Goal: Task Accomplishment & Management: Use online tool/utility

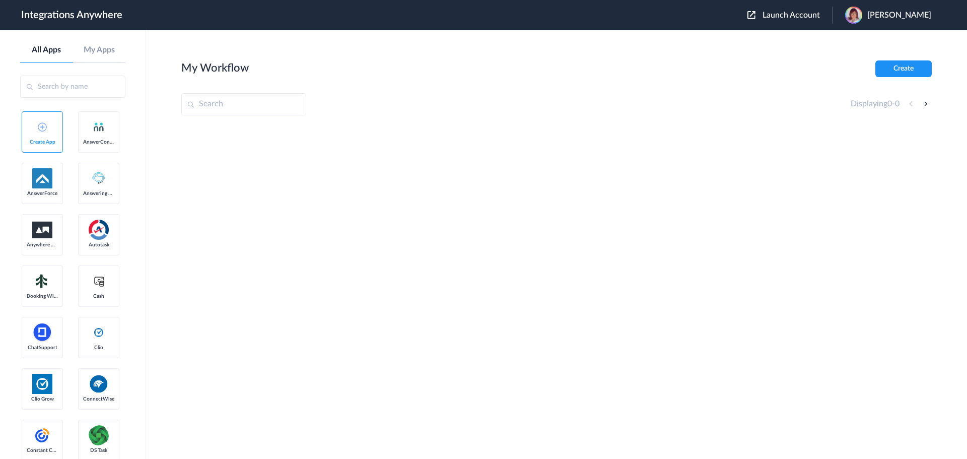
click at [368, 76] on div "My Workflow Create" at bounding box center [556, 68] width 750 height 17
click at [468, 214] on div at bounding box center [556, 200] width 750 height 151
click at [459, 202] on div at bounding box center [556, 200] width 750 height 151
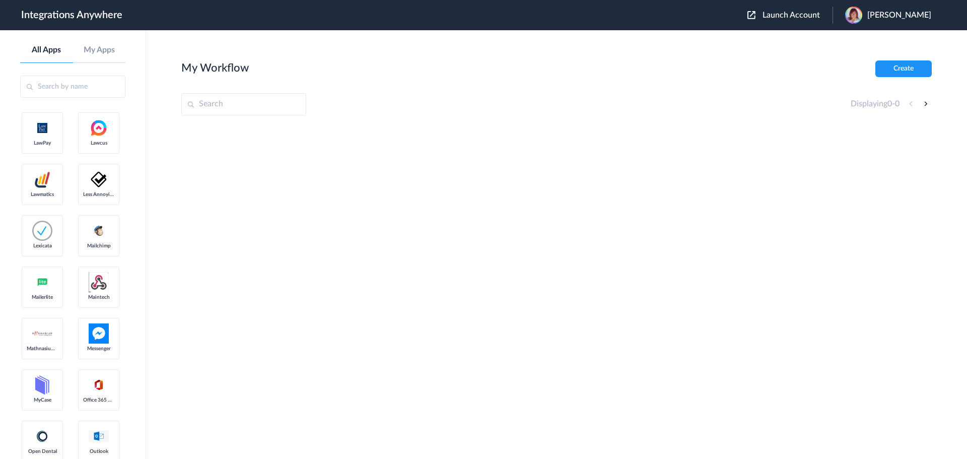
scroll to position [1108, 0]
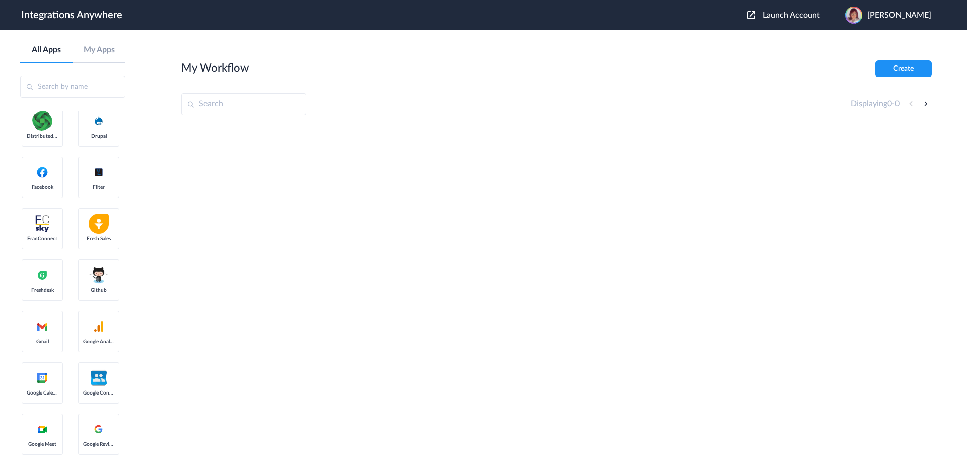
scroll to position [0, 0]
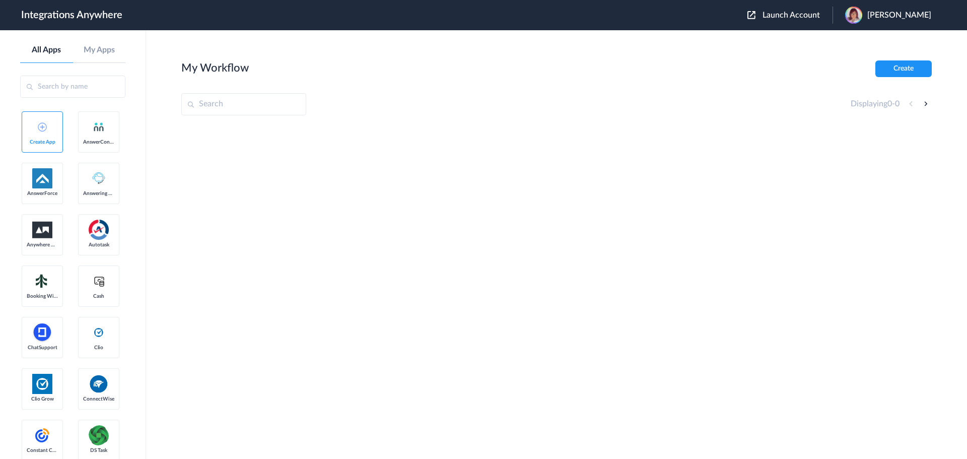
click at [473, 272] on div at bounding box center [556, 200] width 750 height 151
click at [574, 280] on section "My Workflow Create Displaying 0 - 0" at bounding box center [556, 274] width 750 height 429
click at [560, 173] on div at bounding box center [556, 200] width 750 height 151
click at [490, 180] on div at bounding box center [556, 200] width 750 height 151
click at [523, 219] on div at bounding box center [556, 200] width 750 height 151
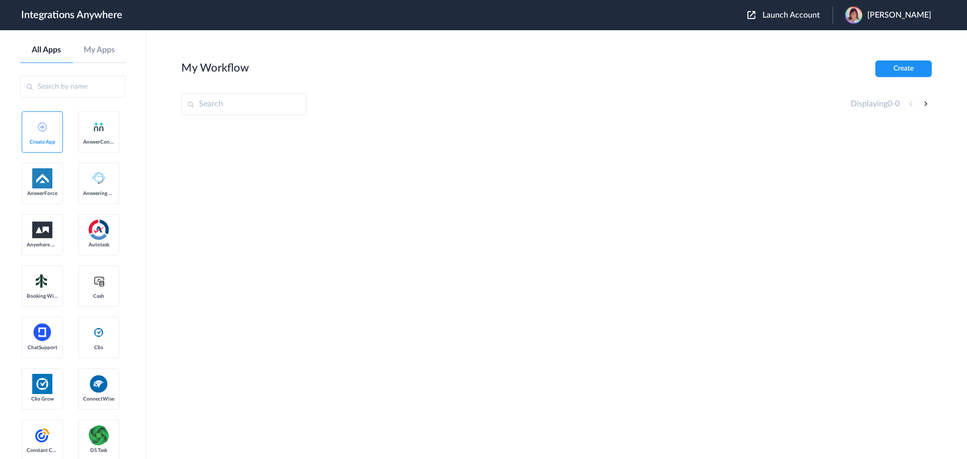
click at [505, 190] on div at bounding box center [556, 200] width 750 height 151
click at [468, 118] on section "My Workflow Create Displaying 0 - 0" at bounding box center [556, 274] width 750 height 429
click at [495, 114] on div "Displaying 0 - 0" at bounding box center [556, 104] width 750 height 22
click at [493, 118] on section "My Workflow Create Displaying 0 - 0" at bounding box center [556, 274] width 750 height 429
click at [515, 226] on div at bounding box center [556, 200] width 750 height 151
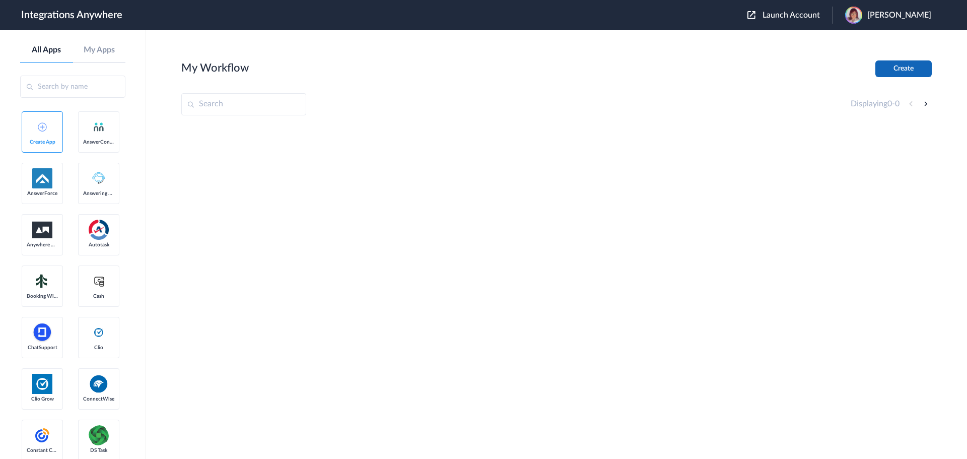
drag, startPoint x: 907, startPoint y: 81, endPoint x: 908, endPoint y: 73, distance: 7.7
click at [908, 75] on section "My Workflow Create Displaying 0 - 0" at bounding box center [556, 274] width 750 height 429
click at [908, 73] on button "Create" at bounding box center [903, 68] width 56 height 17
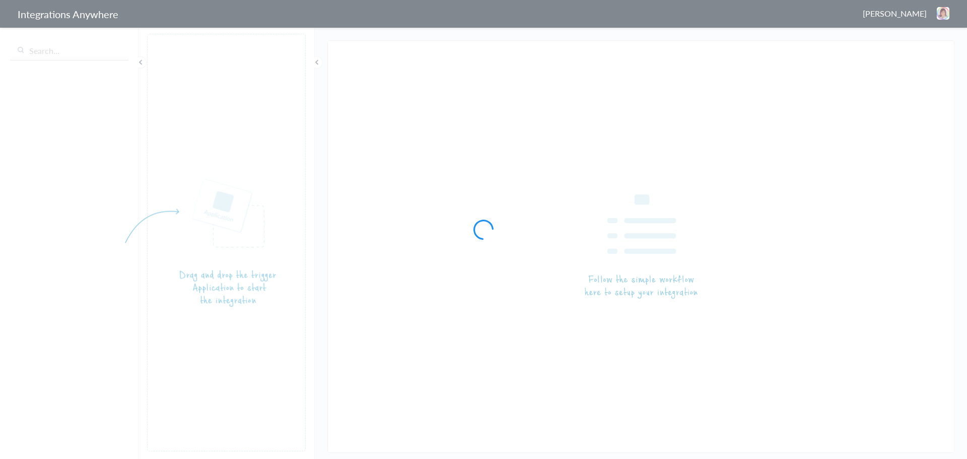
click at [80, 0] on body "Integrations Anywhere [PERSON_NAME] Logout Dashboard Progress Filter Applied Th…" at bounding box center [483, 0] width 967 height 0
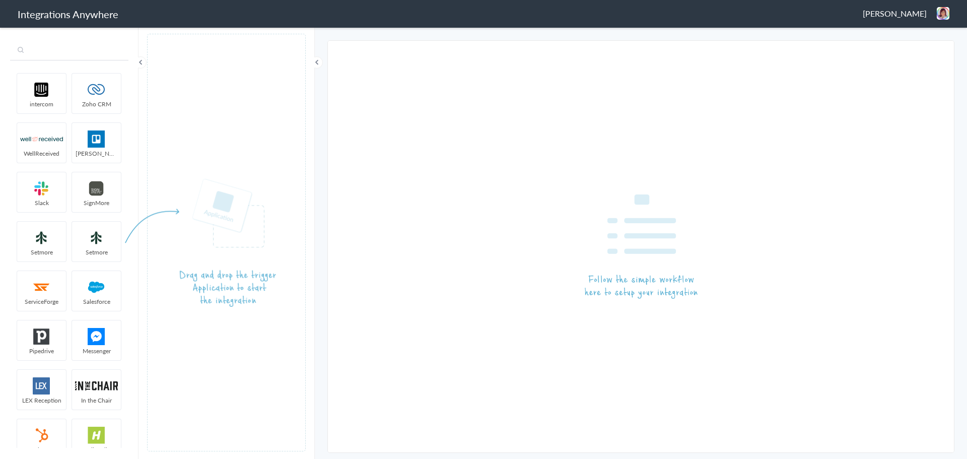
click at [74, 49] on input "text" at bounding box center [69, 50] width 118 height 19
paste input "9102210442"
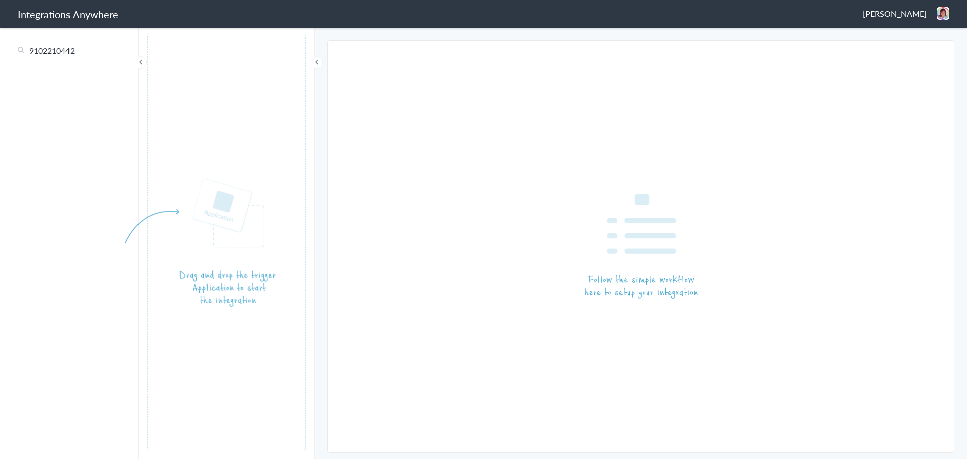
click at [83, 47] on input "9102210442" at bounding box center [69, 50] width 118 height 19
type input "ans"
click at [47, 141] on img at bounding box center [41, 138] width 43 height 17
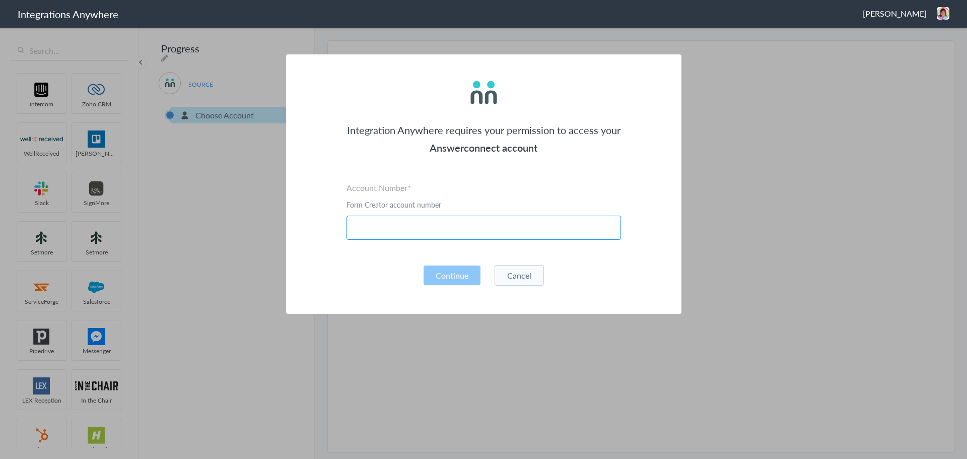
click at [490, 232] on input "text" at bounding box center [483, 228] width 274 height 24
paste input "9102210442"
type input "9102210442"
click at [454, 268] on button "Continue" at bounding box center [451, 275] width 57 height 20
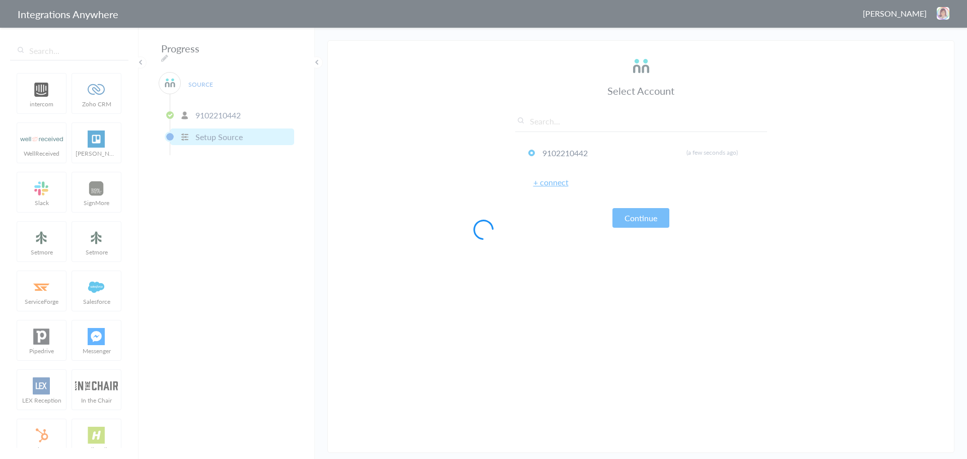
click at [407, 143] on div at bounding box center [483, 229] width 967 height 459
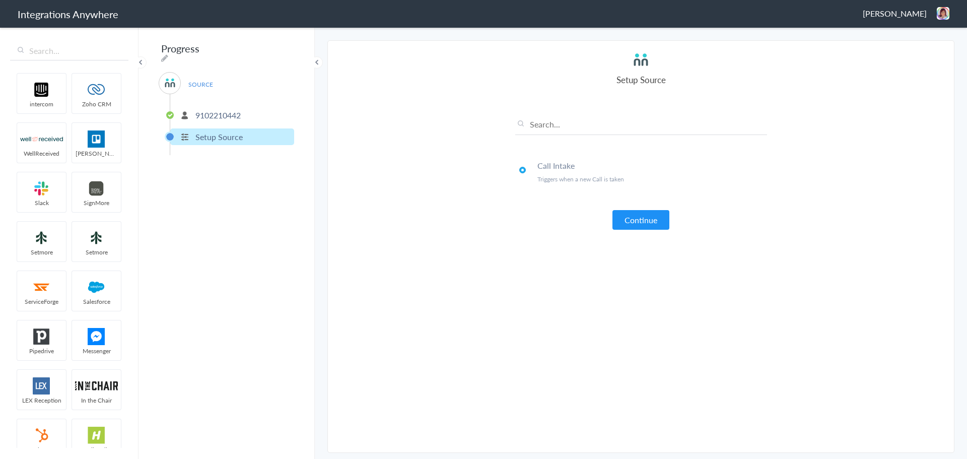
click at [400, 134] on section "Select Account 9102210442 Rename Delete (a few seconds ago) + connect Continue …" at bounding box center [640, 246] width 627 height 412
click at [395, 101] on section "Select Account 9102210442 Rename Delete (a few seconds ago) + connect Continue …" at bounding box center [640, 246] width 627 height 412
click at [390, 203] on section "Select Account 9102210442 Rename Delete (a few seconds ago) + connect Continue …" at bounding box center [640, 246] width 627 height 412
click at [625, 225] on button "Continue" at bounding box center [640, 220] width 57 height 20
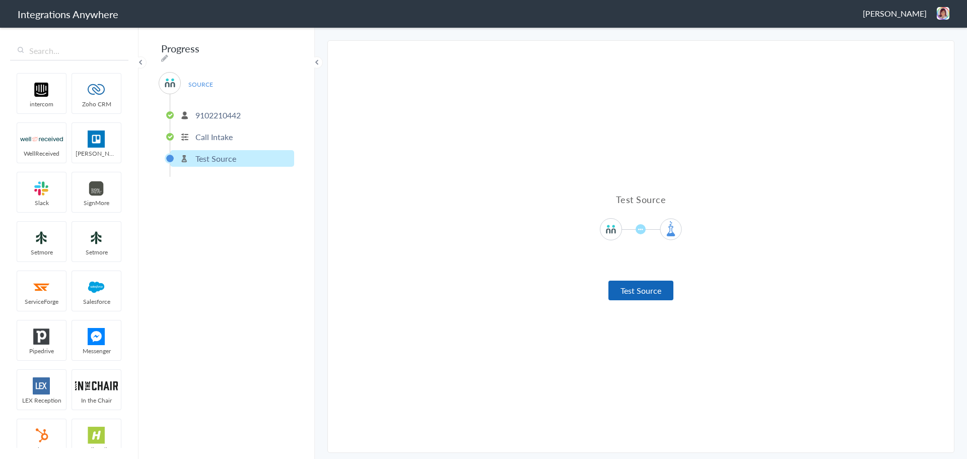
click at [638, 288] on button "Test Source" at bounding box center [640, 290] width 65 height 20
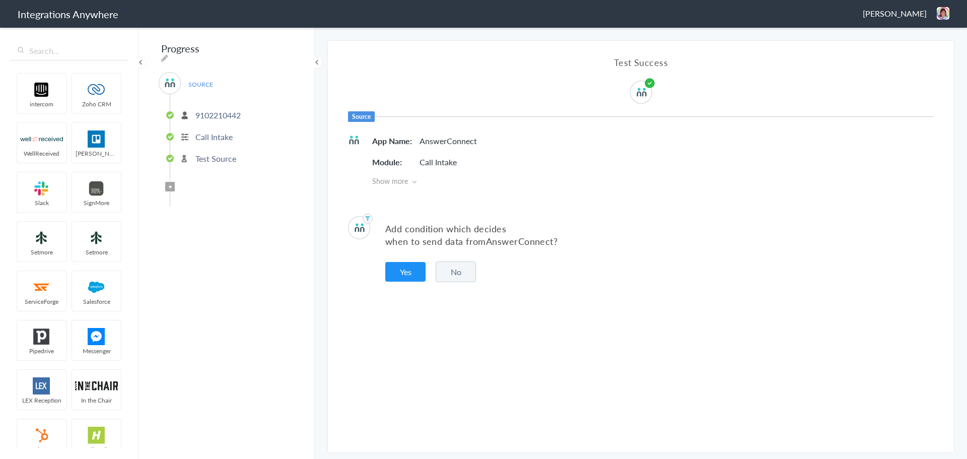
click at [464, 273] on button "No" at bounding box center [456, 271] width 40 height 21
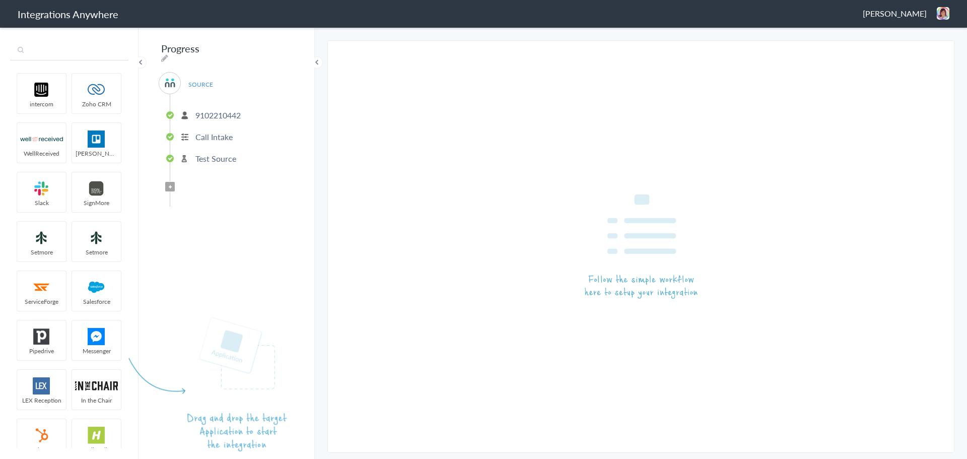
click at [46, 50] on input "text" at bounding box center [69, 50] width 118 height 19
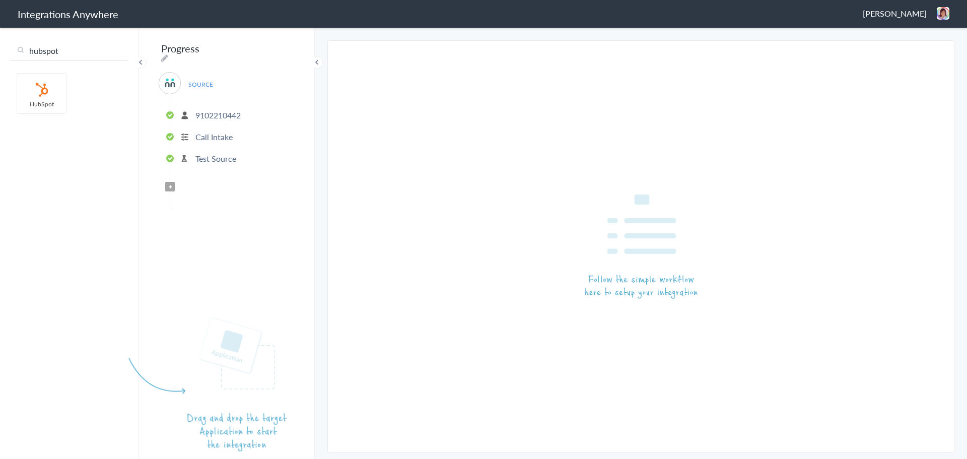
type input "hubspot"
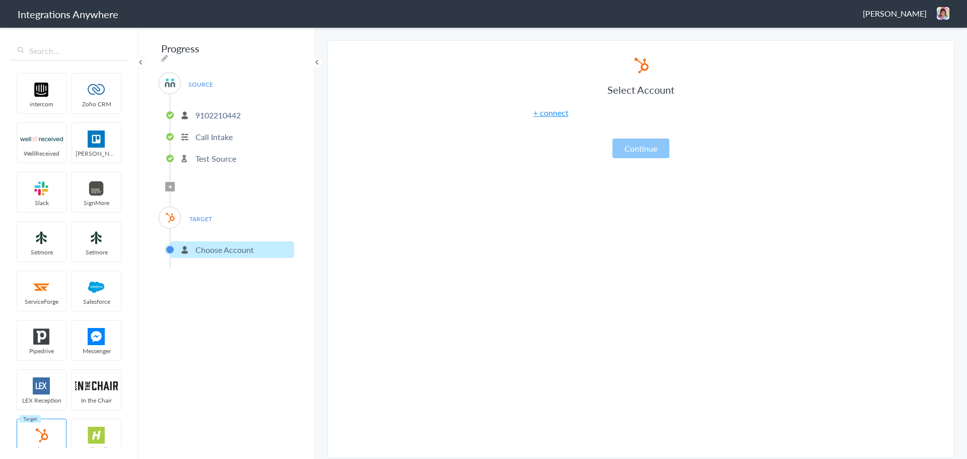
click at [663, 161] on article "Select Account + connect Continue" at bounding box center [641, 251] width 252 height 391
click at [587, 268] on article "Select Account + connect Continue" at bounding box center [641, 251] width 252 height 391
click at [552, 229] on article "Select Account + connect Continue" at bounding box center [641, 251] width 252 height 391
click at [551, 112] on link "+ connect" at bounding box center [550, 113] width 35 height 12
click at [0, 0] on div at bounding box center [0, 0] width 0 height 0
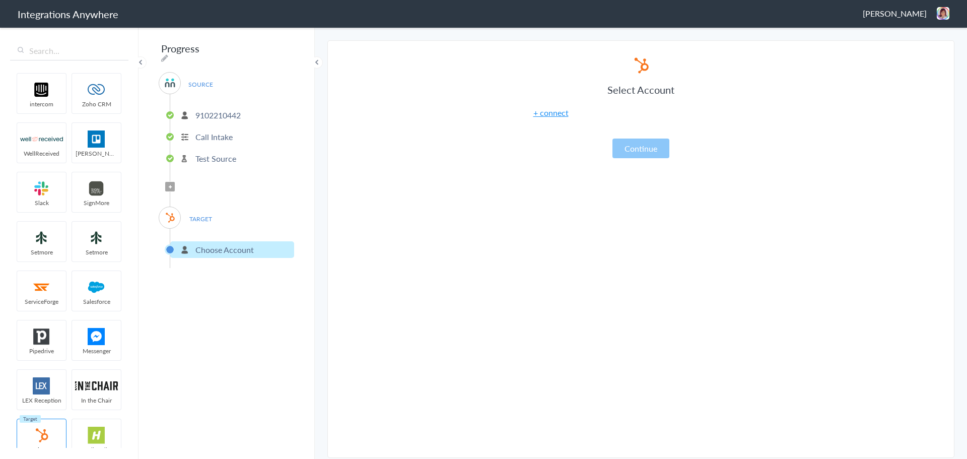
click at [823, 121] on section "Select Account 9102210442 Rename Delete (a few seconds ago) + connect Continue …" at bounding box center [640, 248] width 627 height 417
click at [669, 291] on article "Select Account + connect Continue" at bounding box center [641, 251] width 252 height 391
click at [559, 113] on link "+ connect" at bounding box center [550, 113] width 35 height 12
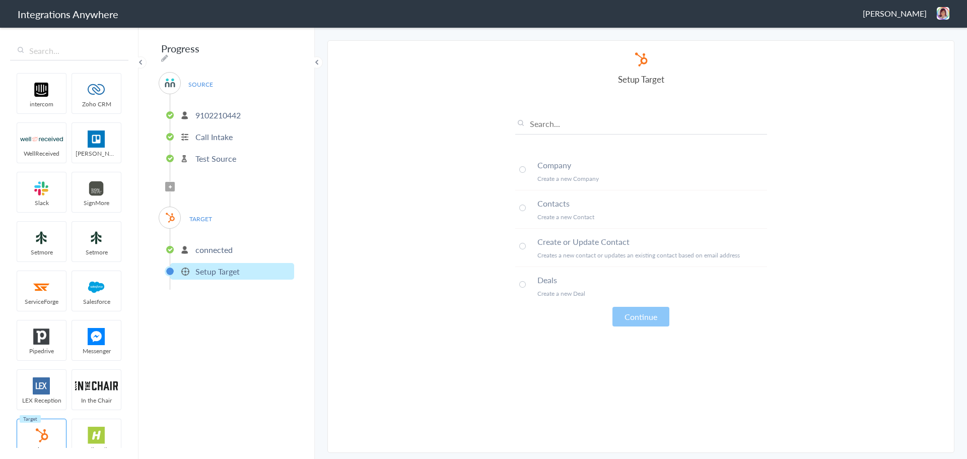
click at [519, 246] on li "Create or Update Contact Creates a new contact or updates an existing contact b…" at bounding box center [641, 248] width 252 height 38
click at [520, 246] on span at bounding box center [522, 246] width 7 height 7
click at [654, 325] on button "Continue" at bounding box center [640, 317] width 57 height 20
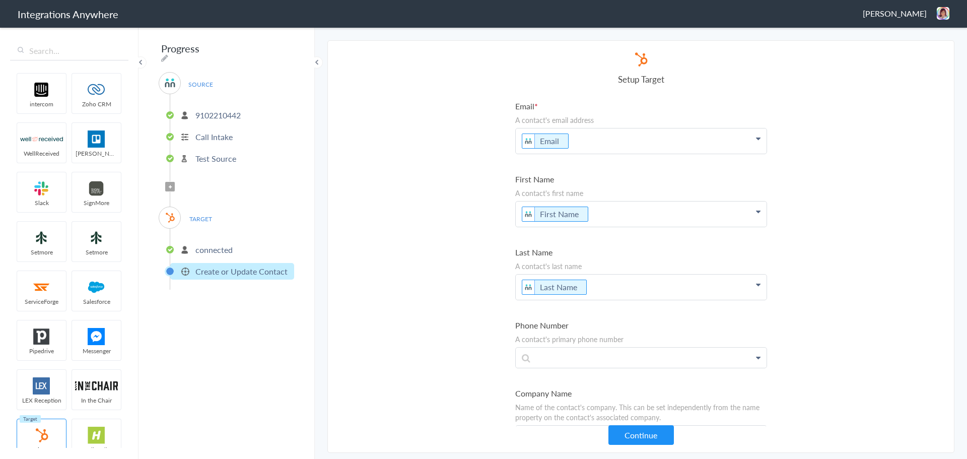
click at [385, 202] on section "Select Account 9102210442 Rename Delete (a few seconds ago) + connect Continue …" at bounding box center [640, 246] width 627 height 412
click at [200, 44] on input "Progress" at bounding box center [221, 48] width 124 height 19
click at [223, 48] on input "Progress" at bounding box center [221, 48] width 124 height 19
drag, startPoint x: 223, startPoint y: 48, endPoint x: 126, endPoint y: 48, distance: 96.7
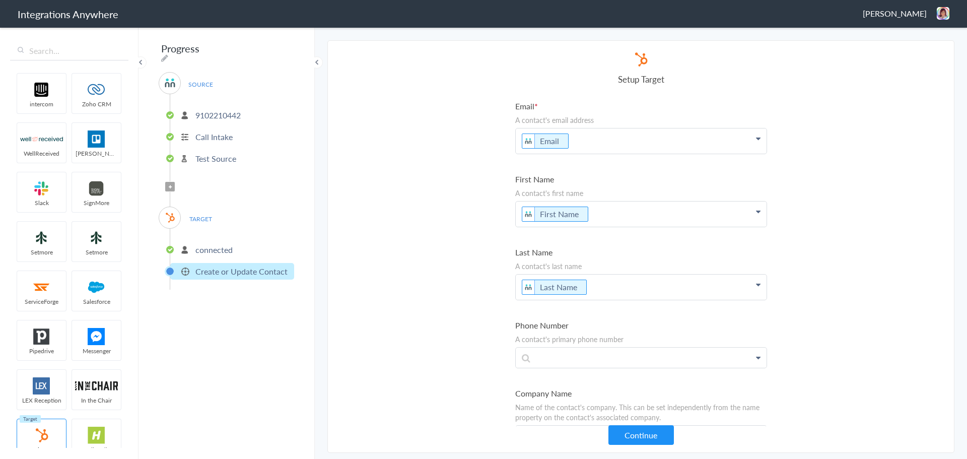
click at [126, 0] on body "Integrations Anywhere Victoria Matherne Logout Dashboard intercom Zoho CRM Well…" at bounding box center [483, 0] width 967 height 0
click at [224, 45] on input "Progress" at bounding box center [221, 48] width 124 height 19
click at [168, 54] on icon at bounding box center [164, 58] width 7 height 8
type input "P"
paste input "Account Number - Business Name - Brand Abbreviation to CRM [Action]"
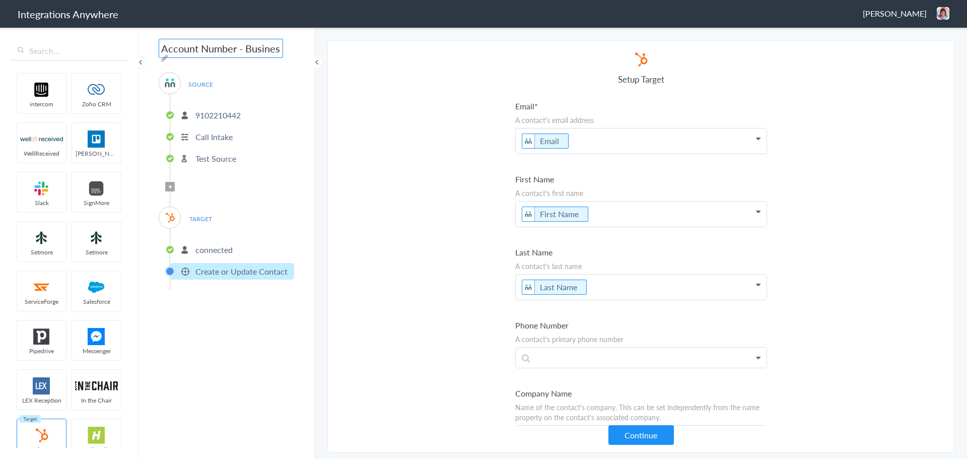
drag, startPoint x: 235, startPoint y: 55, endPoint x: 115, endPoint y: 56, distance: 119.8
click at [115, 0] on body "Integrations Anywhere Victoria Matherne Logout Dashboard intercom Zoho CRM Well…" at bounding box center [483, 0] width 967 height 0
click at [237, 50] on input "Account Number - Business Name - Brand Abbreviation to CRM [Action]" at bounding box center [221, 48] width 124 height 19
drag, startPoint x: 236, startPoint y: 45, endPoint x: 58, endPoint y: 51, distance: 177.9
click at [58, 0] on body "Integrations Anywhere Victoria Matherne Logout Dashboard intercom Zoho CRM Well…" at bounding box center [483, 0] width 967 height 0
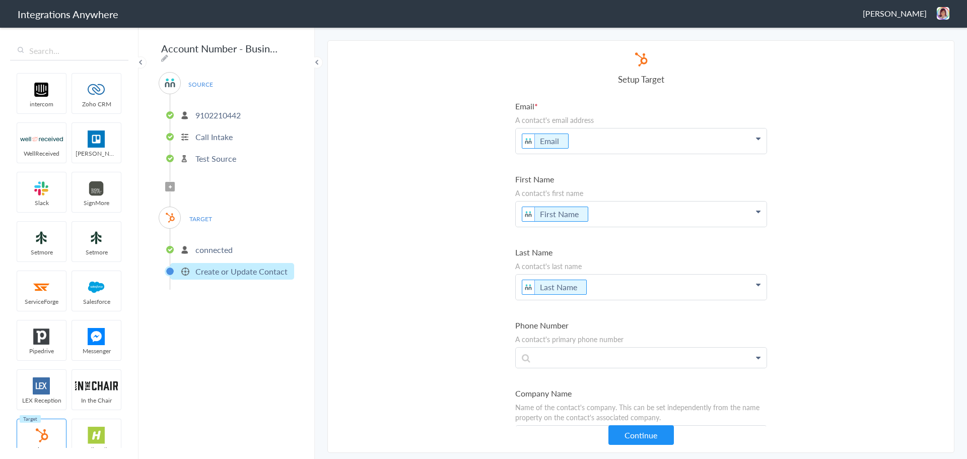
click at [174, 47] on input "Account Number - Business Name - Brand Abbreviation to CRM [Action]" at bounding box center [221, 48] width 124 height 19
click at [168, 54] on icon at bounding box center [164, 58] width 7 height 8
drag, startPoint x: 235, startPoint y: 50, endPoint x: 44, endPoint y: 44, distance: 190.9
click at [44, 0] on body "Integrations Anywhere Victoria Matherne Logout Dashboard intercom Zoho CRM Well…" at bounding box center [483, 0] width 967 height 0
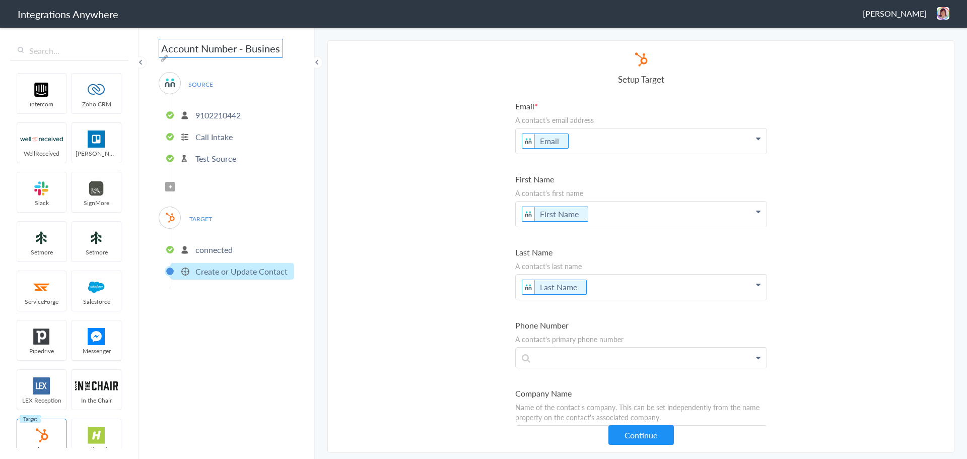
paste input "9102210442"
drag, startPoint x: 231, startPoint y: 45, endPoint x: 199, endPoint y: 46, distance: 31.7
click at [199, 46] on input "9102210442 - Business Name - Brand Abbreviation to CRM [Action]" at bounding box center [221, 48] width 124 height 19
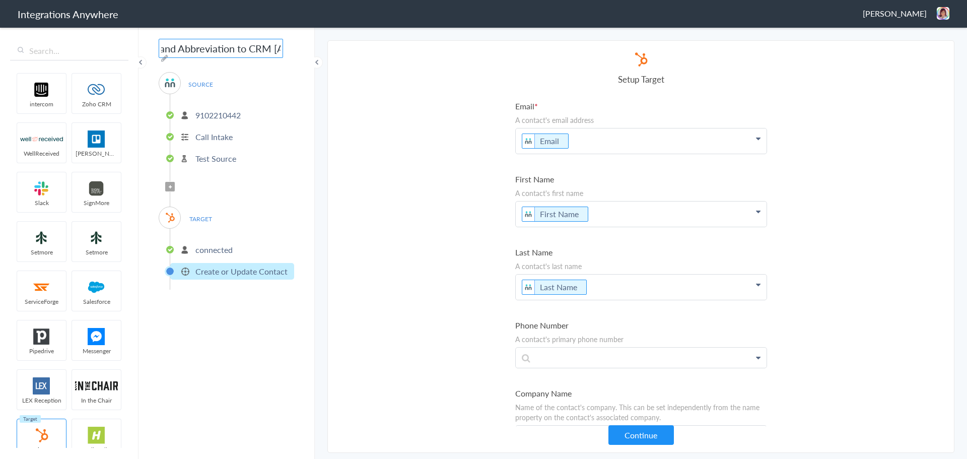
drag, startPoint x: 193, startPoint y: 47, endPoint x: 234, endPoint y: 54, distance: 41.4
click at [234, 54] on input "9102210442 - Upskill - Brand Abbreviation to CRM [Action]" at bounding box center [221, 48] width 124 height 19
drag, startPoint x: 240, startPoint y: 51, endPoint x: 322, endPoint y: 61, distance: 82.7
click at [315, 61] on section "9102210442 - Upskill - AC to CRM [Action] SOURCE 9102210442 Call Intake Test So…" at bounding box center [226, 242] width 176 height 433
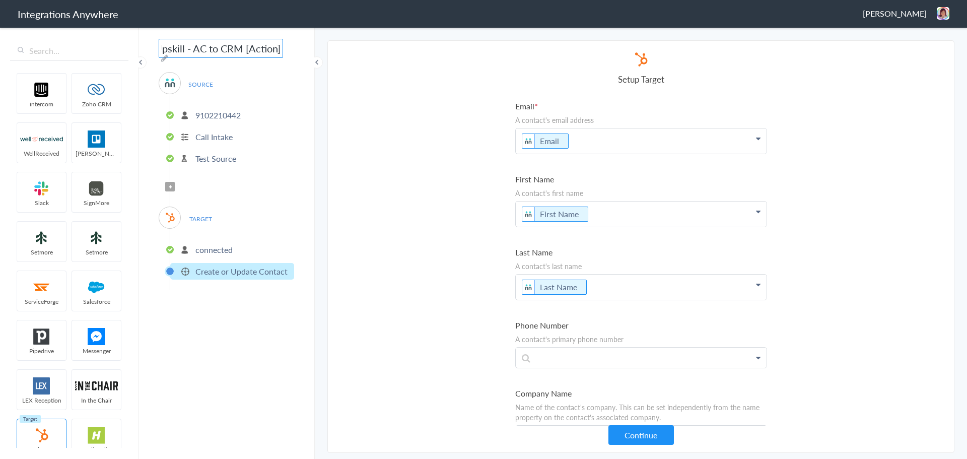
click at [264, 56] on input "9102210442 - Upskill - AC to CRM [Action]" at bounding box center [221, 48] width 124 height 19
click at [275, 51] on input "9102210442 - Upskill - AC to CRM [Action]" at bounding box center [221, 48] width 124 height 19
click at [274, 50] on input "9102210442 - Upskill - AC to CRM [Action]" at bounding box center [221, 48] width 124 height 19
type input "9102210442 - Upskill - AC to CRM [Create or Update Contact]"
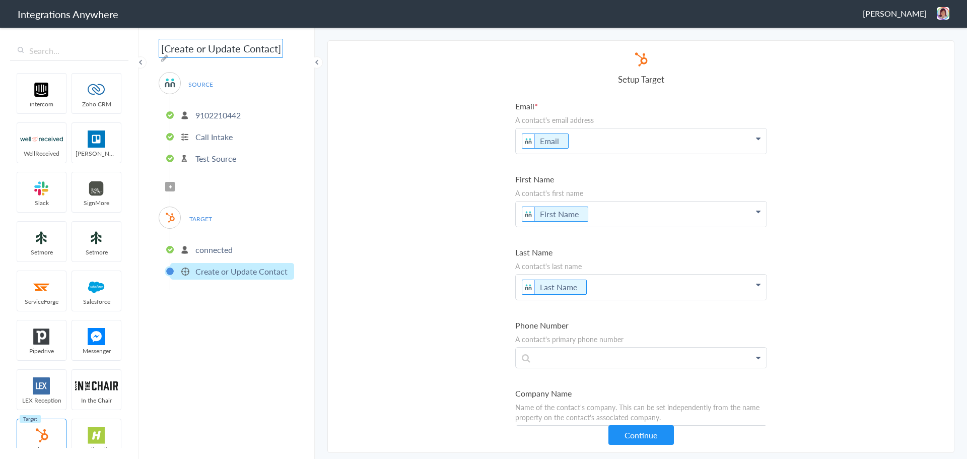
scroll to position [0, 0]
click at [305, 39] on div "9102210442 - Upskill - AC to CRM [Create or Update Contact] SOURCE 9102210442 C…" at bounding box center [226, 242] width 176 height 433
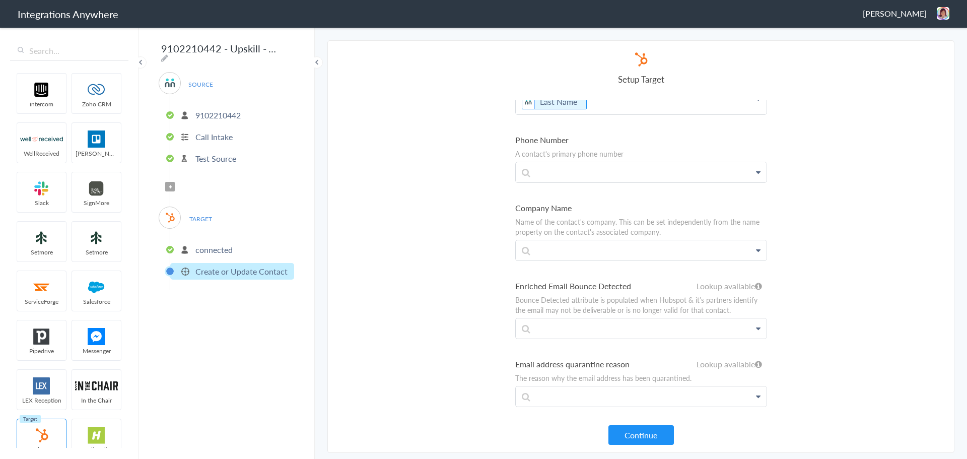
scroll to position [101, 0]
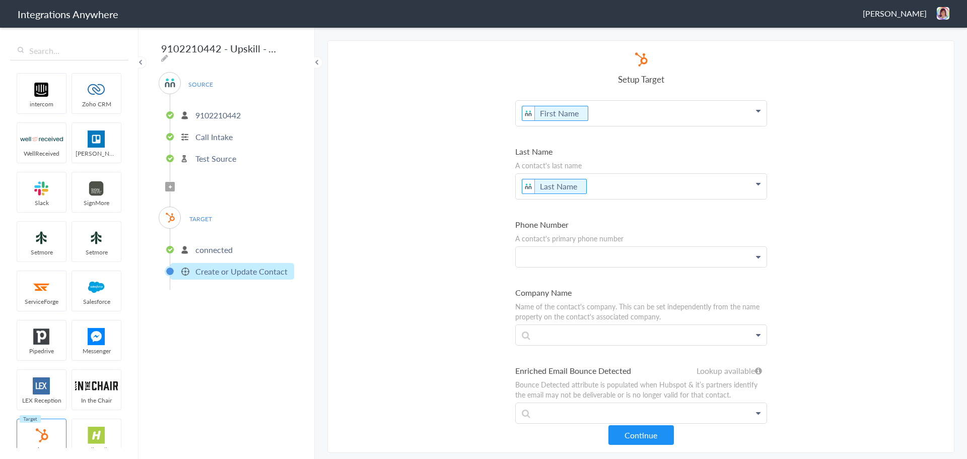
click at [631, 262] on p at bounding box center [641, 257] width 251 height 20
click at [557, 350] on link "Phone" at bounding box center [641, 351] width 251 height 22
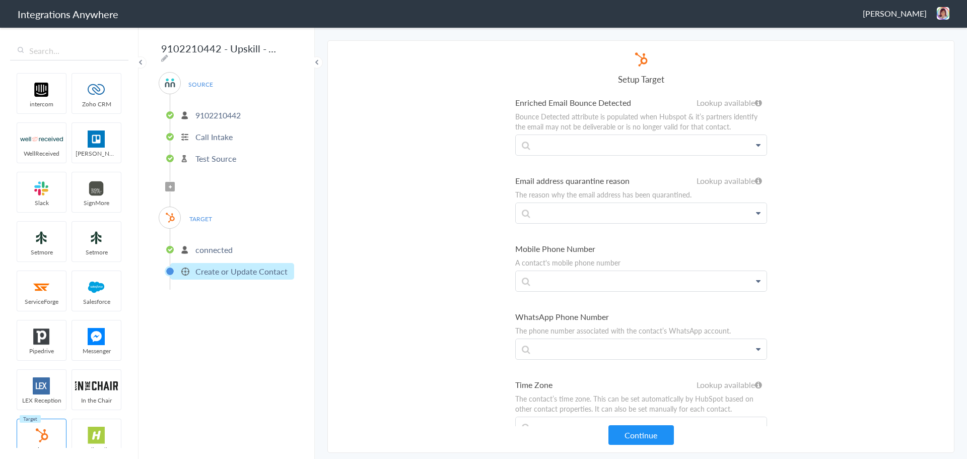
scroll to position [352, 0]
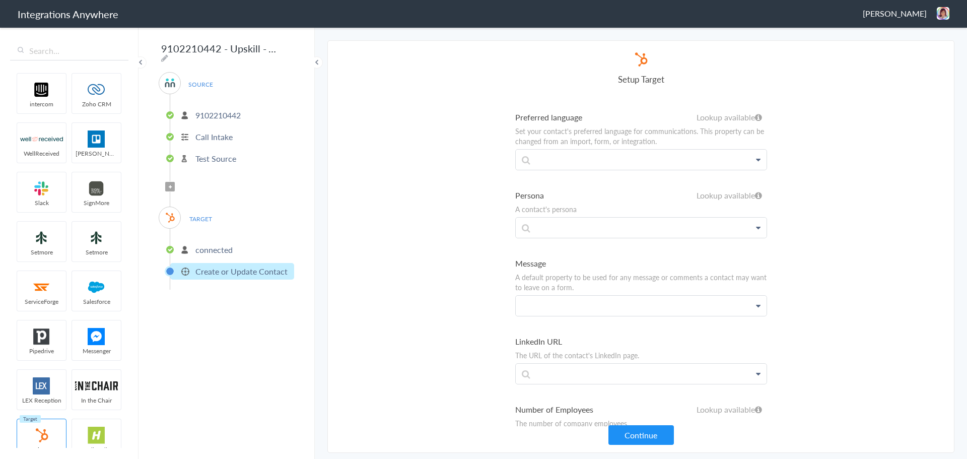
click at [593, 306] on p at bounding box center [641, 306] width 251 height 20
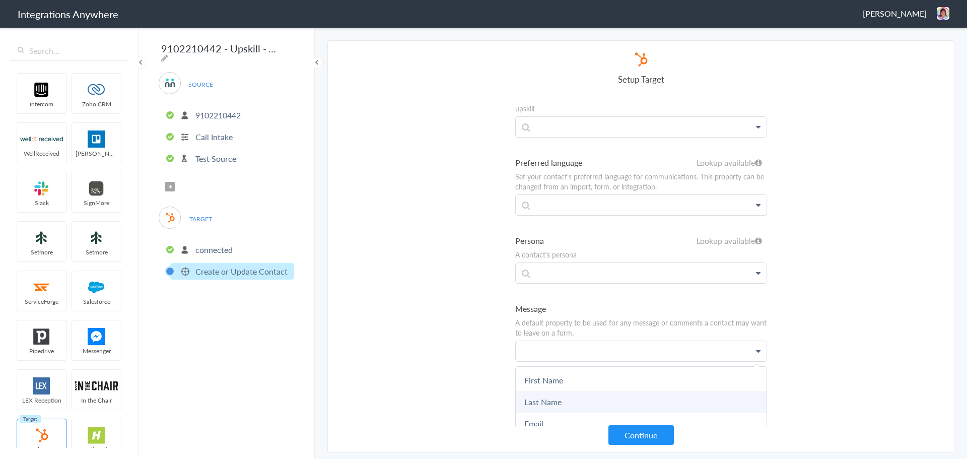
scroll to position [2778, 0]
click at [549, 391] on link "Message" at bounding box center [641, 385] width 251 height 22
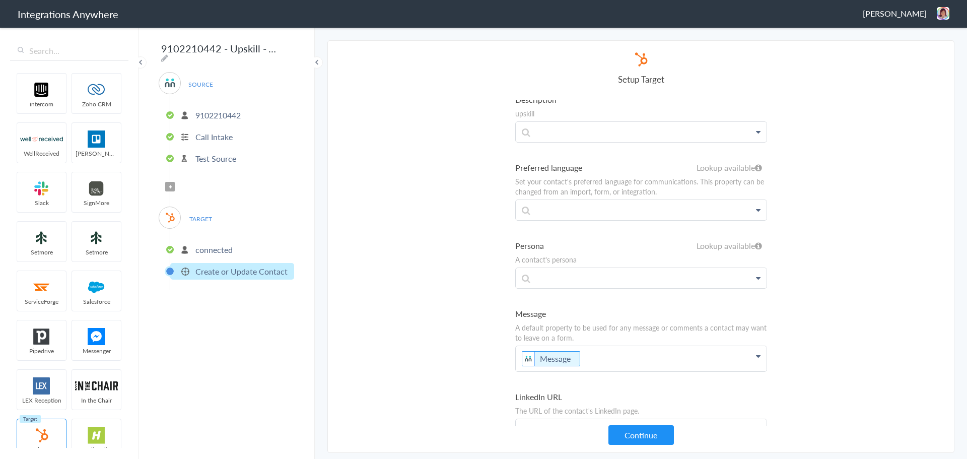
click at [589, 312] on label "Message" at bounding box center [641, 314] width 252 height 12
click at [533, 312] on label "Message" at bounding box center [641, 314] width 252 height 12
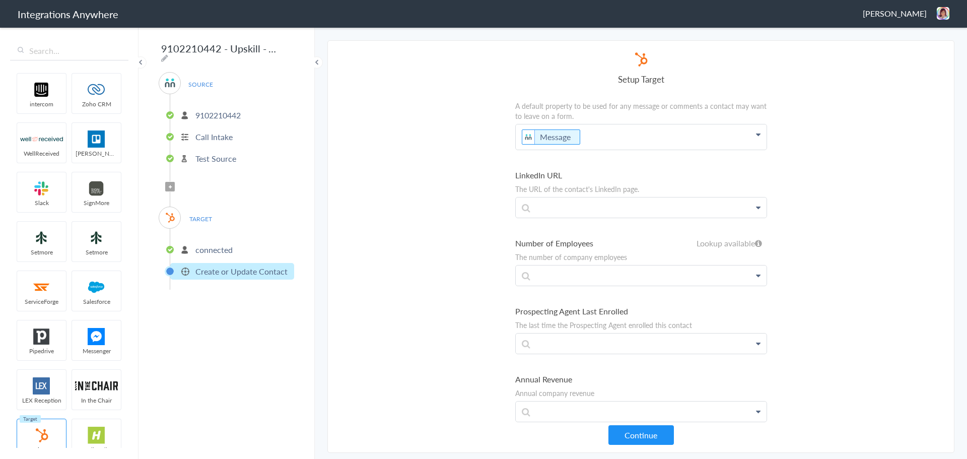
scroll to position [2979, 0]
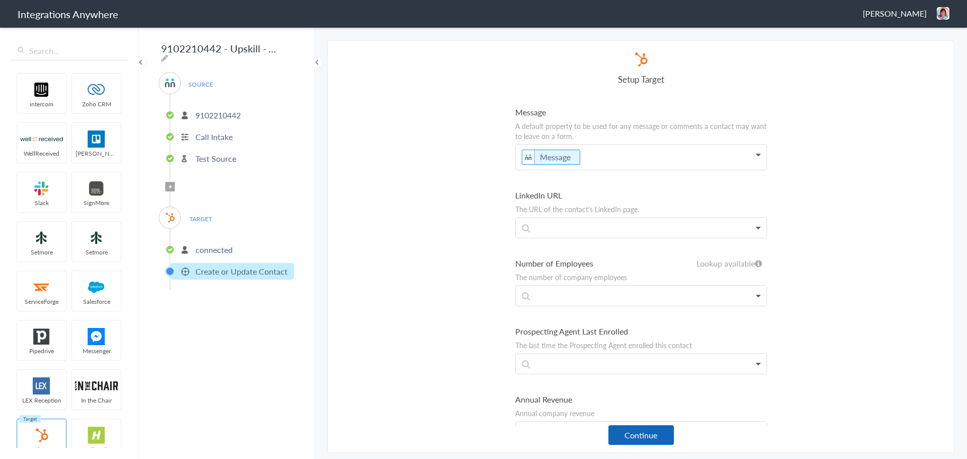
click at [637, 430] on button "Continue" at bounding box center [640, 435] width 65 height 20
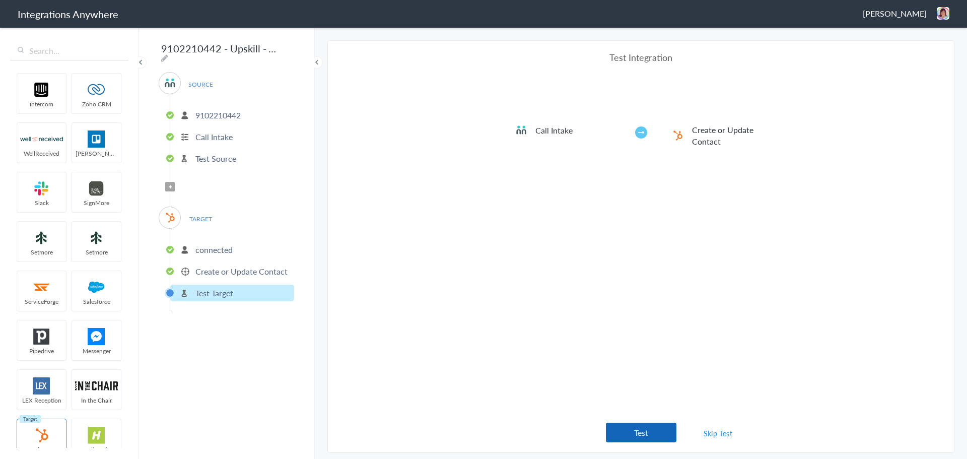
click at [642, 431] on button "Test" at bounding box center [641, 432] width 70 height 20
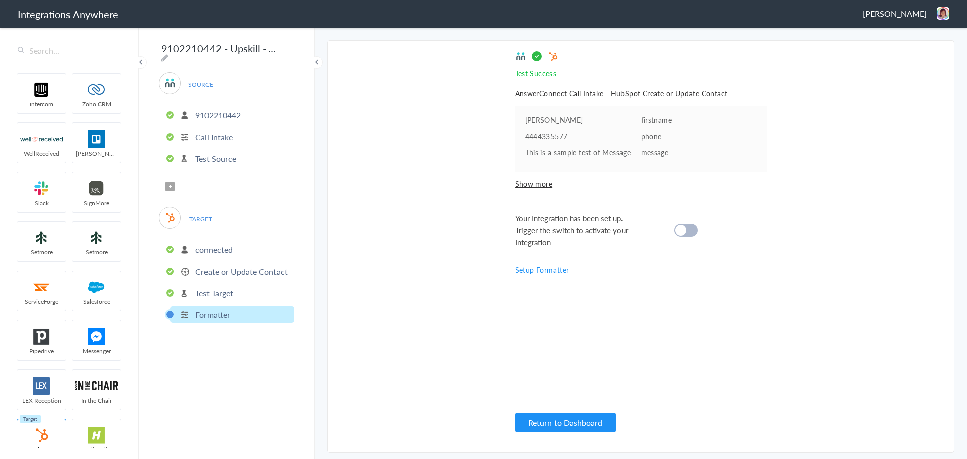
click at [687, 237] on div "Your Integration has been set up. Trigger the switch to activate your Integrati…" at bounding box center [628, 230] width 227 height 36
click at [686, 234] on div at bounding box center [685, 230] width 23 height 13
click at [207, 214] on span "TARGET" at bounding box center [200, 219] width 38 height 14
click at [224, 248] on p "connected" at bounding box center [213, 250] width 37 height 12
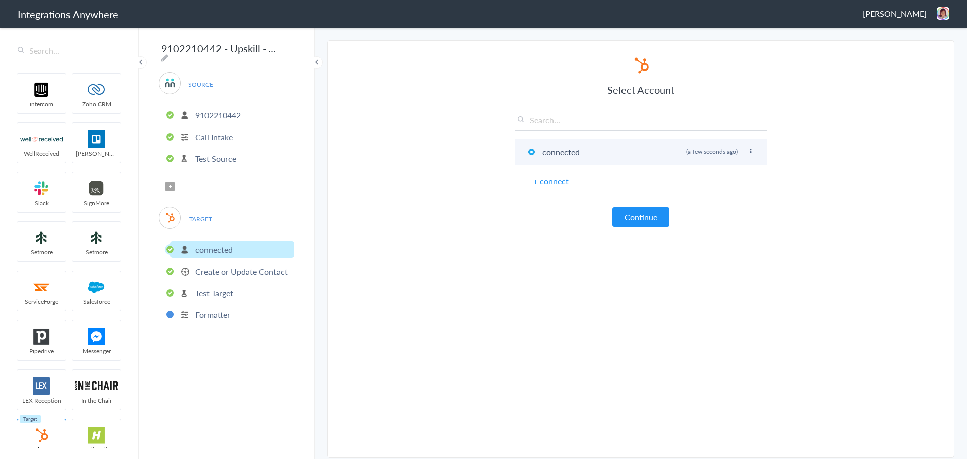
click at [749, 150] on icon at bounding box center [751, 152] width 6 height 6
click at [741, 172] on li "Rename" at bounding box center [730, 171] width 69 height 15
drag, startPoint x: 613, startPoint y: 150, endPoint x: 319, endPoint y: 138, distance: 293.8
click at [319, 138] on main "The system encountered four errors. Check More Trigger Connect Action Setup Tes…" at bounding box center [641, 242] width 652 height 433
paste input "DO NOT USE, TRAINING ACCOUNT"
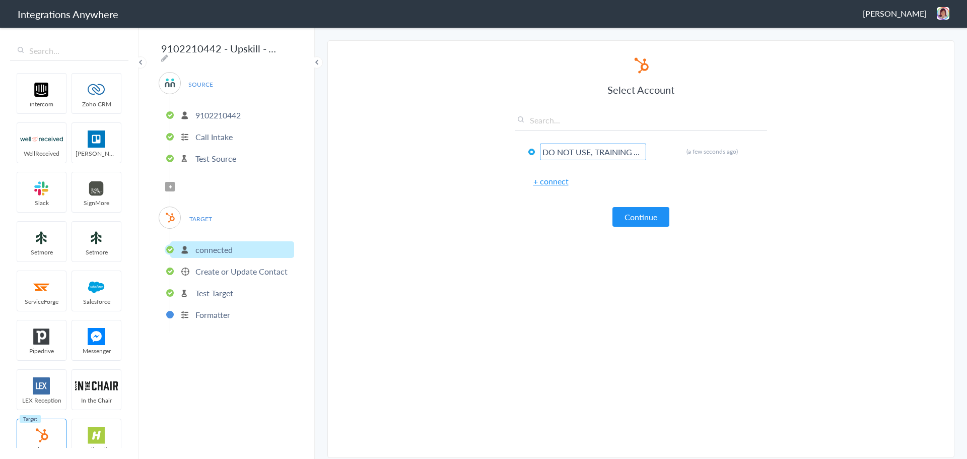
scroll to position [0, 39]
type input "DO NOT USE, TRAINING ACCOUNT"
click at [649, 215] on button "Continue" at bounding box center [640, 217] width 57 height 20
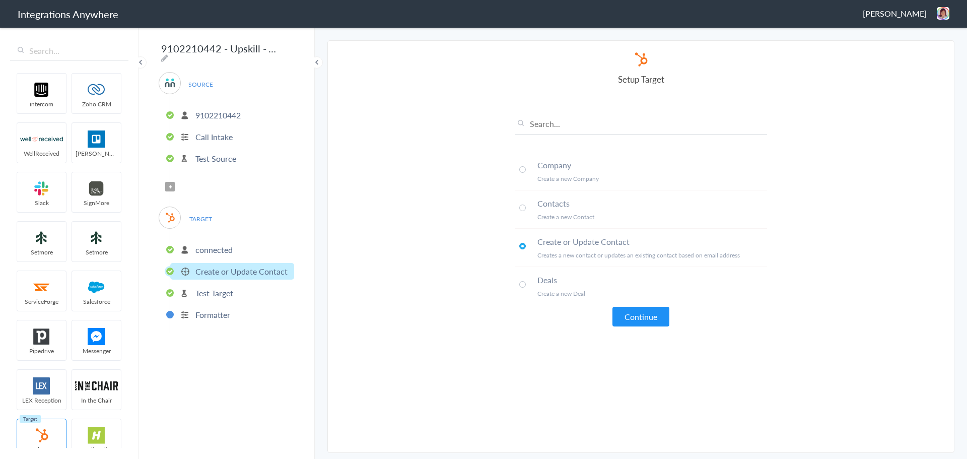
click at [216, 252] on li "connected" at bounding box center [232, 249] width 124 height 17
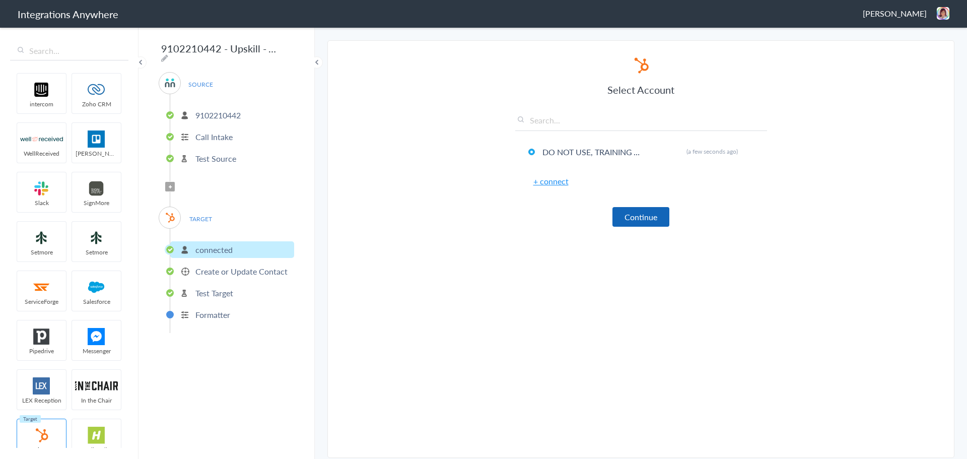
click at [647, 219] on button "Continue" at bounding box center [640, 217] width 57 height 20
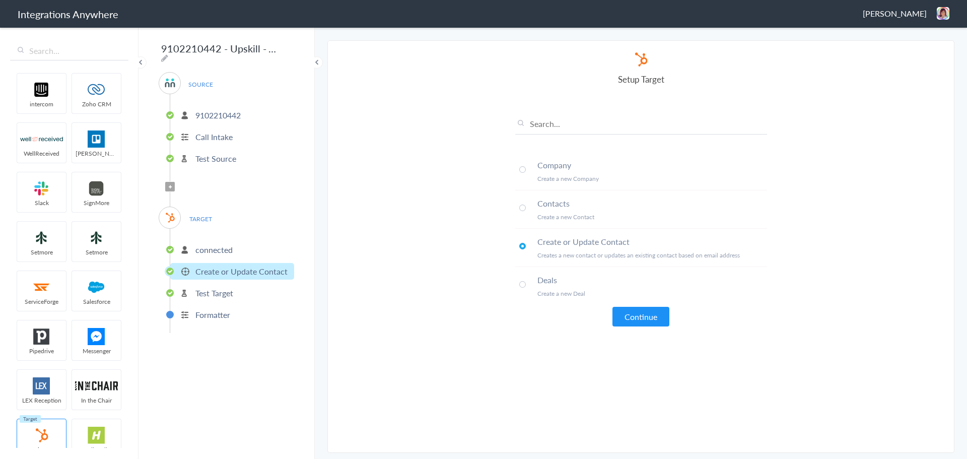
click at [647, 309] on button "Continue" at bounding box center [640, 317] width 57 height 20
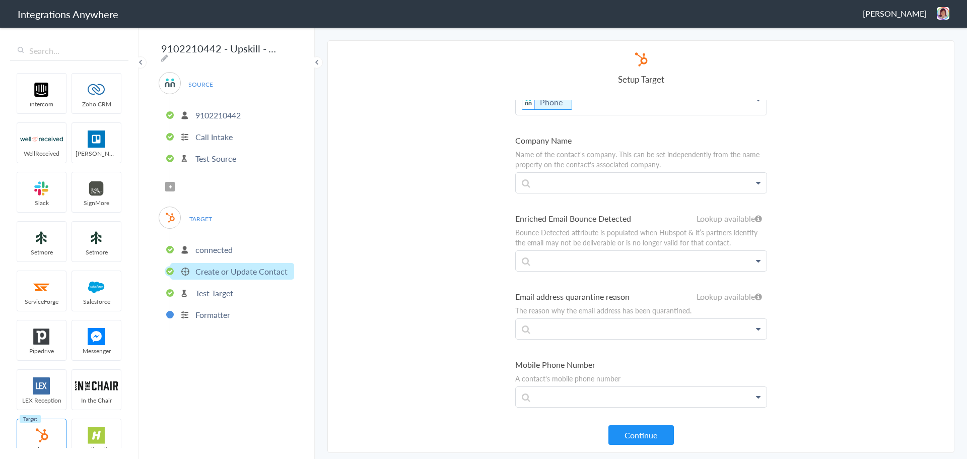
scroll to position [302, 0]
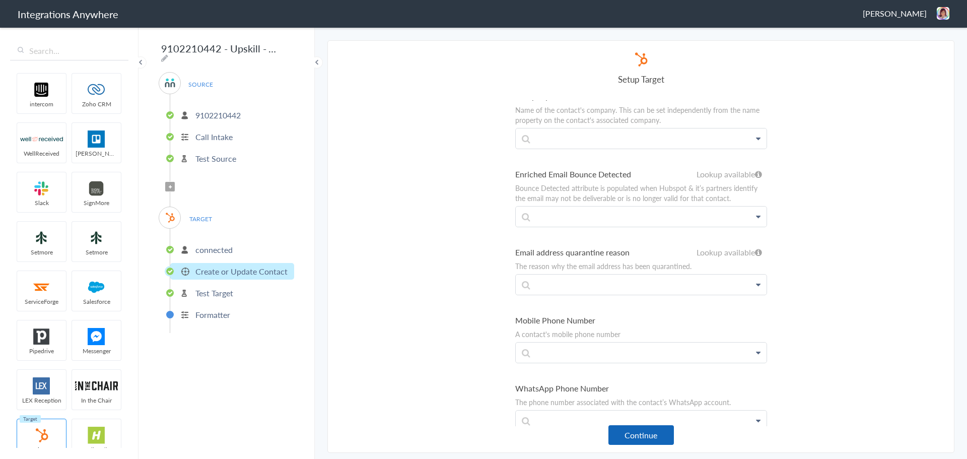
click at [641, 438] on button "Continue" at bounding box center [640, 435] width 65 height 20
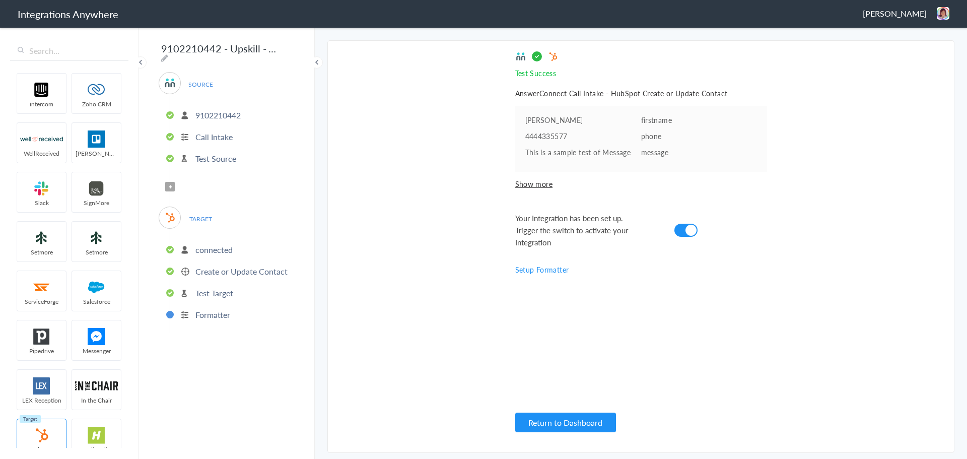
click at [641, 376] on div "Test Success Invalid data for email AnswerConnect Call Intake - HubSpot Create …" at bounding box center [641, 246] width 252 height 391
click at [172, 182] on span "Filter Applied" at bounding box center [170, 187] width 10 height 10
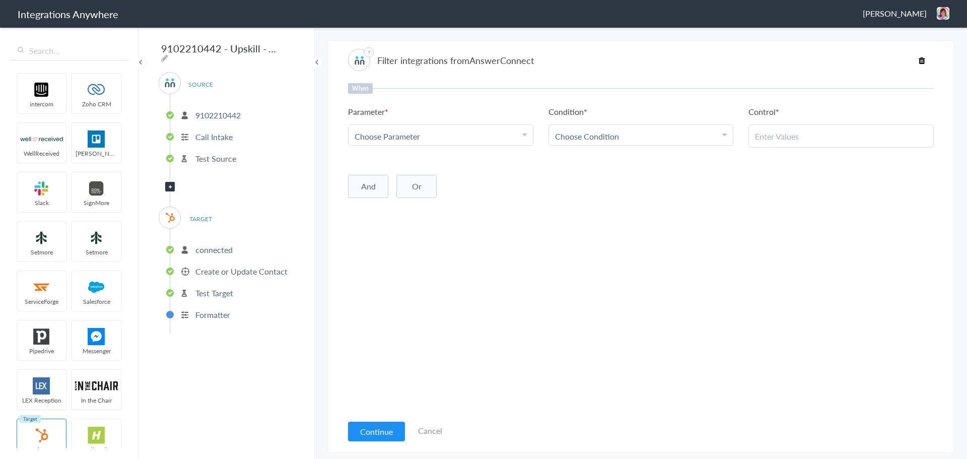
click at [470, 132] on div "Choose Parameter" at bounding box center [440, 136] width 172 height 12
click at [439, 170] on input "text" at bounding box center [440, 164] width 184 height 22
type input "call clo"
click at [432, 186] on link "Call Closing Note" at bounding box center [440, 186] width 184 height 22
click at [567, 144] on link "Choose Condition" at bounding box center [641, 135] width 184 height 20
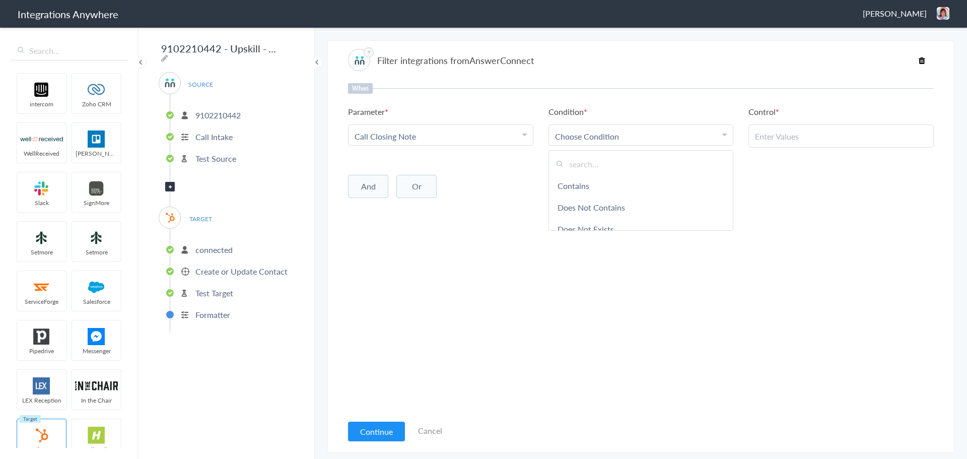
click at [505, 178] on div "And Or Add Filter" at bounding box center [641, 185] width 586 height 25
click at [572, 143] on link "Choose Condition" at bounding box center [641, 135] width 184 height 20
click at [581, 183] on link "Does Not Exists" at bounding box center [641, 176] width 184 height 22
click at [583, 198] on div "When Parameter Choose Parameter Call Closing Note First Name Last Name Email Ph…" at bounding box center [641, 248] width 586 height 331
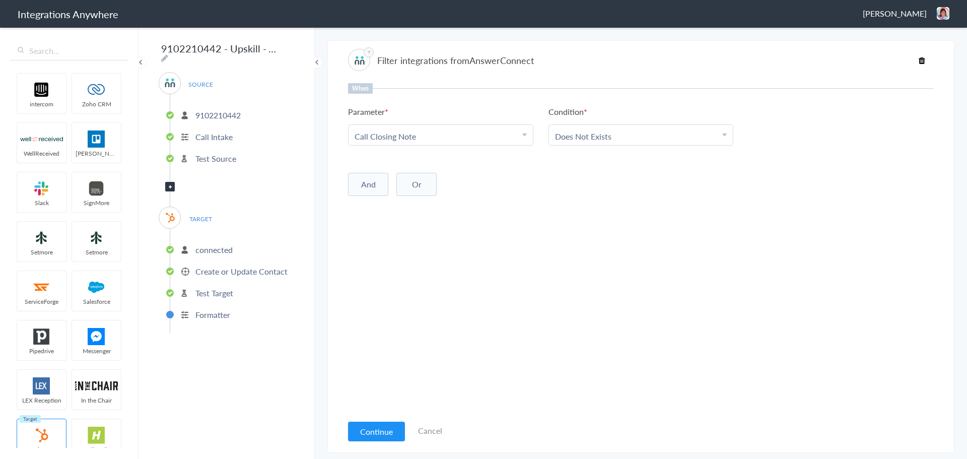
click at [784, 124] on ul "Parameter Choose Parameter Call Closing Note First Name Last Name Email Phone C…" at bounding box center [641, 126] width 586 height 40
click at [384, 428] on button "Continue" at bounding box center [376, 431] width 57 height 20
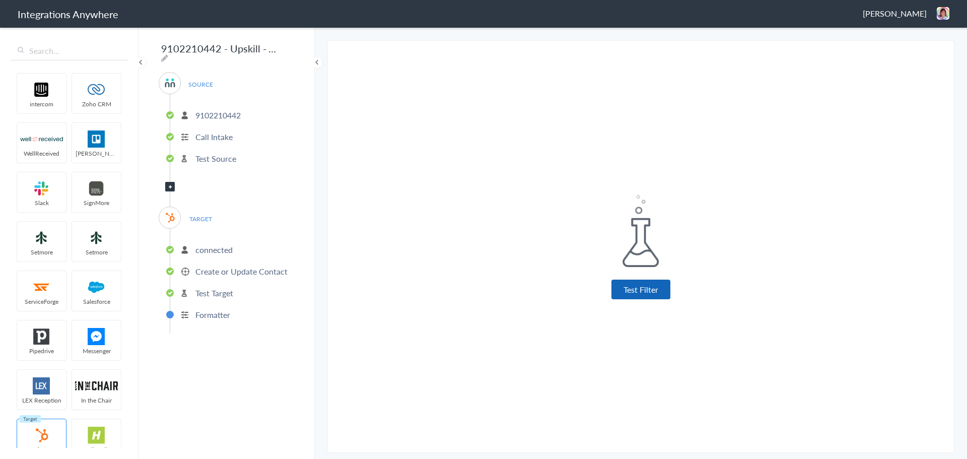
click at [649, 291] on button "Test Filter" at bounding box center [640, 289] width 59 height 20
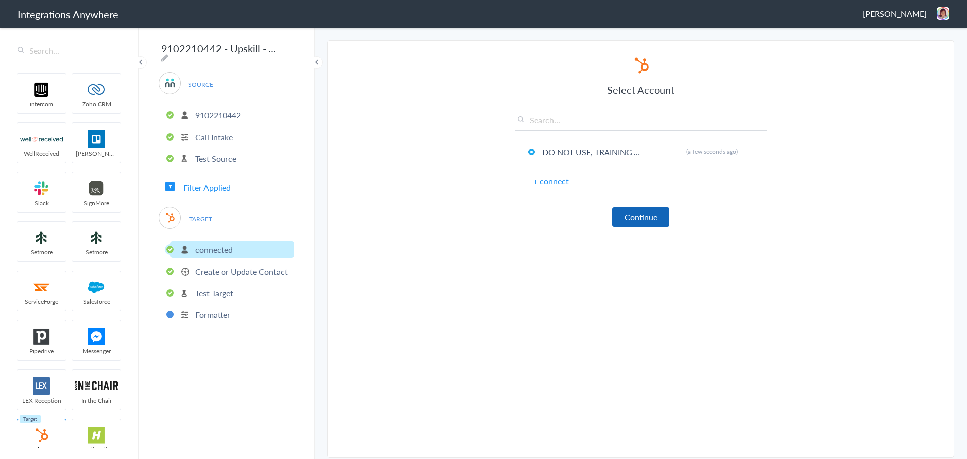
click at [638, 224] on button "Continue" at bounding box center [640, 217] width 57 height 20
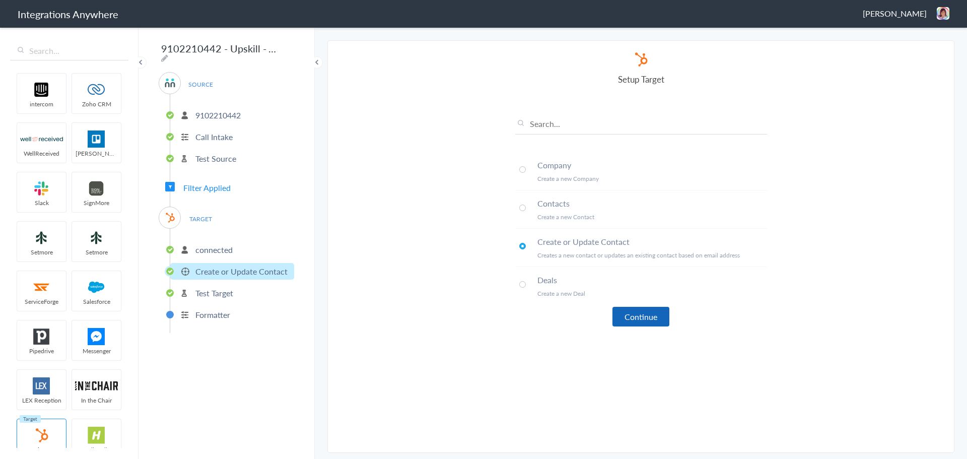
click at [644, 319] on button "Continue" at bounding box center [640, 317] width 57 height 20
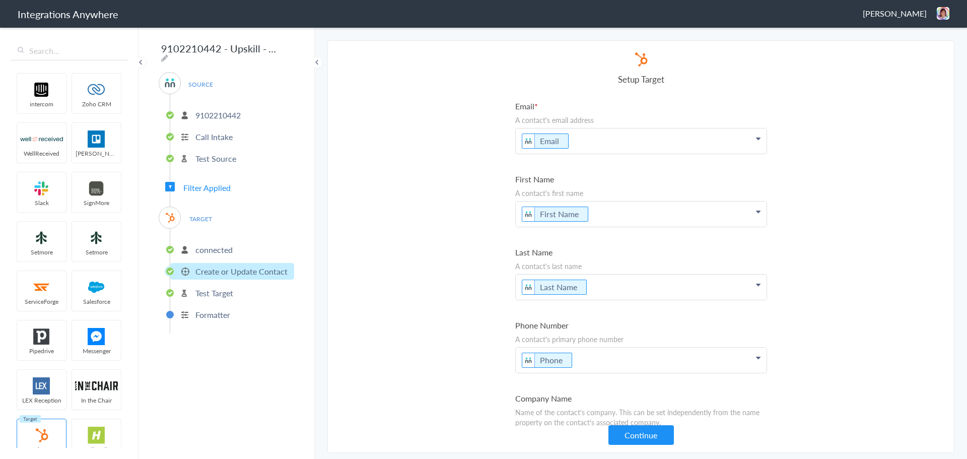
click at [171, 185] on icon at bounding box center [170, 187] width 3 height 4
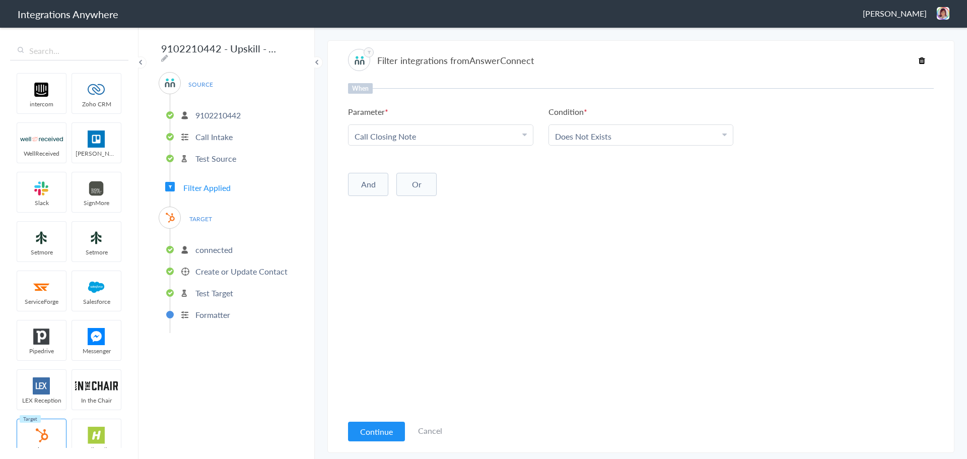
click at [538, 222] on div "When Parameter Choose Parameter Call Closing Note First Name Last Name Email Ph…" at bounding box center [641, 248] width 586 height 331
click at [545, 236] on div "When Parameter Choose Parameter Call Closing Note First Name Last Name Email Ph…" at bounding box center [641, 248] width 586 height 331
click at [203, 313] on p "Formatter" at bounding box center [212, 315] width 35 height 12
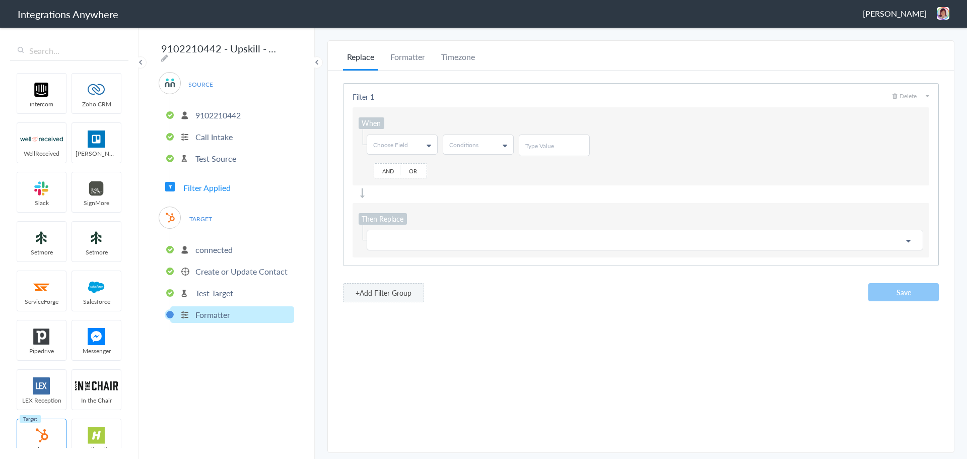
click at [211, 291] on p "Test Target" at bounding box center [214, 293] width 38 height 12
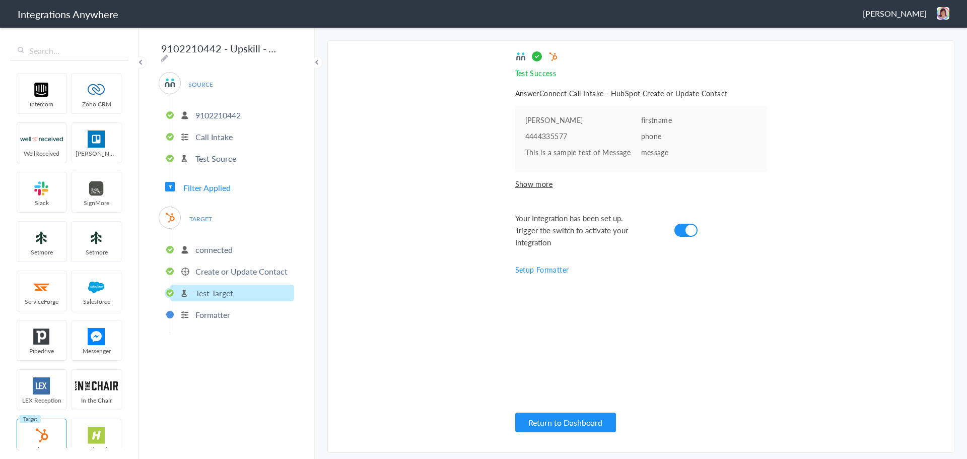
click at [931, 13] on div "Victoria Matherne Logout Dashboard" at bounding box center [906, 13] width 87 height 13
click at [909, 58] on li "Dashboard" at bounding box center [921, 51] width 69 height 15
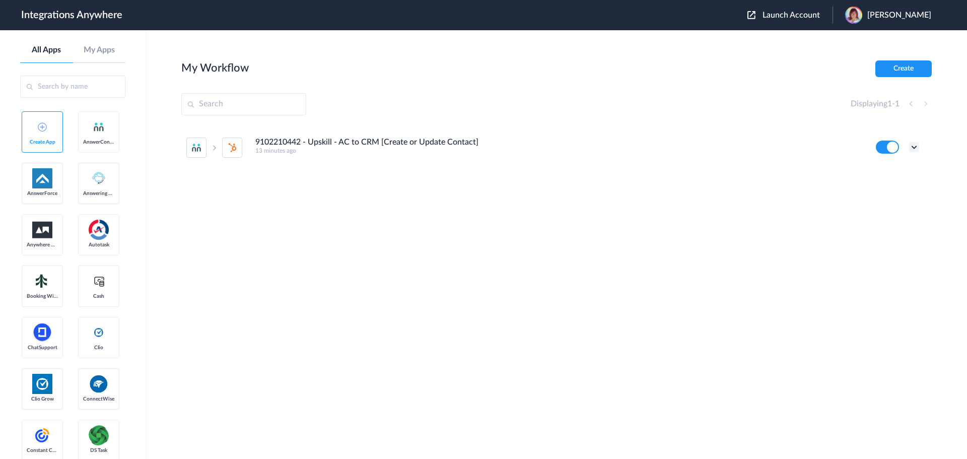
click at [911, 148] on icon at bounding box center [914, 147] width 10 height 10
click at [295, 146] on h4 "9102210442 - Upskill - AC to CRM [Create or Update Contact]" at bounding box center [366, 142] width 223 height 10
click at [199, 149] on img at bounding box center [196, 147] width 11 height 11
click at [229, 149] on img at bounding box center [232, 147] width 11 height 11
click at [271, 139] on h4 "9102210442 - Upskill - AC to CRM [Create or Update Contact]" at bounding box center [366, 142] width 223 height 10
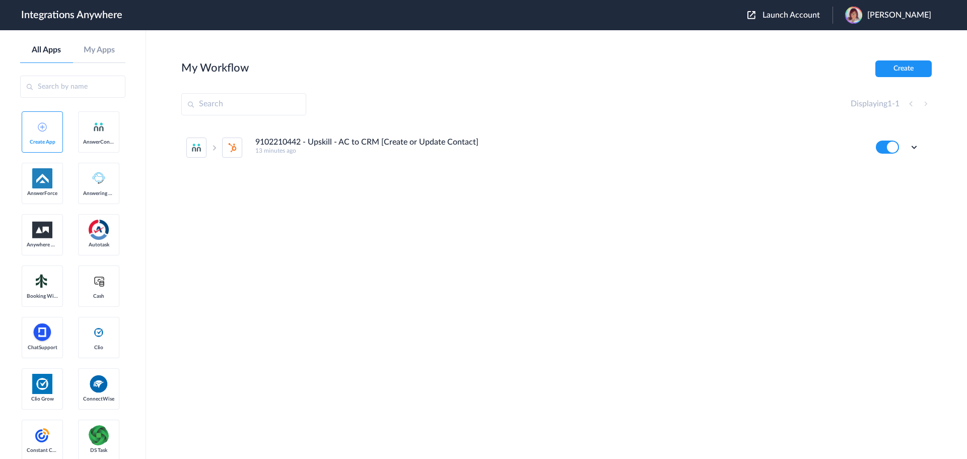
click at [287, 142] on h4 "9102210442 - Upskill - AC to CRM [Create or Update Contact]" at bounding box center [366, 142] width 223 height 10
copy h4 "9102210442"
click at [210, 100] on input "text" at bounding box center [243, 104] width 125 height 22
paste input "9102210442"
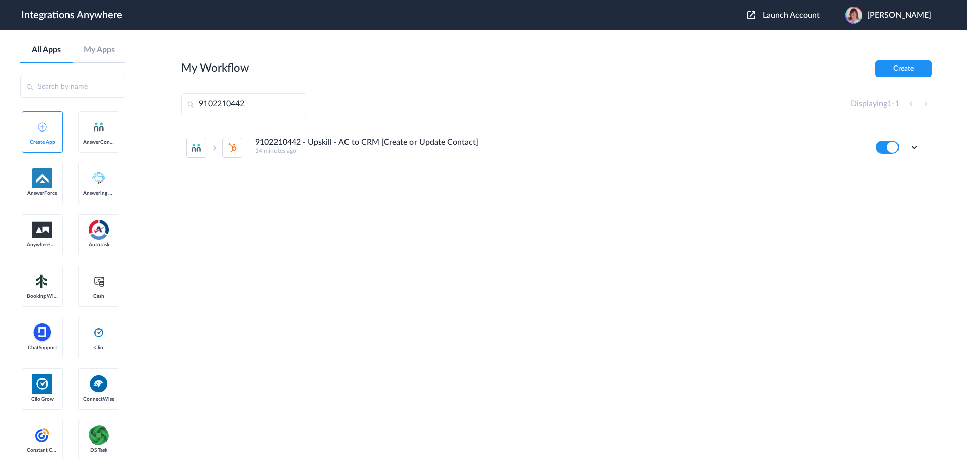
type input "9102210442"
click at [272, 113] on input "9102210442" at bounding box center [243, 104] width 125 height 22
click at [318, 141] on h4 "9102210442 - Upskill - AC to CRM [Create or Update Contact]" at bounding box center [366, 142] width 223 height 10
click at [909, 146] on icon at bounding box center [914, 147] width 10 height 10
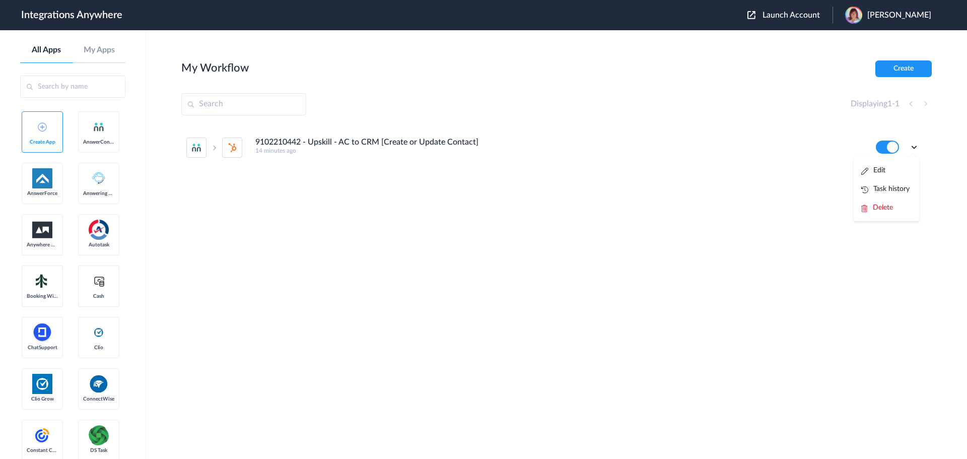
click at [517, 169] on li "9102210442 - Upskill - AC to CRM [Create or Update Contact] 14 minutes ago Edit…" at bounding box center [552, 147] width 733 height 44
click at [197, 145] on img at bounding box center [196, 147] width 11 height 11
click at [73, 81] on input "text" at bounding box center [72, 87] width 105 height 22
drag, startPoint x: 457, startPoint y: 189, endPoint x: 740, endPoint y: 44, distance: 318.7
click at [460, 189] on div "9102210442 - Upskill - AC to CRM [Create or Update Contact] 14 minutes ago Edit…" at bounding box center [556, 200] width 750 height 151
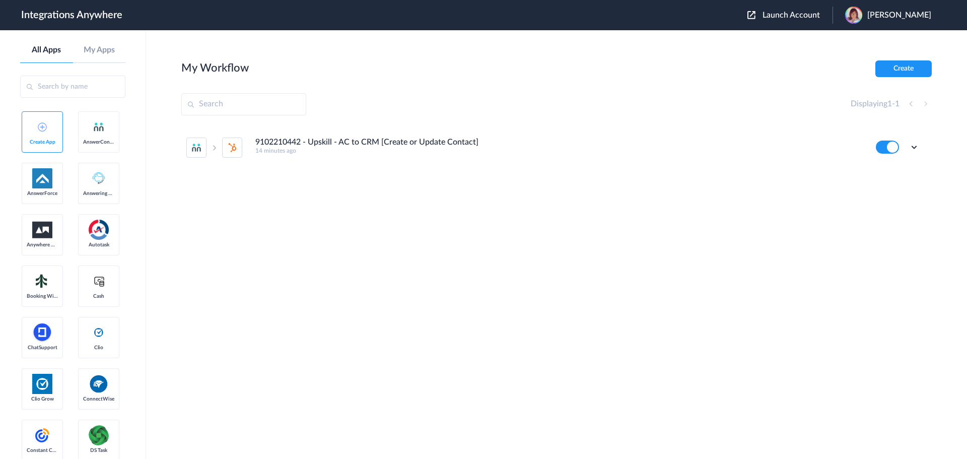
click at [775, 10] on div "Launch Account Victoria Matherne My Account Logout" at bounding box center [844, 15] width 194 height 17
click at [771, 12] on span "Launch Account" at bounding box center [790, 15] width 57 height 8
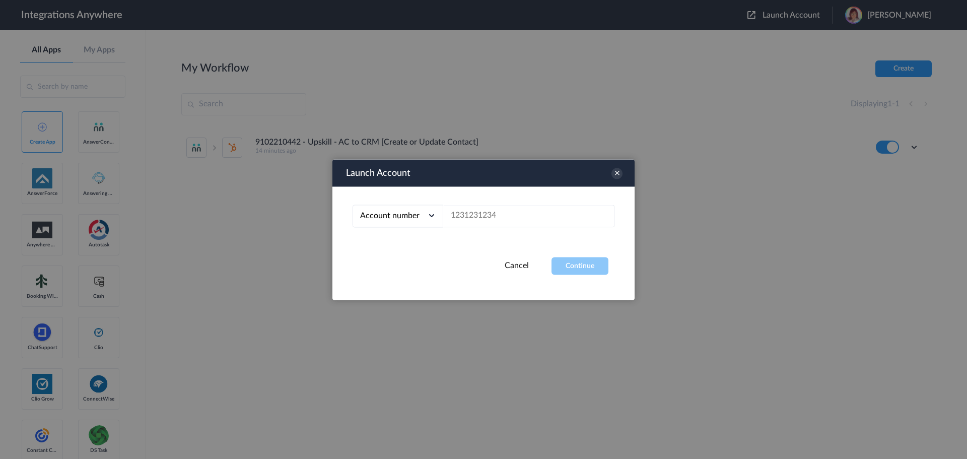
click at [479, 204] on div "Account number Account number Email address" at bounding box center [483, 221] width 302 height 70
click at [479, 205] on input "text" at bounding box center [528, 215] width 171 height 23
paste input "9102210442"
type input "9102210442"
click at [569, 259] on button "Continue" at bounding box center [579, 266] width 57 height 18
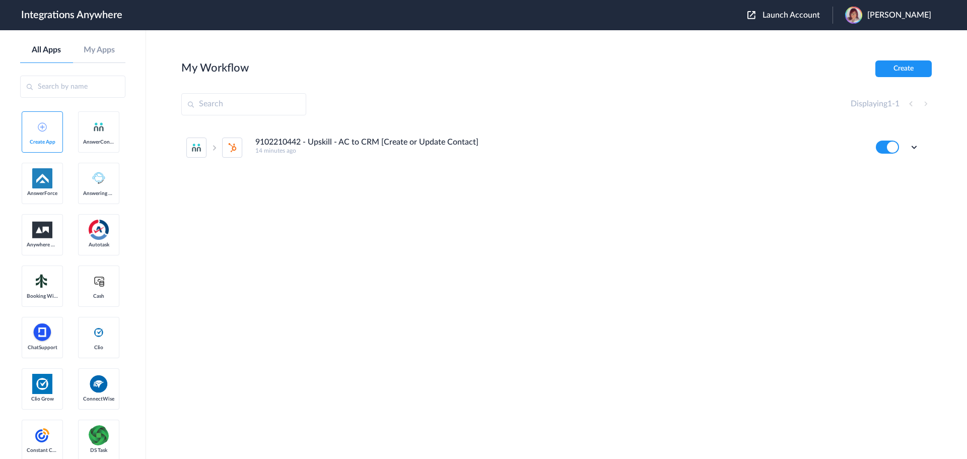
click at [272, 139] on h4 "9102210442 - Upskill - AC to CRM [Create or Update Contact]" at bounding box center [366, 142] width 223 height 10
click at [397, 180] on div "9102210442 - Upskill - AC to CRM [Create or Update Contact] 14 minutes ago Edit…" at bounding box center [556, 200] width 750 height 151
click at [788, 13] on span "Launch Account" at bounding box center [790, 15] width 57 height 8
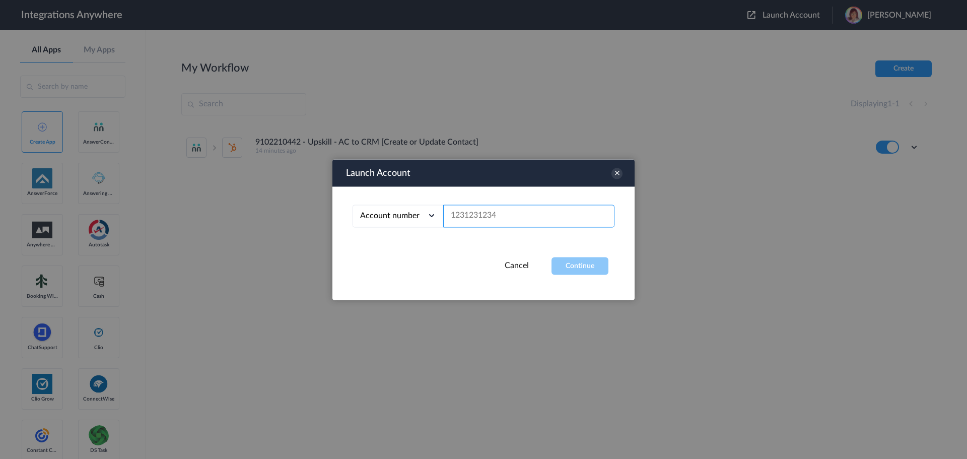
click at [555, 217] on input "text" at bounding box center [528, 215] width 171 height 23
paste input "9102210442"
type input "9102210442"
click at [581, 259] on button "Continue" at bounding box center [579, 266] width 57 height 18
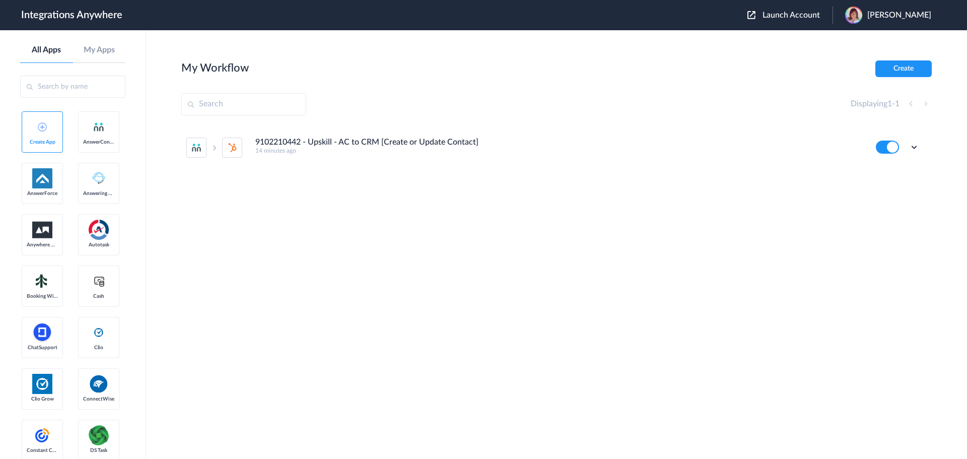
click at [504, 221] on div "9102210442 - Upskill - AC to CRM [Create or Update Contact] 14 minutes ago Edit…" at bounding box center [556, 200] width 750 height 151
click at [284, 143] on h4 "9102210442 - Upskill - AC to CRM [Create or Update Contact]" at bounding box center [366, 142] width 223 height 10
click at [239, 146] on span at bounding box center [232, 147] width 20 height 20
click at [210, 151] on div at bounding box center [214, 147] width 56 height 20
click at [189, 144] on span at bounding box center [196, 147] width 20 height 20
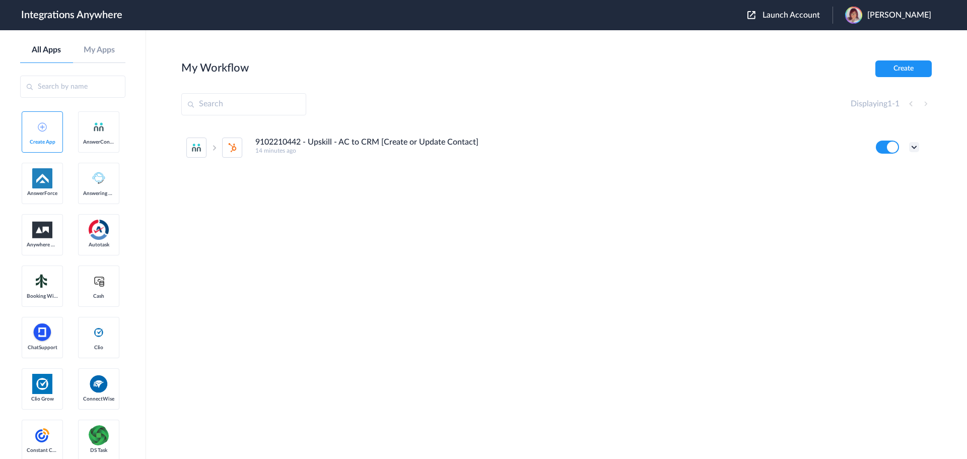
click at [913, 147] on icon at bounding box center [914, 147] width 10 height 10
click at [886, 183] on li "Task history" at bounding box center [886, 189] width 65 height 19
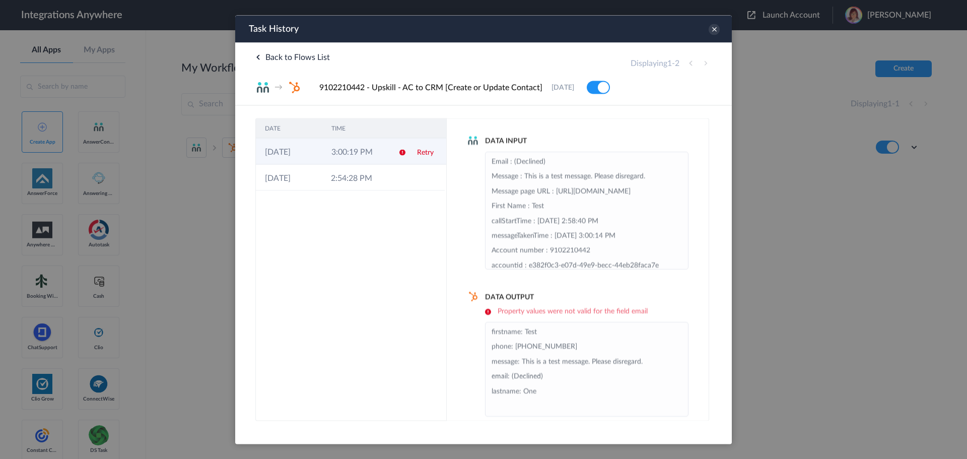
click at [428, 148] on td "Retry" at bounding box center [427, 151] width 38 height 26
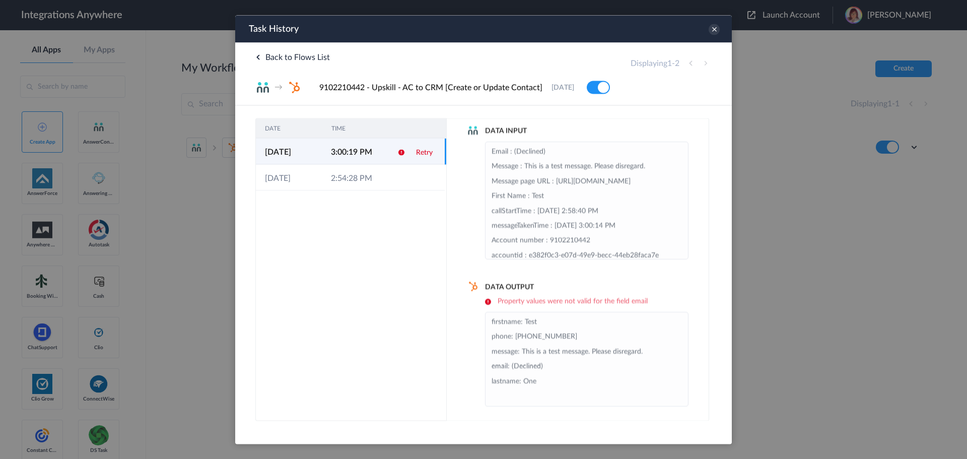
scroll to position [13, 0]
click at [818, 138] on div at bounding box center [483, 229] width 967 height 459
click at [713, 31] on icon at bounding box center [713, 29] width 11 height 11
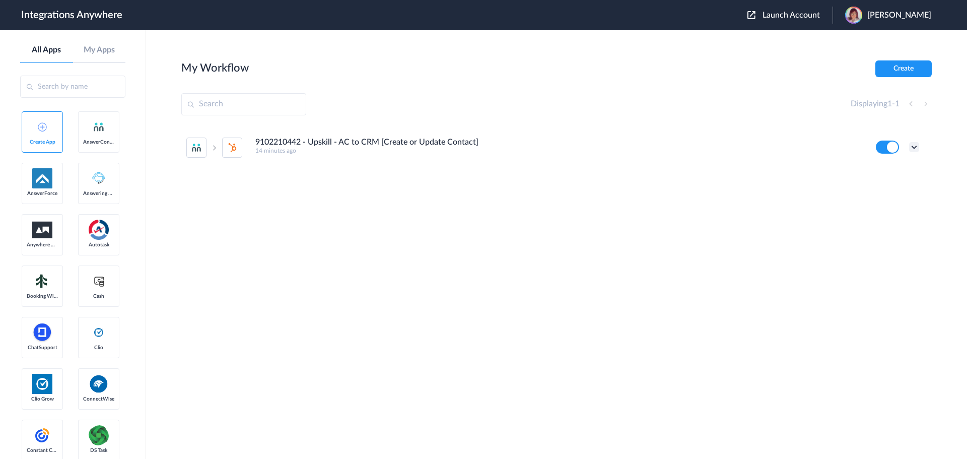
click at [914, 147] on icon at bounding box center [914, 147] width 10 height 10
click at [874, 169] on link "Edit" at bounding box center [873, 170] width 24 height 7
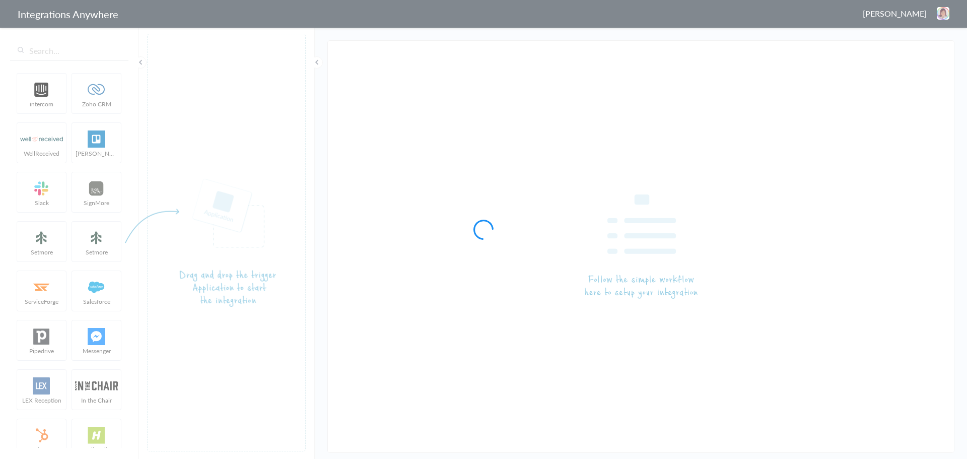
type input "9102210442 - Upskill - AC to CRM [Create or Update Contact]"
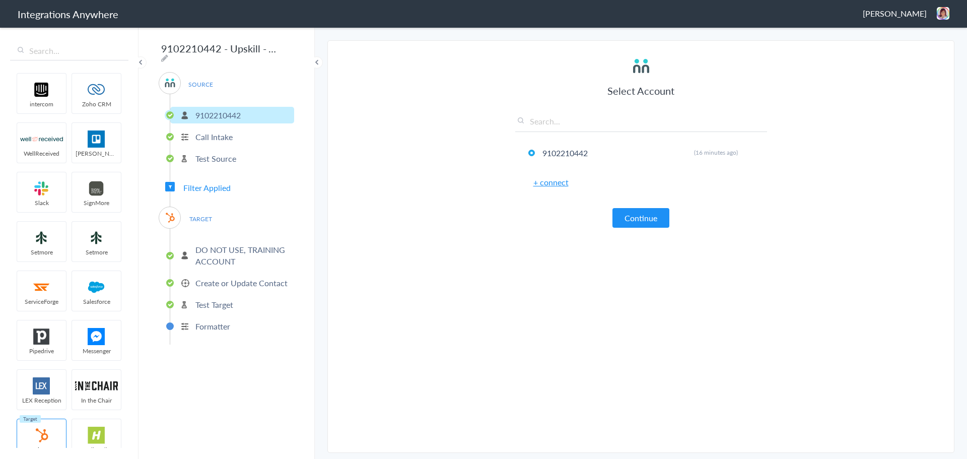
click at [212, 322] on p "Formatter" at bounding box center [212, 326] width 35 height 12
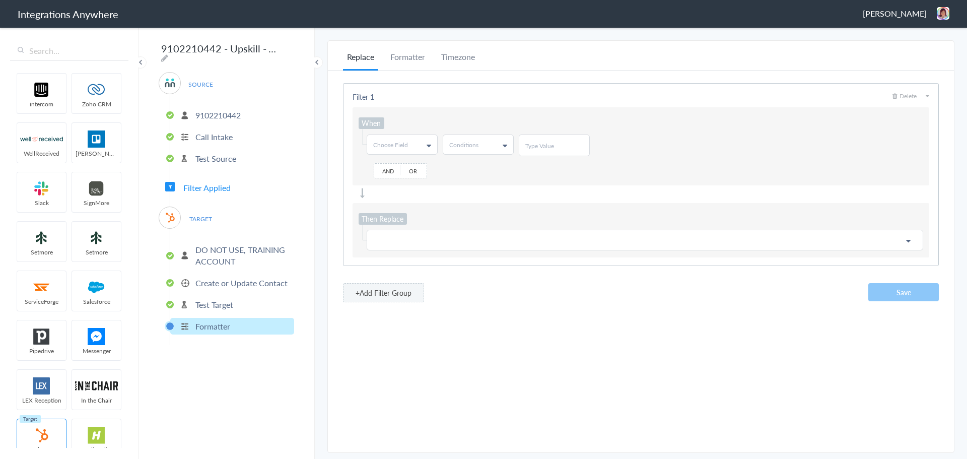
click at [406, 139] on link "Choose Field" at bounding box center [402, 144] width 70 height 19
click at [402, 157] on input "text" at bounding box center [401, 166] width 69 height 20
type input "email"
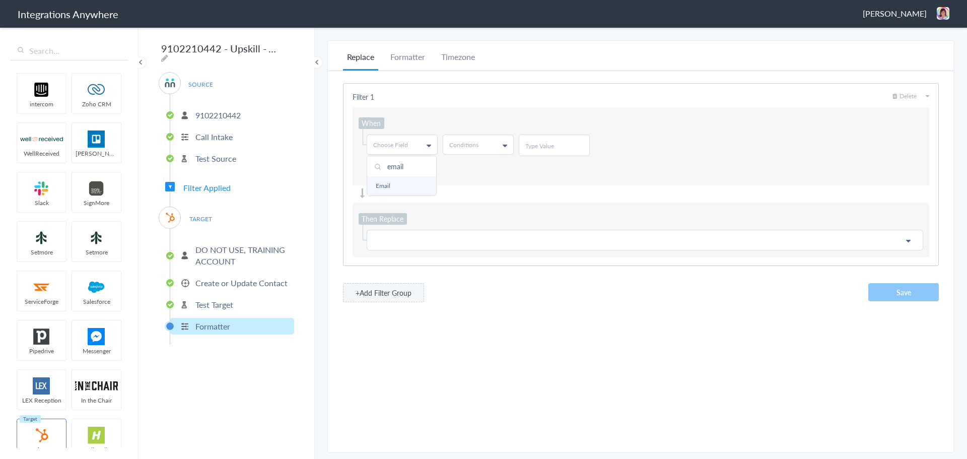
click at [389, 186] on link "Email" at bounding box center [401, 185] width 69 height 19
click at [471, 144] on span "Conditions" at bounding box center [463, 144] width 29 height 9
click at [479, 204] on link "Does Not Contains" at bounding box center [477, 204] width 69 height 19
click at [534, 146] on input "text" at bounding box center [554, 145] width 58 height 9
type input "@"
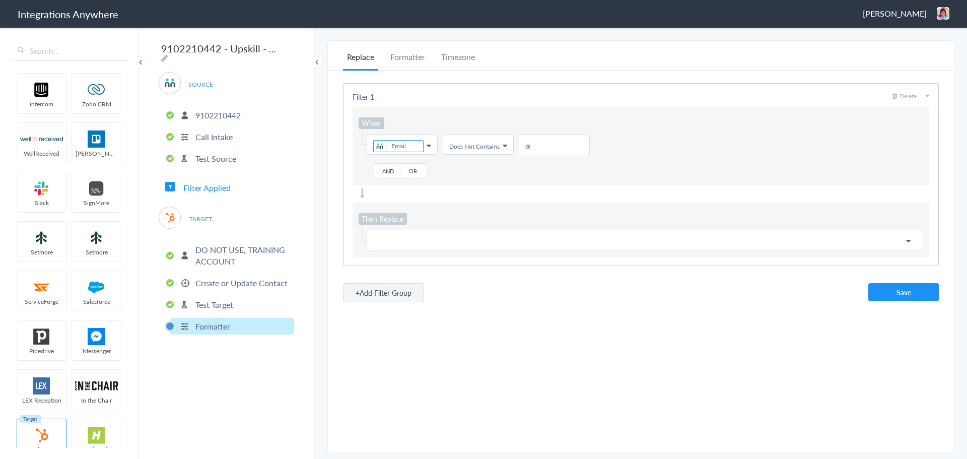
click at [489, 192] on div at bounding box center [640, 193] width 577 height 10
click at [443, 238] on p at bounding box center [644, 240] width 543 height 13
click at [421, 259] on input "text" at bounding box center [644, 262] width 554 height 22
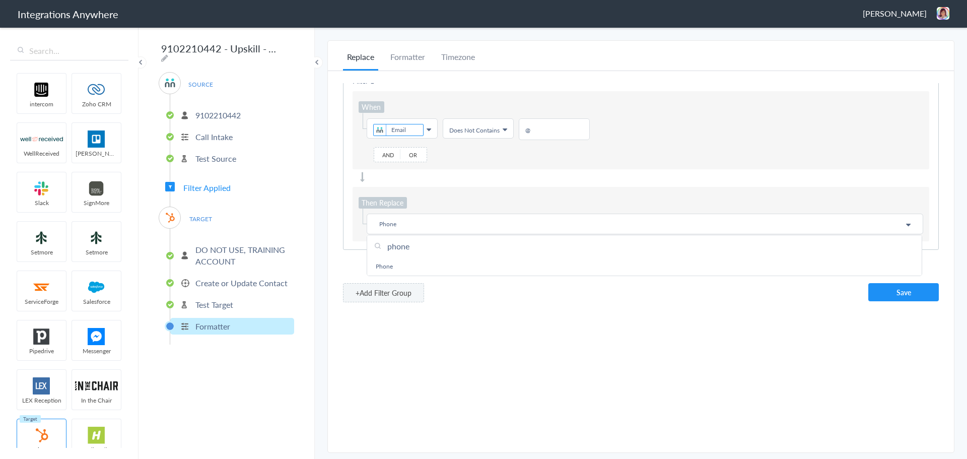
scroll to position [24, 0]
type input "phone"
click at [401, 261] on link "Phone" at bounding box center [644, 266] width 554 height 19
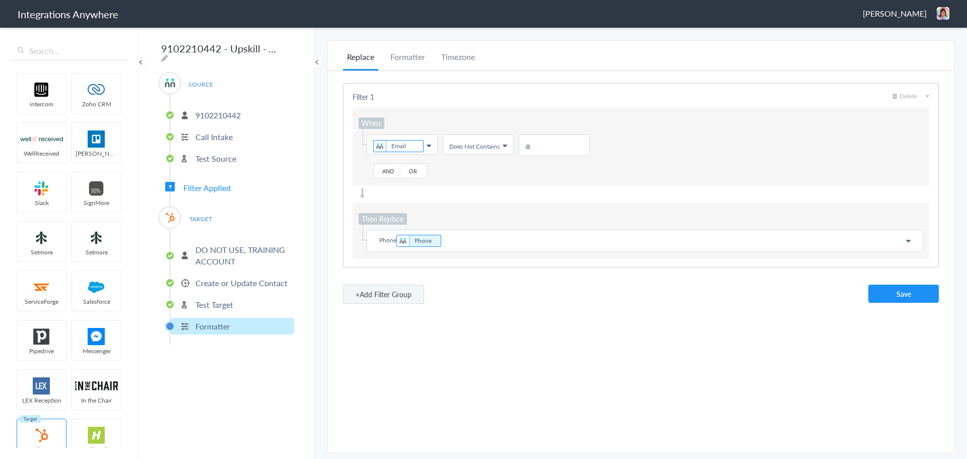
click at [395, 241] on p "Phone Phone" at bounding box center [644, 241] width 543 height 14
click at [446, 254] on input "text" at bounding box center [644, 262] width 554 height 22
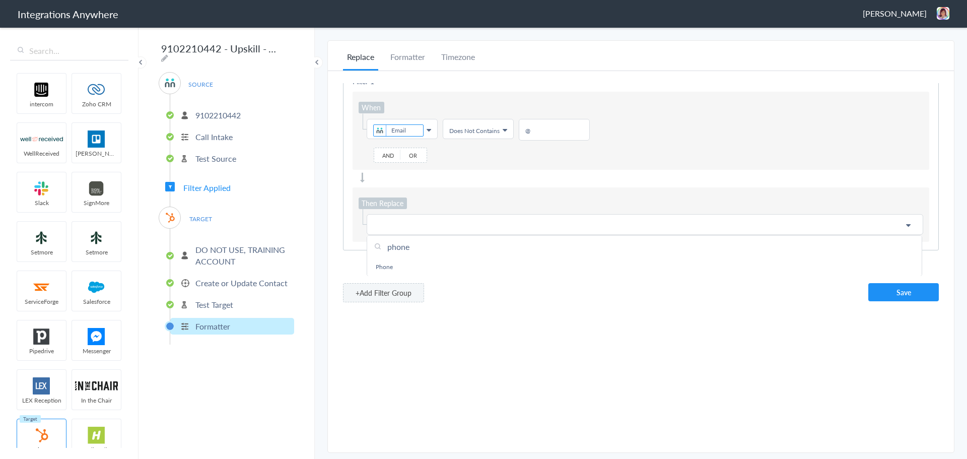
scroll to position [24, 0]
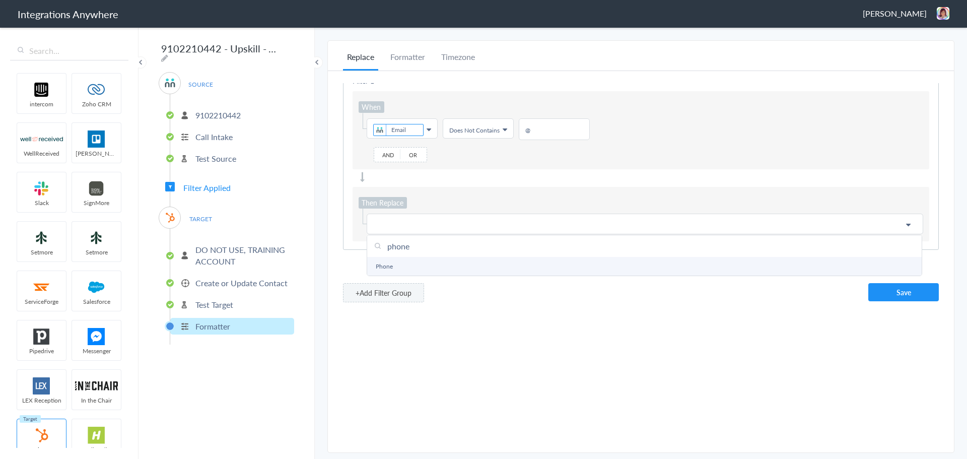
type input "phone"
click at [392, 266] on link "Phone" at bounding box center [644, 266] width 554 height 19
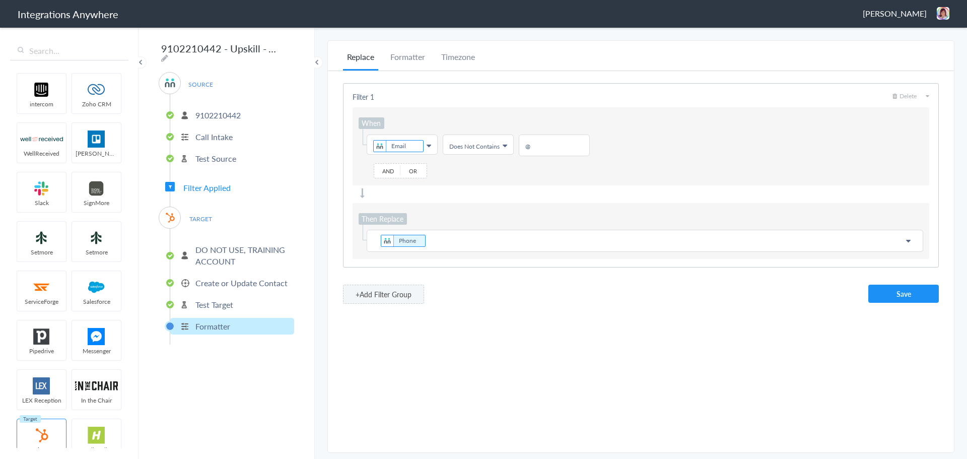
scroll to position [0, 0]
click at [438, 240] on p "Phone" at bounding box center [644, 241] width 543 height 14
click at [898, 294] on button "Save" at bounding box center [903, 294] width 70 height 18
click at [943, 13] on img at bounding box center [943, 13] width 13 height 13
click at [912, 57] on li "Dashboard" at bounding box center [921, 51] width 69 height 15
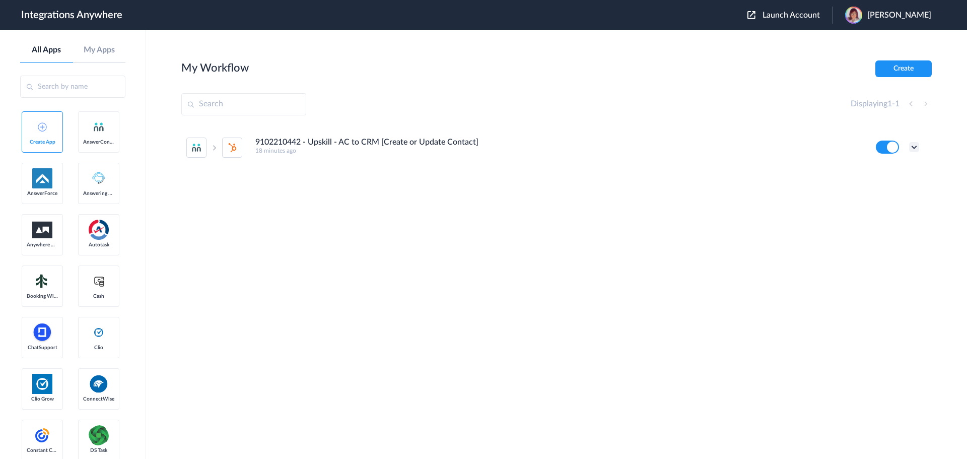
click at [911, 145] on icon at bounding box center [914, 147] width 10 height 10
click at [888, 183] on li "Task history" at bounding box center [886, 189] width 65 height 19
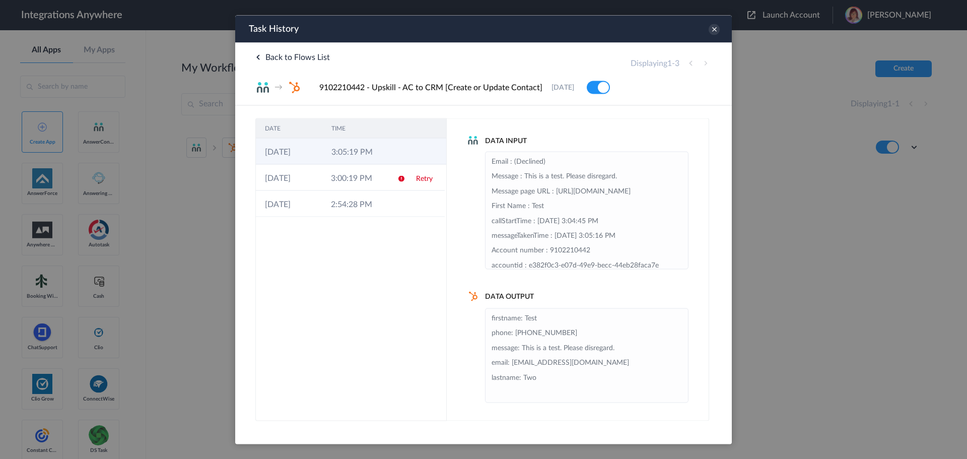
click at [406, 149] on icon at bounding box center [402, 152] width 8 height 8
click at [424, 180] on link "Retry" at bounding box center [424, 178] width 17 height 7
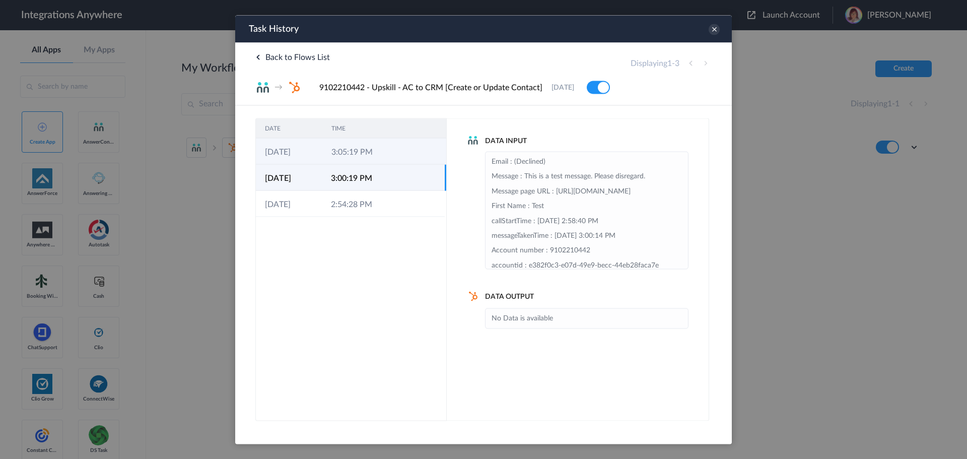
click at [412, 155] on td at bounding box center [427, 151] width 38 height 26
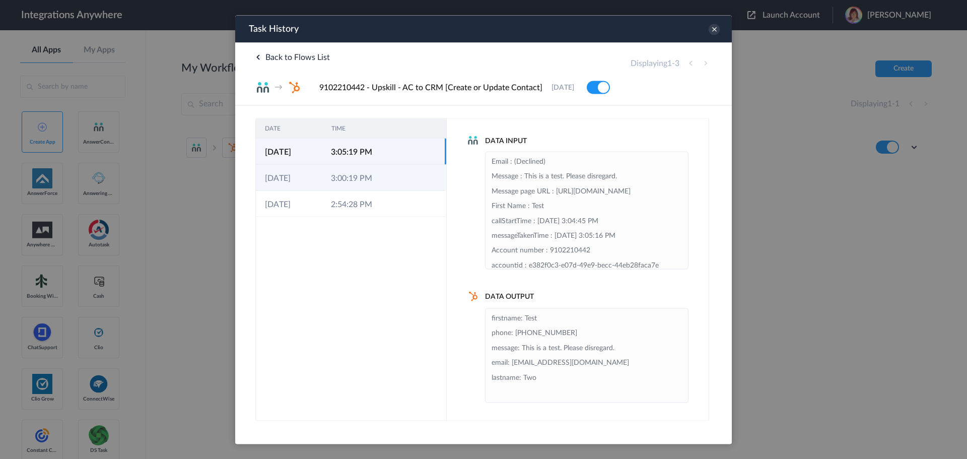
click at [413, 178] on td at bounding box center [426, 177] width 38 height 26
click at [438, 154] on td at bounding box center [427, 151] width 38 height 26
click at [419, 182] on td at bounding box center [426, 177] width 38 height 26
click at [412, 150] on td at bounding box center [427, 151] width 38 height 26
click at [416, 169] on td at bounding box center [426, 177] width 38 height 26
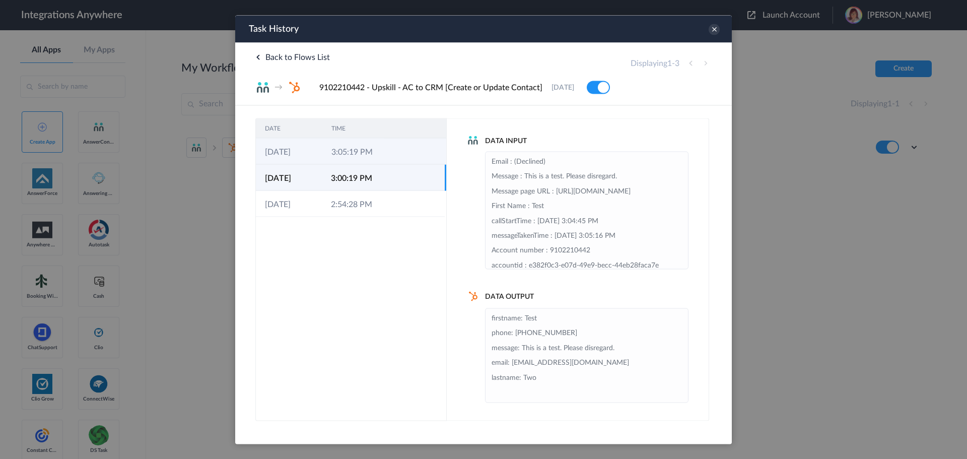
click at [416, 160] on td at bounding box center [427, 151] width 38 height 26
click at [462, 182] on div "Data Input Email : (Declined) Message : This is a test. Please disregard. Messa…" at bounding box center [578, 269] width 262 height 303
click at [459, 190] on div "Data Input Email : (Declined) Message : This is a test. Please disregard. Messa…" at bounding box center [578, 269] width 262 height 303
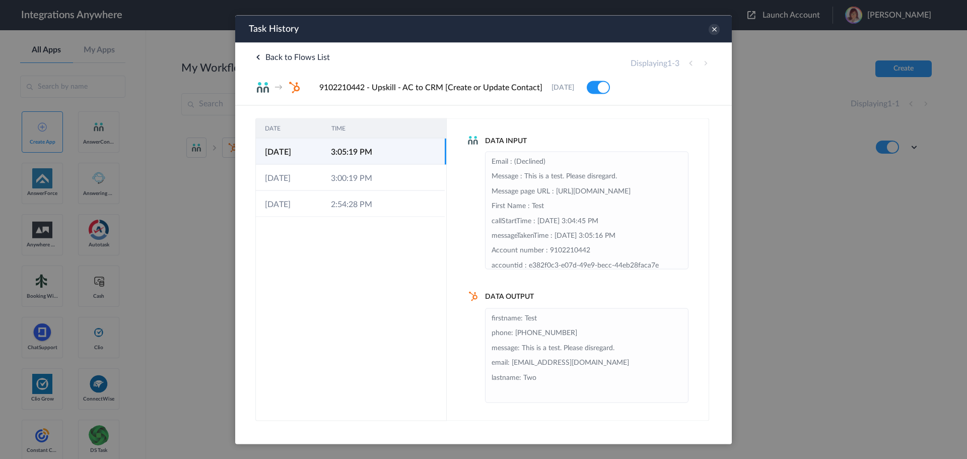
click at [456, 174] on div "Data Input Email : (Declined) Message : This is a test. Please disregard. Messa…" at bounding box center [578, 269] width 262 height 303
click at [464, 187] on div "Data Input Email : (Declined) Message : This is a test. Please disregard. Messa…" at bounding box center [578, 269] width 262 height 303
click at [718, 32] on icon at bounding box center [713, 29] width 11 height 11
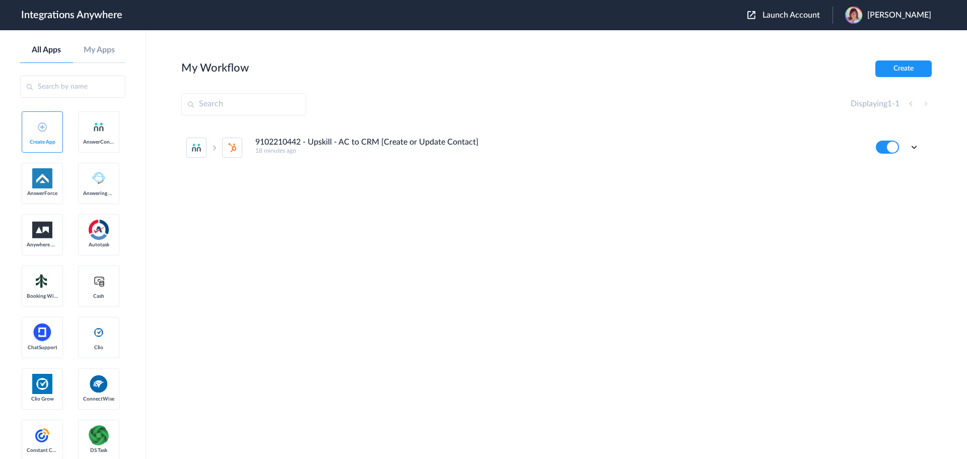
click at [470, 248] on div "9102210442 - Upskill - AC to CRM [Create or Update Contact] 18 minutes ago Edit…" at bounding box center [556, 200] width 750 height 151
click at [472, 257] on div "9102210442 - Upskill - AC to CRM [Create or Update Contact] 18 minutes ago Edit…" at bounding box center [556, 200] width 750 height 151
click at [452, 255] on div "9102210442 - Upskill - AC to CRM [Create or Update Contact] 18 minutes ago Edit…" at bounding box center [556, 200] width 750 height 151
click at [916, 145] on icon at bounding box center [914, 147] width 10 height 10
click at [881, 213] on li "Delete" at bounding box center [886, 207] width 65 height 19
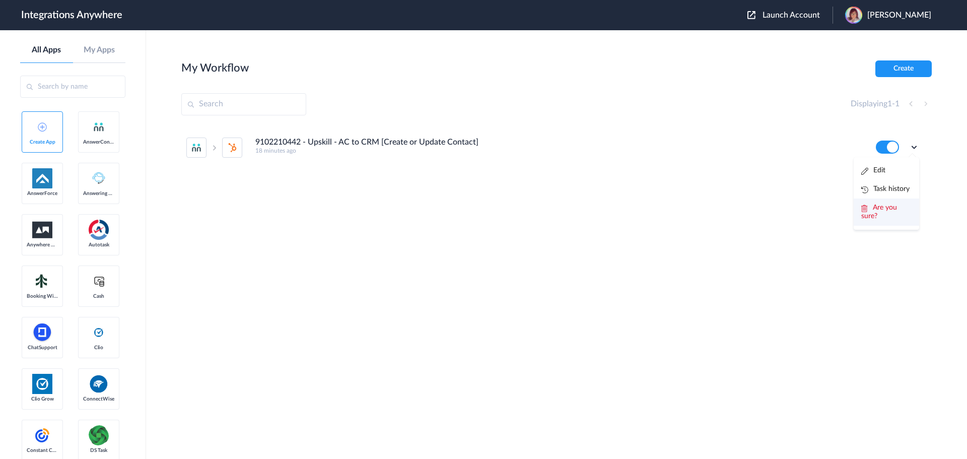
click at [863, 214] on span "Are you sure?" at bounding box center [879, 212] width 36 height 16
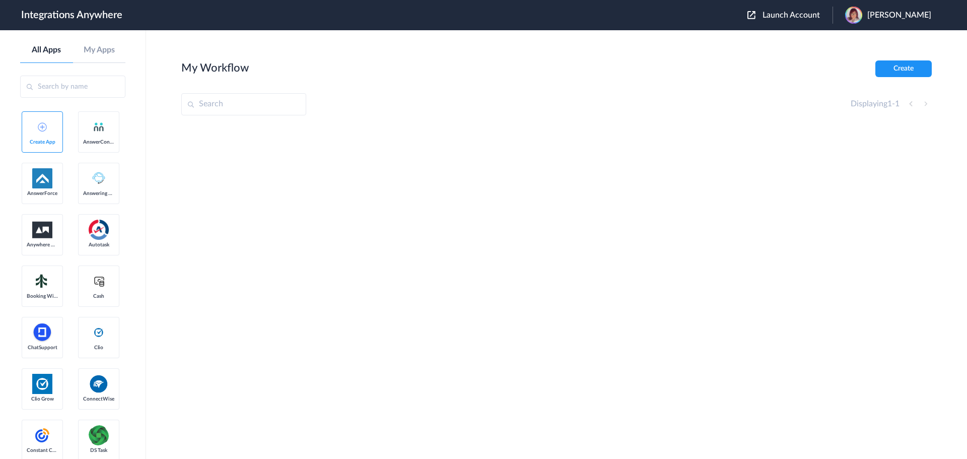
click at [267, 148] on div at bounding box center [556, 200] width 750 height 151
click at [227, 104] on input "text" at bounding box center [243, 104] width 125 height 22
click at [246, 319] on section "My Workflow Create Displaying 1 - 1" at bounding box center [556, 274] width 750 height 429
click at [241, 317] on section "My Workflow Create Displaying 1 - 1" at bounding box center [556, 274] width 750 height 429
click at [889, 63] on button "Create" at bounding box center [903, 68] width 56 height 17
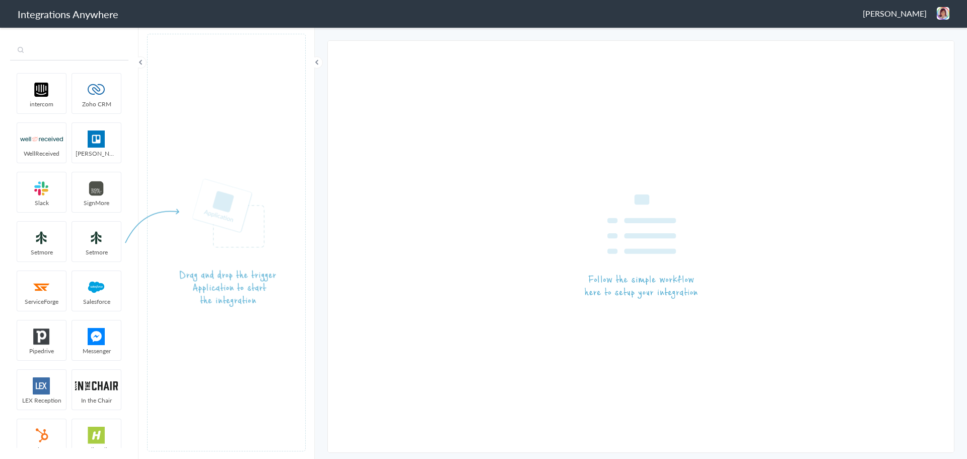
click at [79, 49] on input "text" at bounding box center [69, 50] width 118 height 19
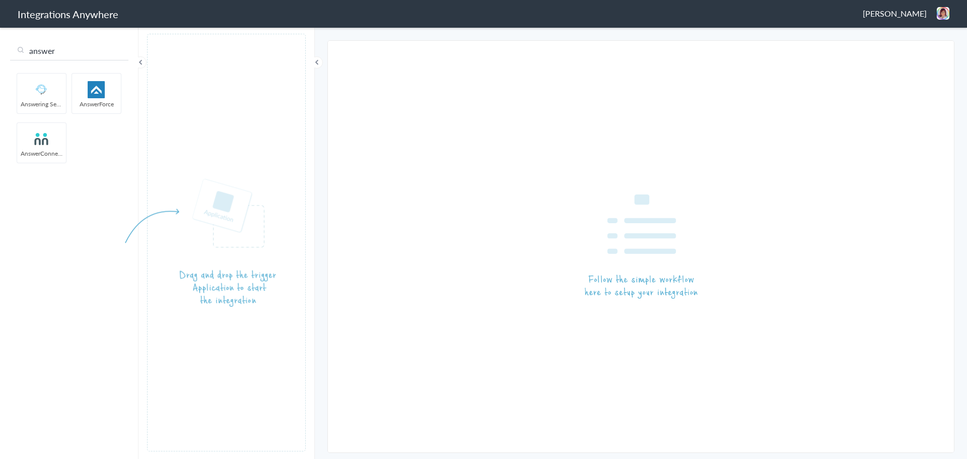
type input "answer"
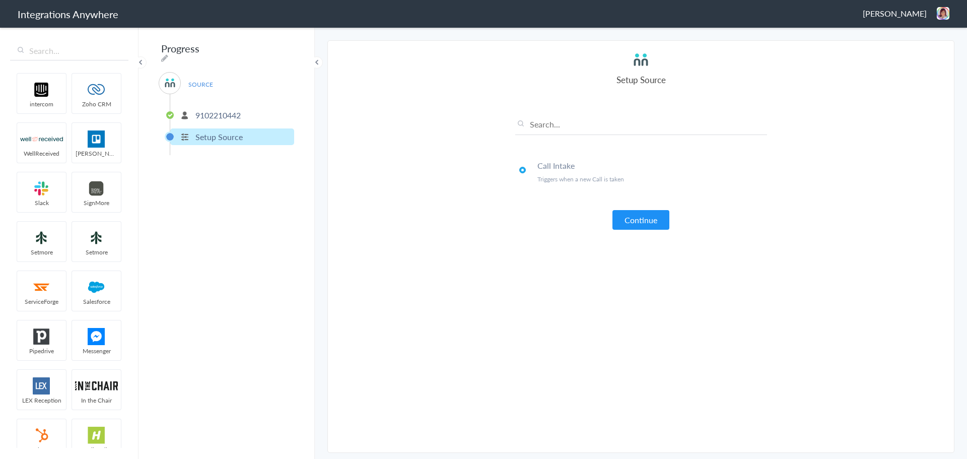
click at [211, 112] on p "9102210442" at bounding box center [217, 115] width 45 height 12
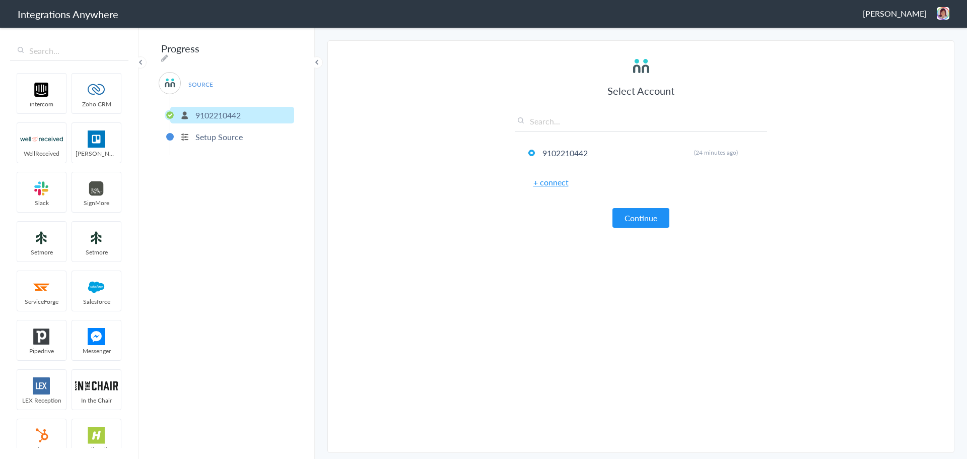
click at [217, 131] on p "Setup Source" at bounding box center [218, 137] width 47 height 12
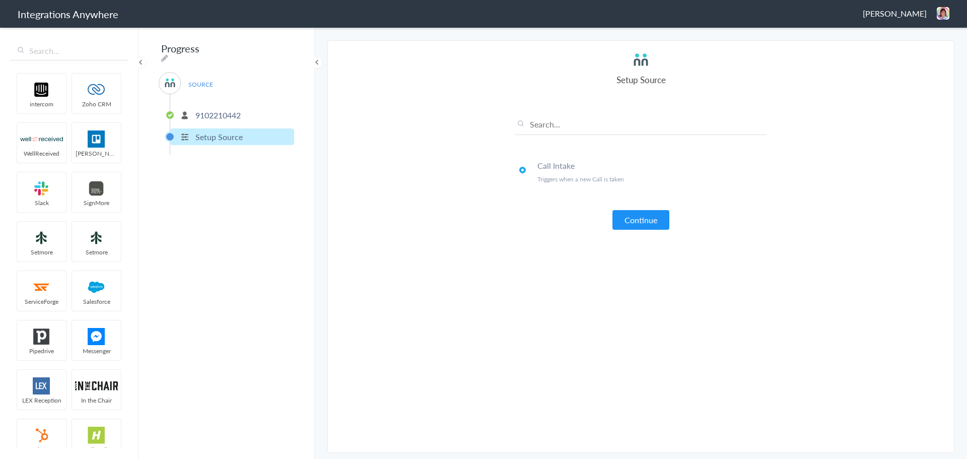
click at [218, 115] on p "9102210442" at bounding box center [217, 115] width 45 height 12
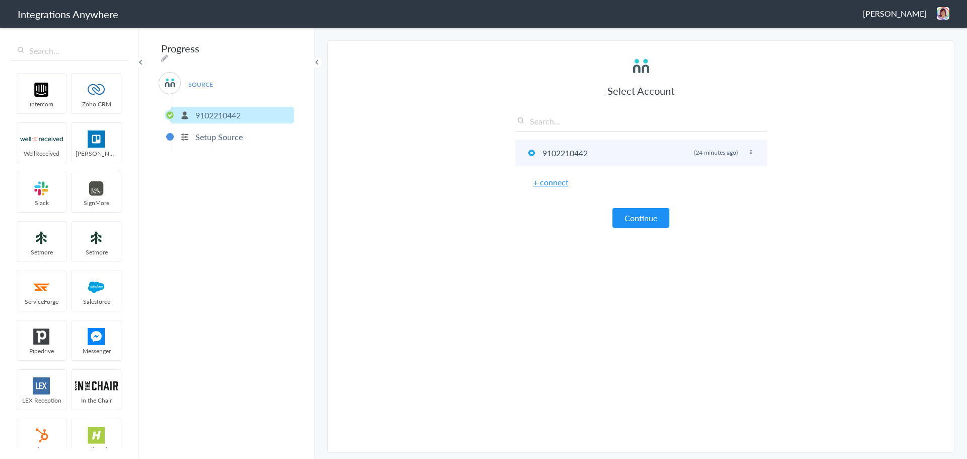
click at [586, 157] on li "9102210442 Rename Delete (24 minutes ago)" at bounding box center [641, 152] width 252 height 27
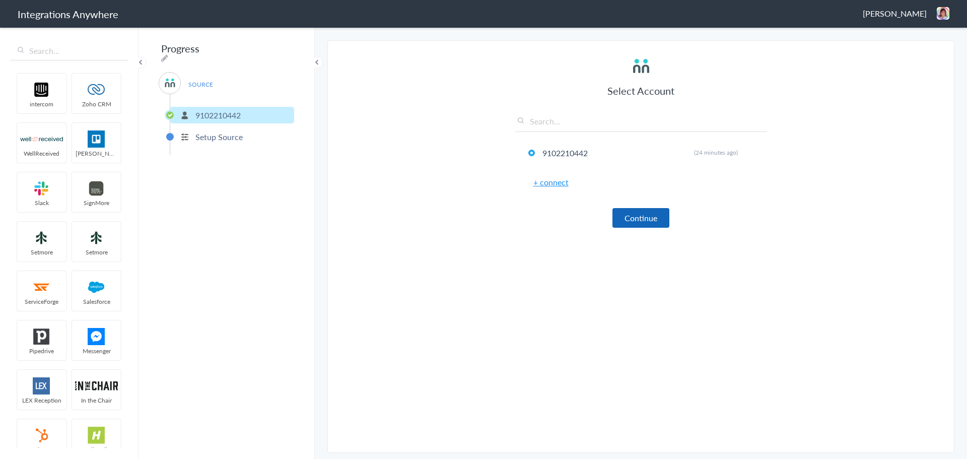
click at [637, 224] on button "Continue" at bounding box center [640, 218] width 57 height 20
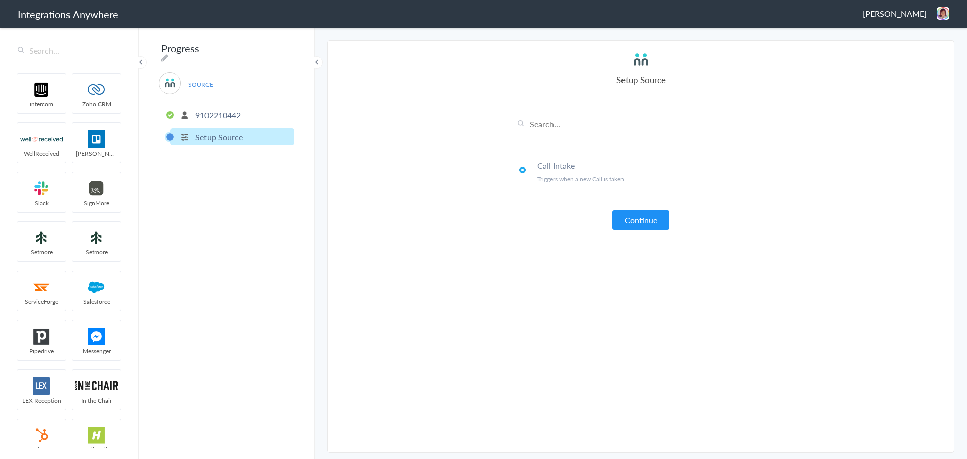
click at [559, 183] on p "Triggers when a new Call is taken" at bounding box center [652, 179] width 230 height 9
click at [516, 166] on li "Call Intake Triggers when a new Call is taken" at bounding box center [641, 172] width 252 height 38
click at [521, 168] on span at bounding box center [522, 170] width 7 height 7
click at [526, 218] on div "Call Intake Triggers when a new Call is taken Continue" at bounding box center [641, 165] width 252 height 129
click at [571, 116] on div "Call Intake Triggers when a new Call is taken Continue" at bounding box center [641, 165] width 252 height 129
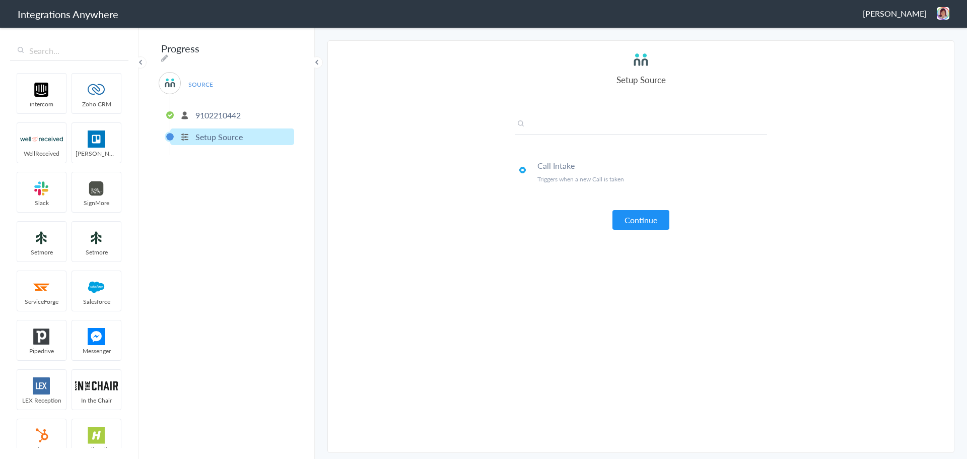
click at [570, 124] on input "text" at bounding box center [641, 126] width 252 height 17
type input "c"
click at [446, 202] on section "Select Account 9102210442 Rename Delete (24 minutes ago) + connect Continue Set…" at bounding box center [640, 246] width 627 height 412
click at [209, 111] on p "9102210442" at bounding box center [217, 115] width 45 height 12
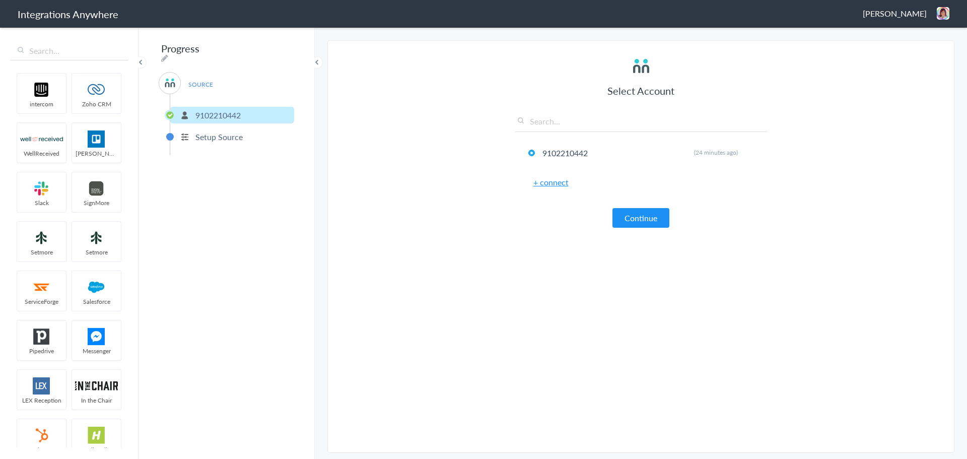
click at [203, 136] on p "Setup Source" at bounding box center [218, 137] width 47 height 12
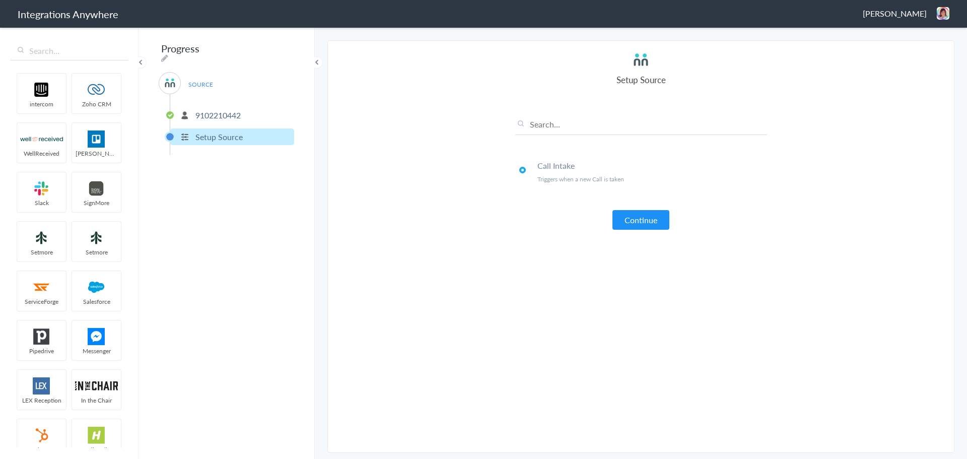
click at [516, 169] on li "Call Intake Triggers when a new Call is taken" at bounding box center [641, 172] width 252 height 38
click at [518, 170] on li "Call Intake Triggers when a new Call is taken" at bounding box center [641, 172] width 252 height 38
click at [522, 170] on span at bounding box center [522, 170] width 7 height 7
click at [545, 174] on li "Call Intake Triggers when a new Call is taken" at bounding box center [641, 172] width 252 height 38
click at [469, 145] on section "Select Account 9102210442 Rename Delete (24 minutes ago) + connect Continue Set…" at bounding box center [640, 246] width 627 height 412
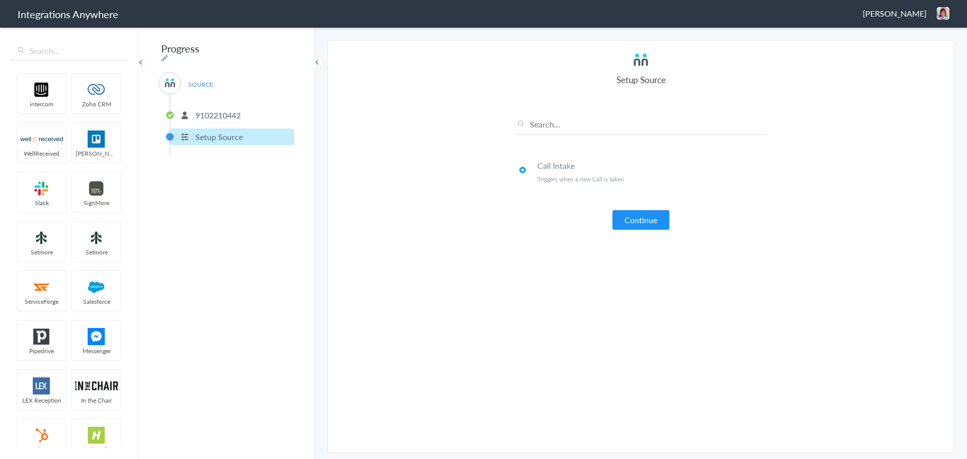
click at [228, 109] on p "9102210442" at bounding box center [217, 115] width 45 height 12
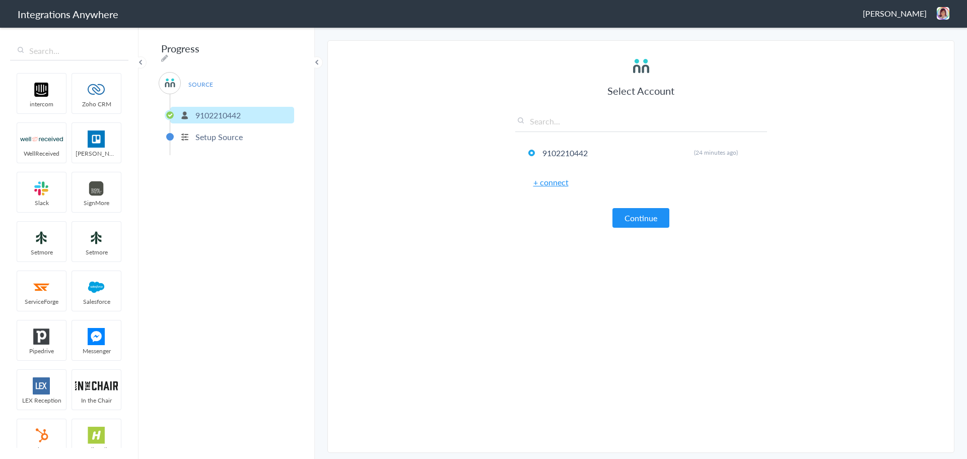
click at [203, 131] on p "Setup Source" at bounding box center [218, 137] width 47 height 12
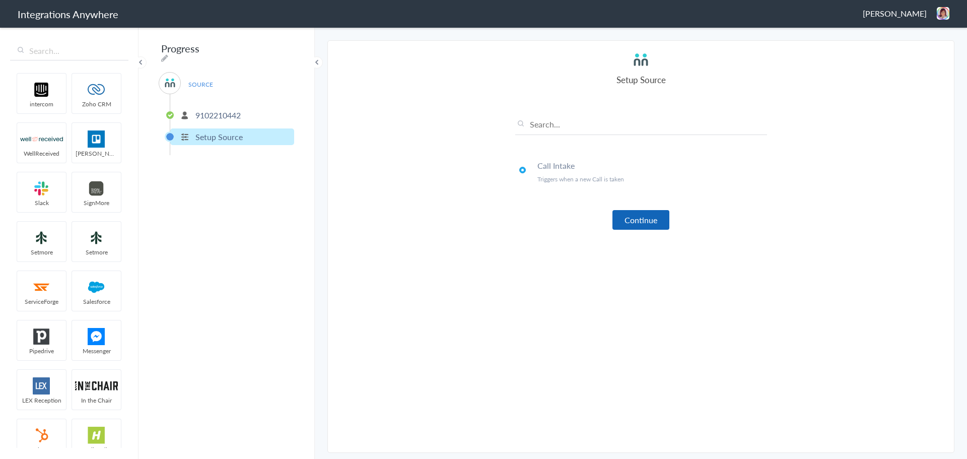
click at [642, 216] on button "Continue" at bounding box center [640, 220] width 57 height 20
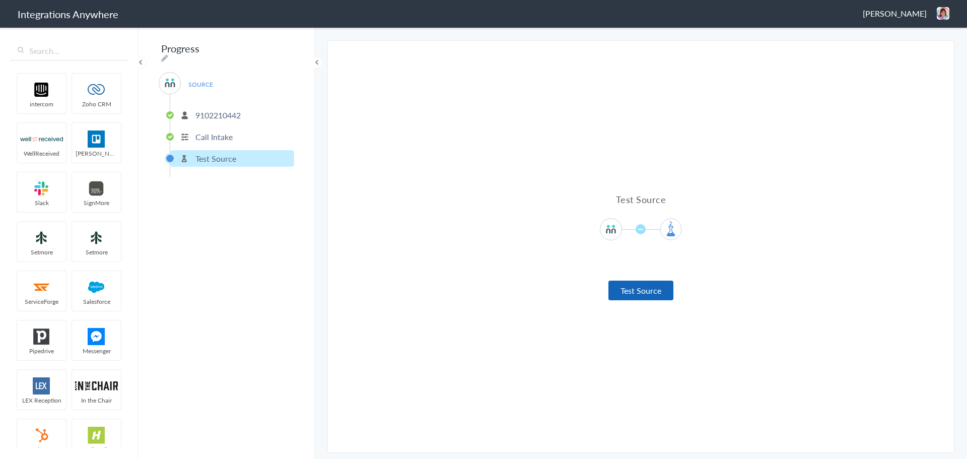
click at [632, 286] on button "Test Source" at bounding box center [640, 290] width 65 height 20
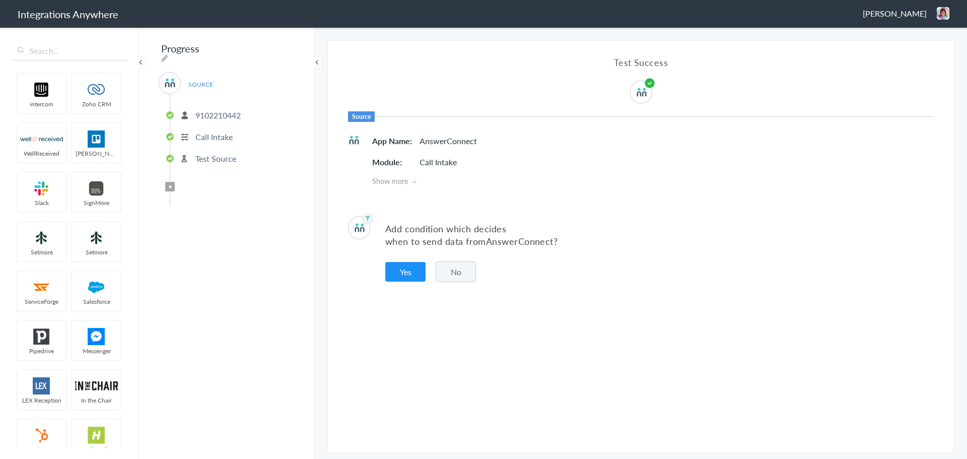
click at [188, 46] on input "Progress" at bounding box center [221, 48] width 124 height 19
click at [168, 54] on icon at bounding box center [164, 58] width 7 height 8
drag, startPoint x: 218, startPoint y: 44, endPoint x: 47, endPoint y: 42, distance: 170.7
click at [47, 0] on body "Integrations Anywhere Victoria Matherne Logout Dashboard intercom Zoho CRM Well…" at bounding box center [483, 0] width 967 height 0
paste input "Account Number - Business Name - Brand Abbreviation to CRM [Action]"
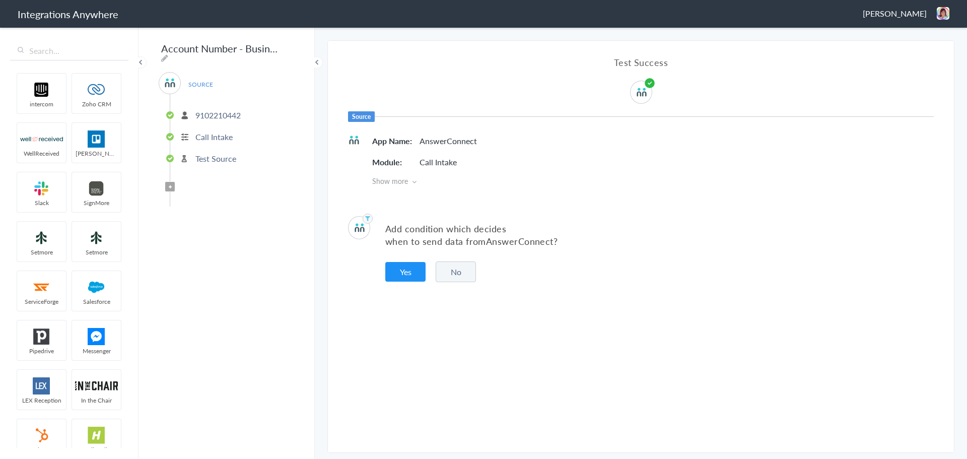
click at [194, 58] on div "Account Number - Business Name - Brand Abbreviation to CRM [Action] SOURCE 9102…" at bounding box center [226, 242] width 176 height 433
drag, startPoint x: 237, startPoint y: 47, endPoint x: 25, endPoint y: 29, distance: 212.3
click at [25, 0] on body "Integrations Anywhere Victoria Matherne Logout Dashboard intercom Zoho CRM Well…" at bounding box center [483, 0] width 967 height 0
click at [168, 54] on icon at bounding box center [164, 58] width 7 height 8
drag, startPoint x: 236, startPoint y: 46, endPoint x: 0, endPoint y: 35, distance: 235.9
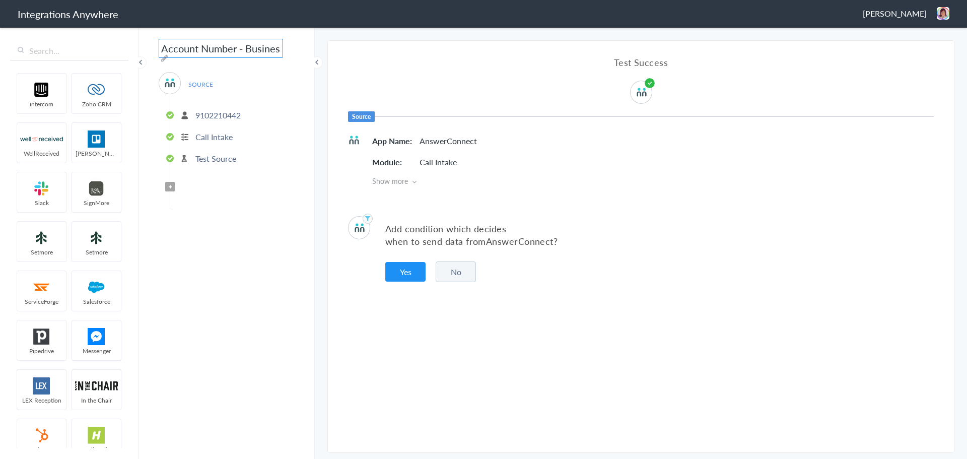
click at [0, 0] on body "Integrations Anywhere Victoria Matherne Logout Dashboard intercom Zoho CRM Well…" at bounding box center [483, 0] width 967 height 0
paste input "9102210442"
click at [245, 51] on input "9102210442 - Business Name - Brand Abbreviation to CRM [Action]" at bounding box center [221, 48] width 124 height 19
drag, startPoint x: 229, startPoint y: 48, endPoint x: 204, endPoint y: 48, distance: 24.7
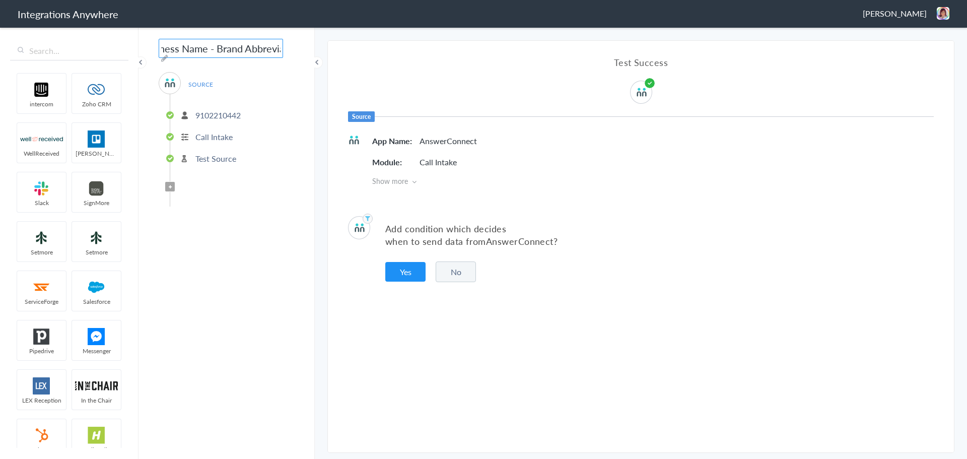
click at [204, 48] on input "9102210442 - Business Name - Brand Abbreviation to CRM [Action]" at bounding box center [221, 48] width 124 height 19
drag, startPoint x: 193, startPoint y: 47, endPoint x: 201, endPoint y: 58, distance: 14.0
click at [201, 58] on div "9102210442 - Upskill - Brand Abbreviation to CRM [Action] SOURCE 9102210442 Cal…" at bounding box center [226, 242] width 176 height 433
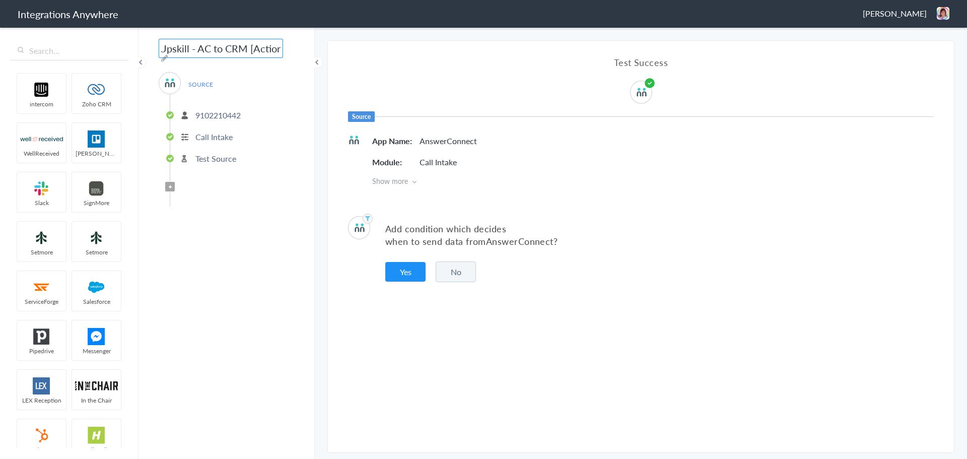
click at [265, 49] on input "9102210442 - Upskill - AC to CRM [Action]" at bounding box center [221, 48] width 124 height 19
type input "9102210442 - Upskill - AC to CRM [Action]"
click at [309, 70] on div "9102210442 - Upskill - AC to CRM [Action] SOURCE 9102210442 Call Intake Test So…" at bounding box center [226, 242] width 176 height 433
click at [462, 271] on button "No" at bounding box center [456, 271] width 40 height 21
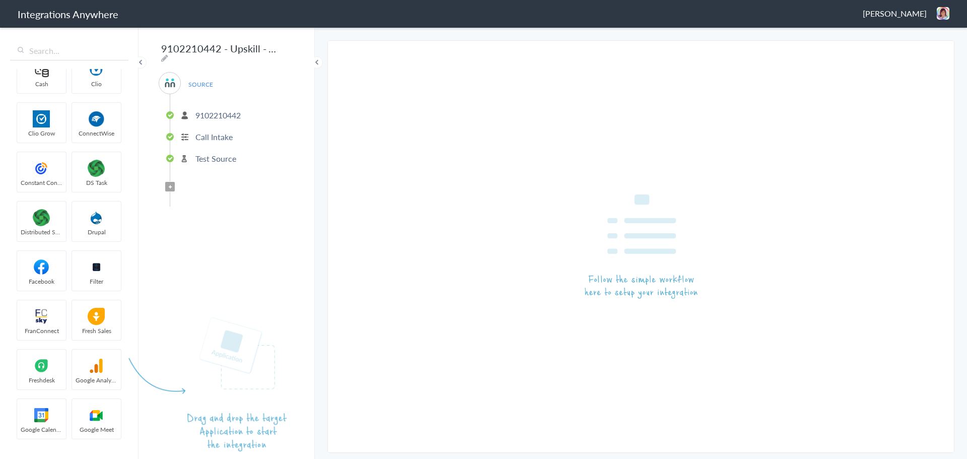
scroll to position [655, 0]
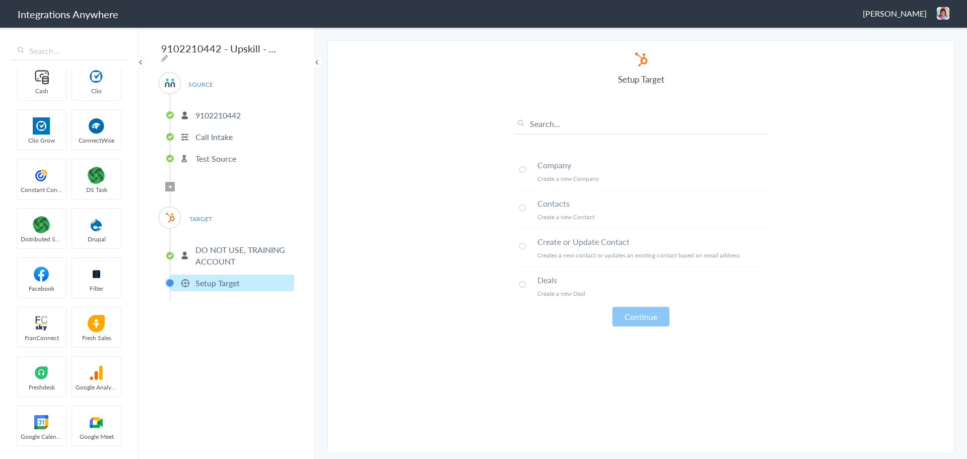
click at [524, 245] on span at bounding box center [522, 246] width 7 height 7
click at [629, 319] on button "Continue" at bounding box center [640, 317] width 57 height 20
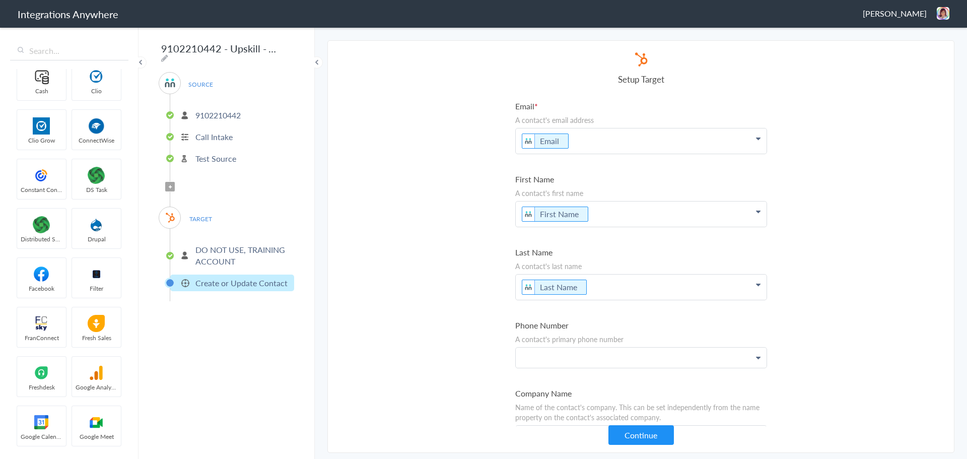
click at [563, 361] on p at bounding box center [641, 357] width 251 height 20
click at [546, 389] on link "Phone" at bounding box center [641, 387] width 251 height 22
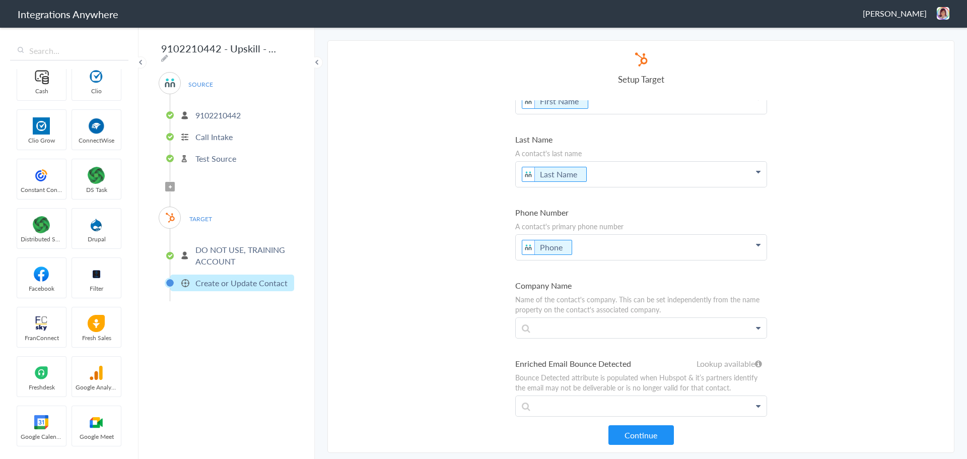
scroll to position [151, 0]
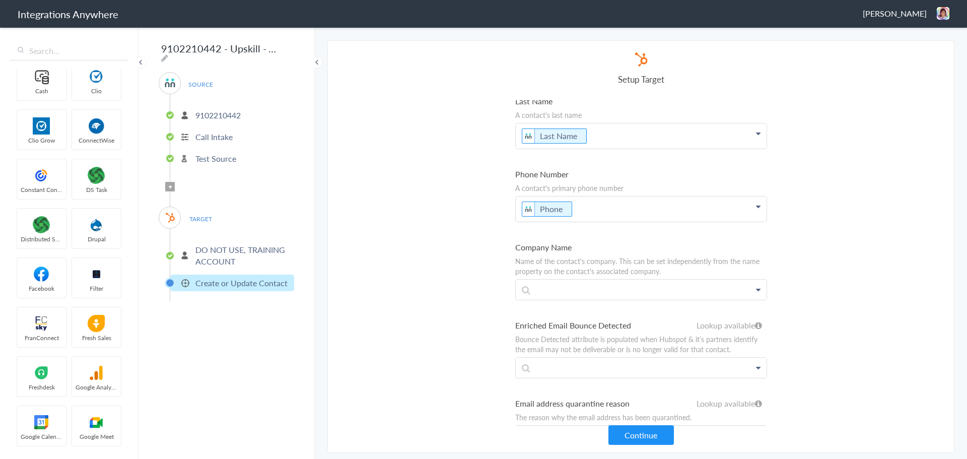
click at [625, 250] on label "Company Name" at bounding box center [641, 247] width 252 height 12
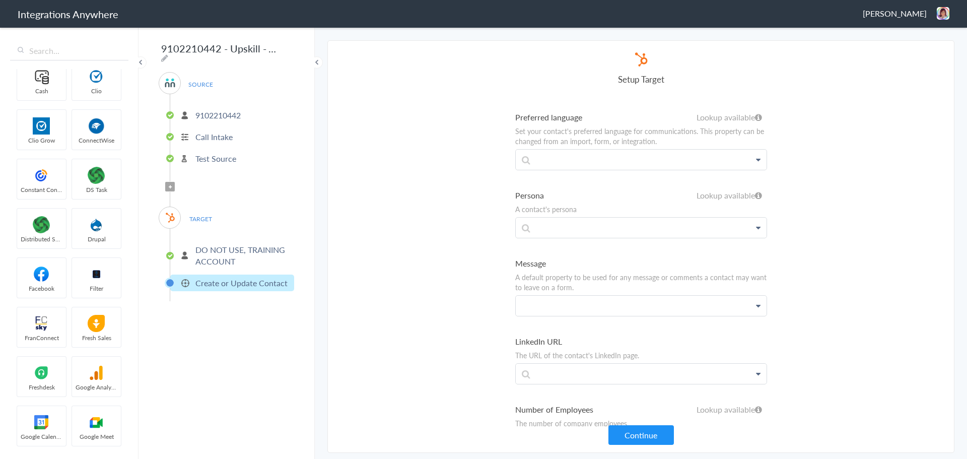
click at [594, 313] on p at bounding box center [641, 306] width 251 height 20
click at [579, 332] on link "Message" at bounding box center [641, 335] width 251 height 22
click at [635, 429] on button "Continue" at bounding box center [640, 435] width 65 height 20
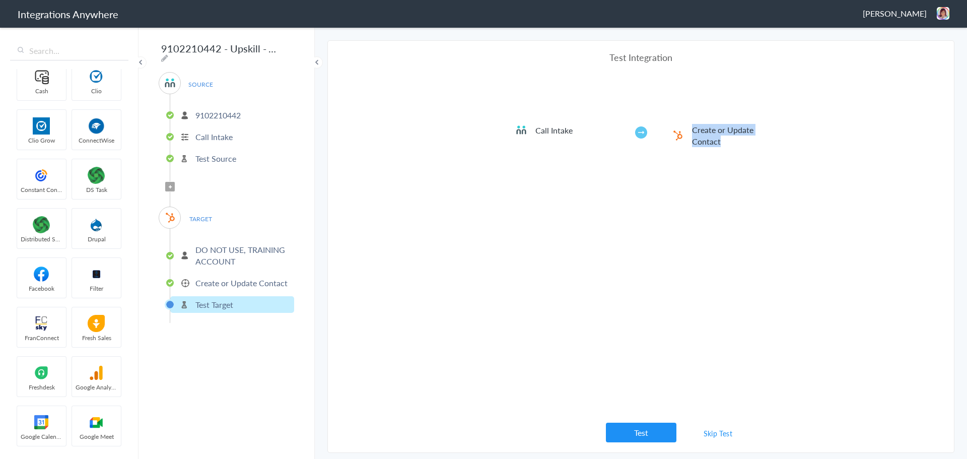
drag, startPoint x: 715, startPoint y: 137, endPoint x: 693, endPoint y: 127, distance: 23.9
click at [693, 127] on h5 "Create or Update Contact" at bounding box center [726, 135] width 68 height 23
copy h5 "Create or Update Contact"
click at [290, 53] on div "9102210442 - Upskill - AC to CRM [Action] SOURCE 9102210442 Call Intake Test So…" at bounding box center [226, 242] width 176 height 433
click at [168, 54] on icon at bounding box center [164, 58] width 7 height 8
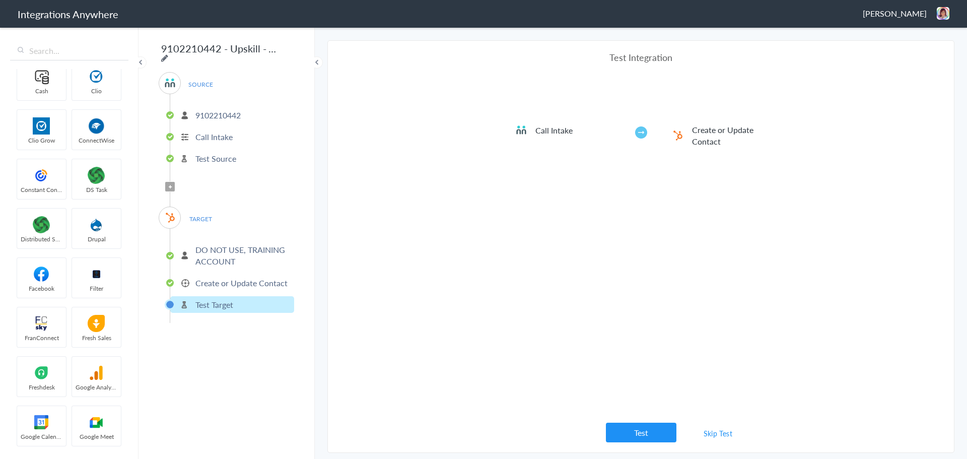
scroll to position [0, 78]
drag, startPoint x: 245, startPoint y: 48, endPoint x: 270, endPoint y: 45, distance: 25.4
click at [270, 45] on input "9102210442 - Upskill - AC to CRM [Action]" at bounding box center [221, 48] width 124 height 19
paste input "Create or Update Contact"
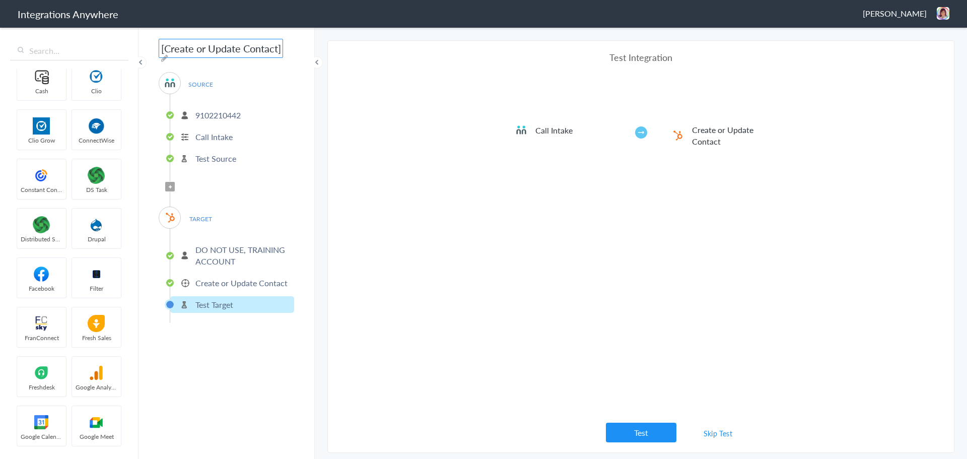
type input "9102210442 - Upskill - AC to CRM [Create or Update Contact]"
click at [272, 79] on div "SOURCE 9102210442 Call Intake Test Source" at bounding box center [226, 124] width 135 height 105
click at [644, 437] on button "Test" at bounding box center [641, 432] width 70 height 20
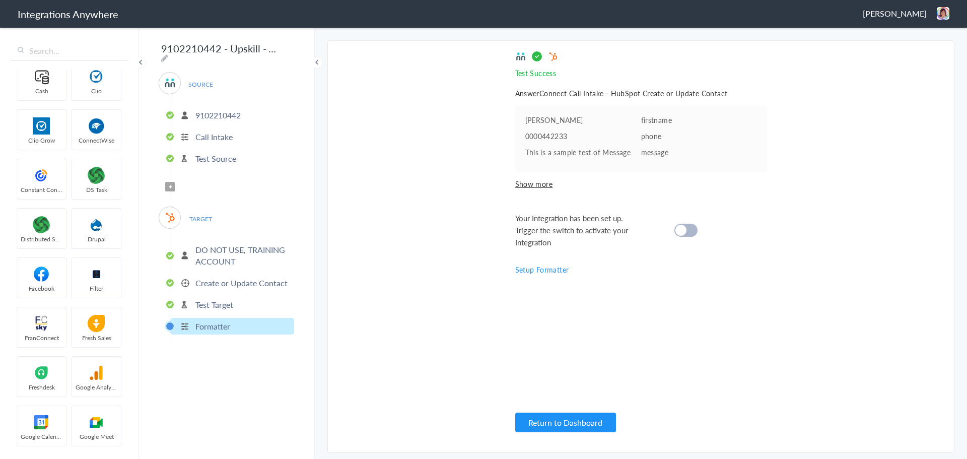
click at [168, 183] on span "Filter Applied" at bounding box center [170, 187] width 10 height 10
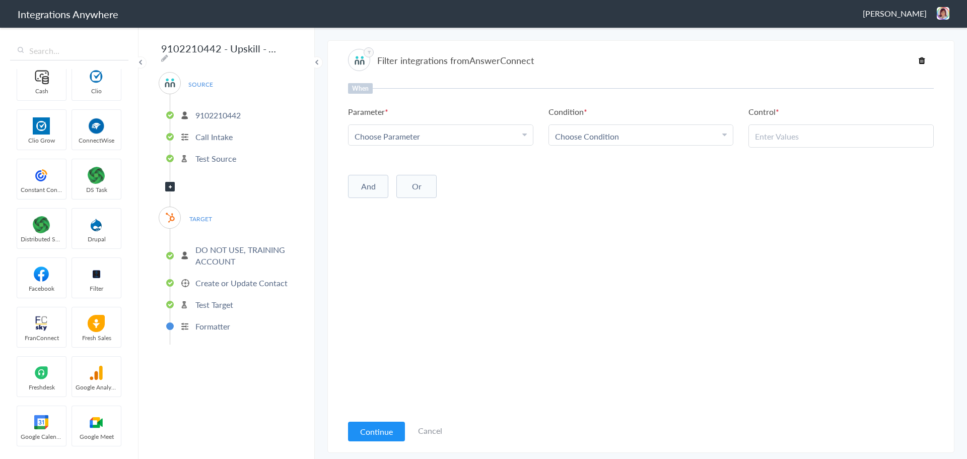
click at [474, 134] on div "Choose Parameter" at bounding box center [440, 136] width 172 height 12
click at [477, 104] on div "When Parameter Choose Parameter First Name Last Name Email Phone Call Start Tim…" at bounding box center [641, 115] width 586 height 64
click at [194, 324] on li "Formatter" at bounding box center [232, 326] width 124 height 17
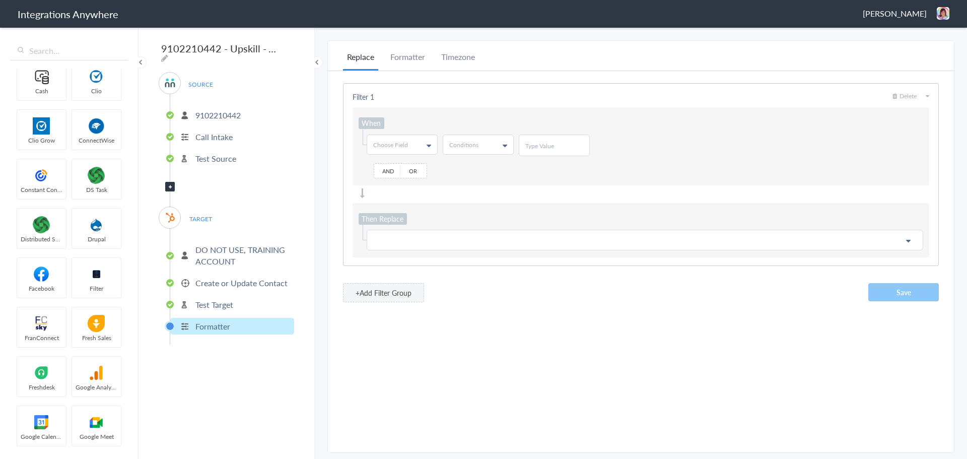
click at [231, 300] on p "Test Target" at bounding box center [214, 305] width 38 height 12
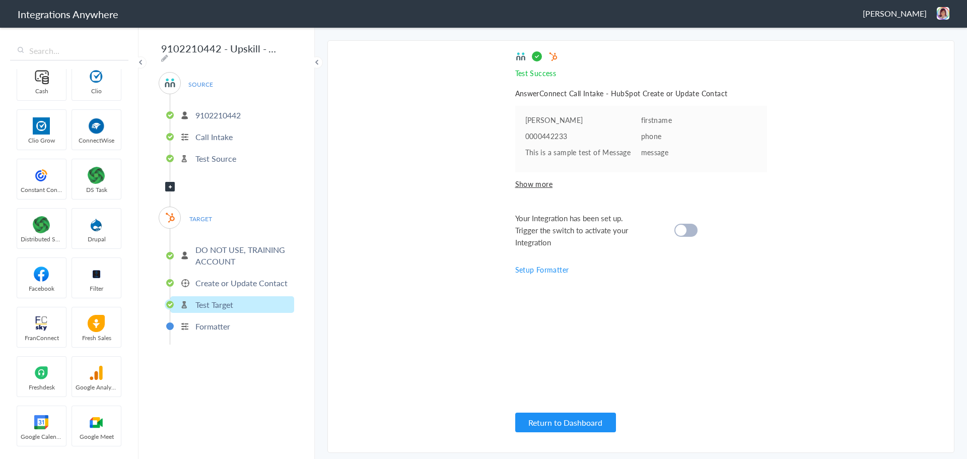
click at [491, 204] on section "Select Account 9102210442 Rename Delete (24 minutes ago) + connect Continue Set…" at bounding box center [640, 246] width 627 height 412
click at [685, 223] on div "Your Integration has been set up. Trigger the switch to activate your Integrati…" at bounding box center [628, 230] width 227 height 36
click at [692, 229] on div at bounding box center [685, 230] width 23 height 13
click at [165, 184] on span "Filter Applied" at bounding box center [170, 187] width 10 height 10
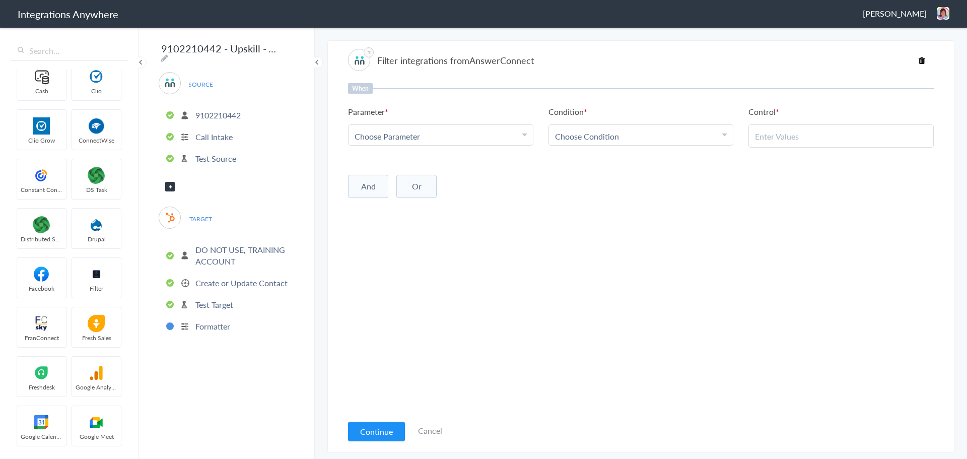
click at [432, 133] on div "Choose Parameter" at bounding box center [440, 136] width 172 height 12
click at [456, 163] on input "text" at bounding box center [440, 164] width 184 height 22
type input "call c"
click at [444, 190] on link "Call Closing Note" at bounding box center [440, 186] width 184 height 22
click at [591, 134] on span "Choose Condition" at bounding box center [587, 136] width 64 height 12
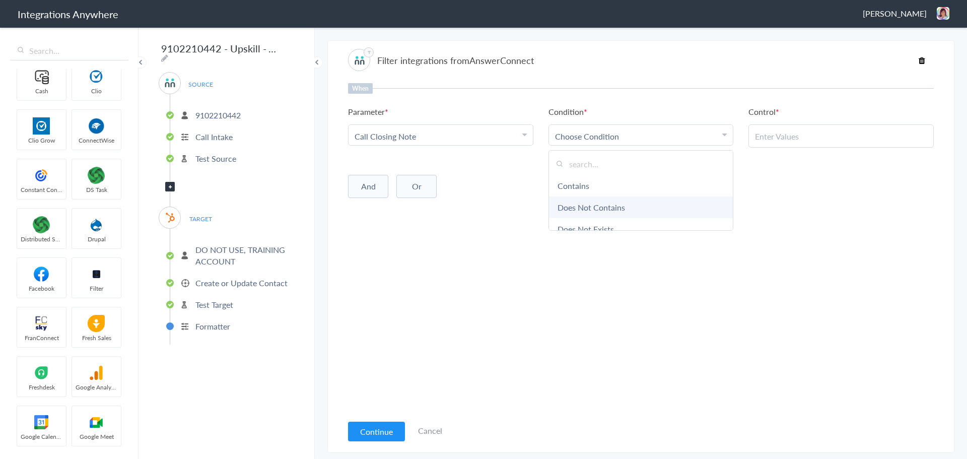
click at [619, 207] on link "Does Not Contains" at bounding box center [641, 207] width 184 height 22
click at [670, 130] on li "Does Not Contains" at bounding box center [639, 136] width 168 height 12
click at [626, 170] on link "Does Not Exists" at bounding box center [641, 176] width 184 height 22
click at [569, 195] on div "And Or Add Filter" at bounding box center [641, 183] width 586 height 25
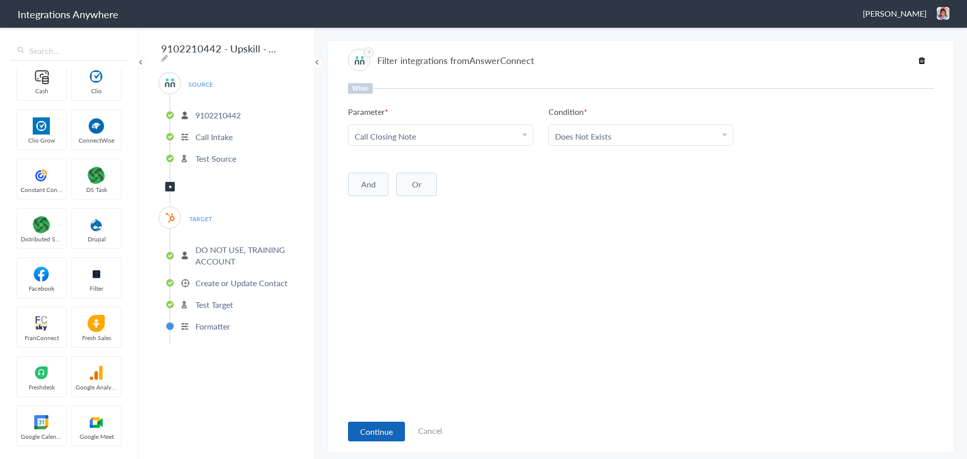
click at [394, 436] on button "Continue" at bounding box center [376, 431] width 57 height 20
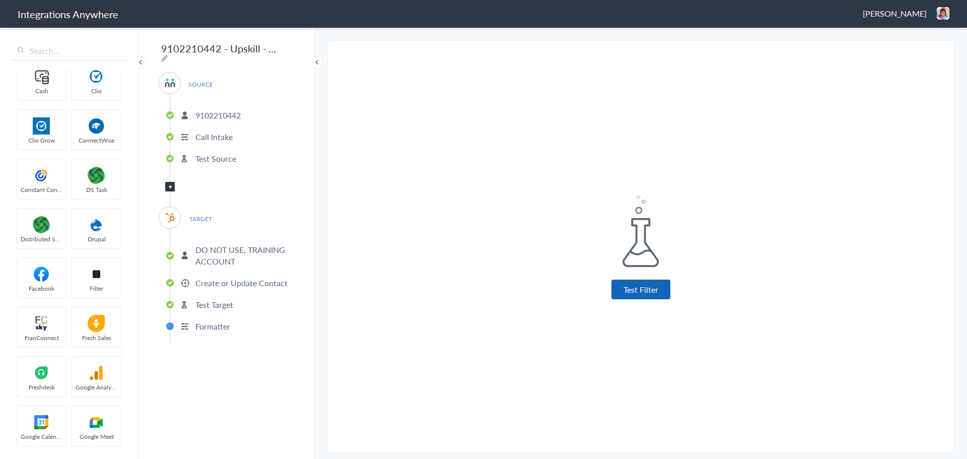
click at [625, 294] on button "Test Filter" at bounding box center [640, 289] width 59 height 20
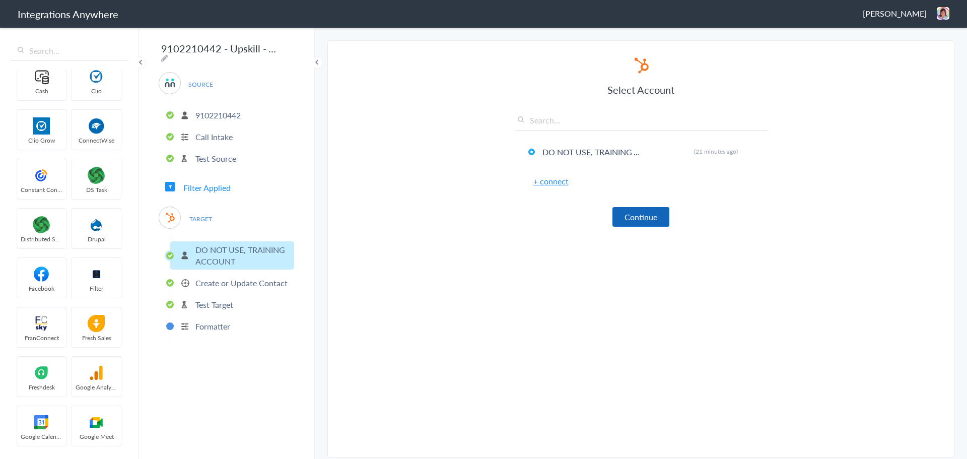
click at [625, 210] on button "Continue" at bounding box center [640, 217] width 57 height 20
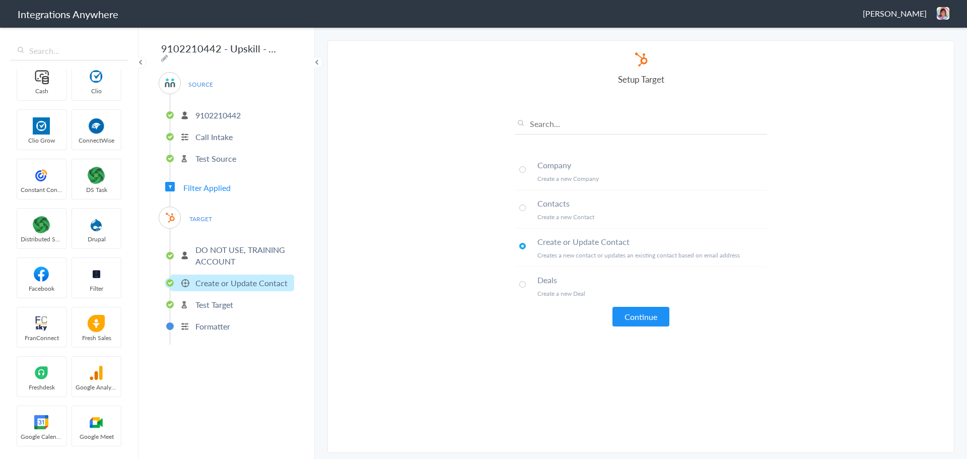
click at [198, 303] on p "Test Target" at bounding box center [214, 305] width 38 height 12
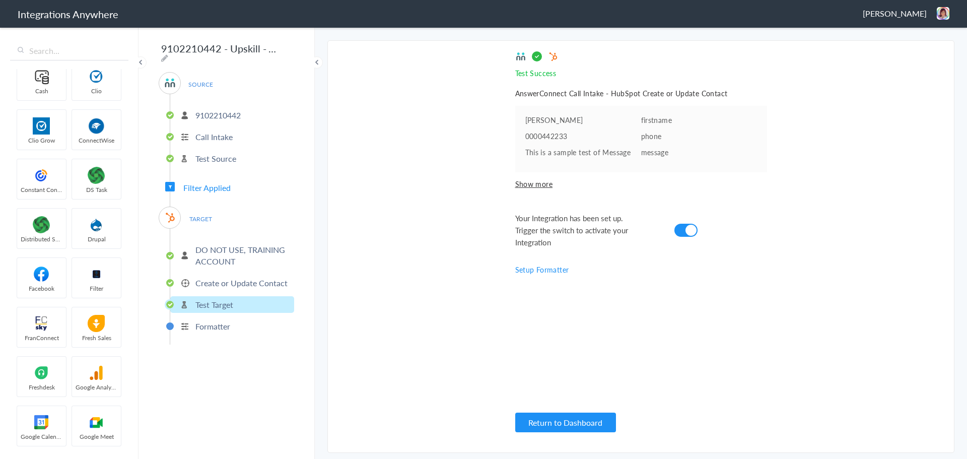
click at [210, 321] on p "Formatter" at bounding box center [212, 326] width 35 height 12
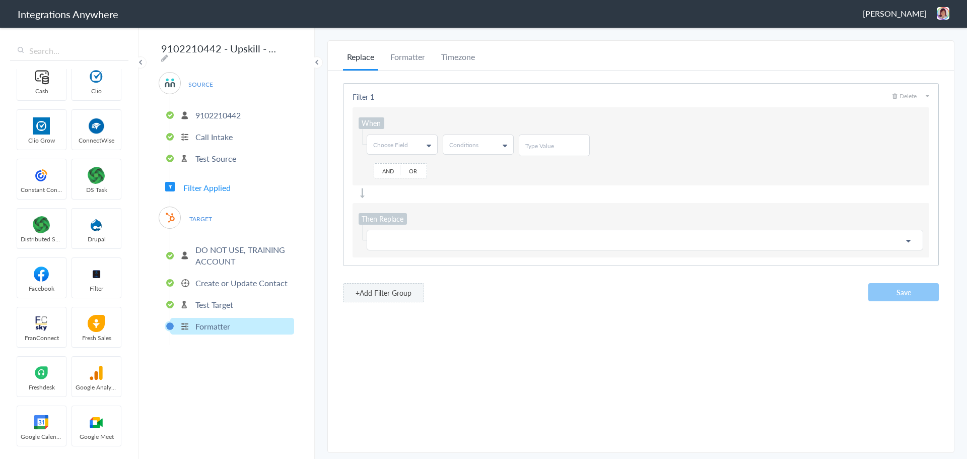
click at [203, 304] on p "Test Target" at bounding box center [214, 305] width 38 height 12
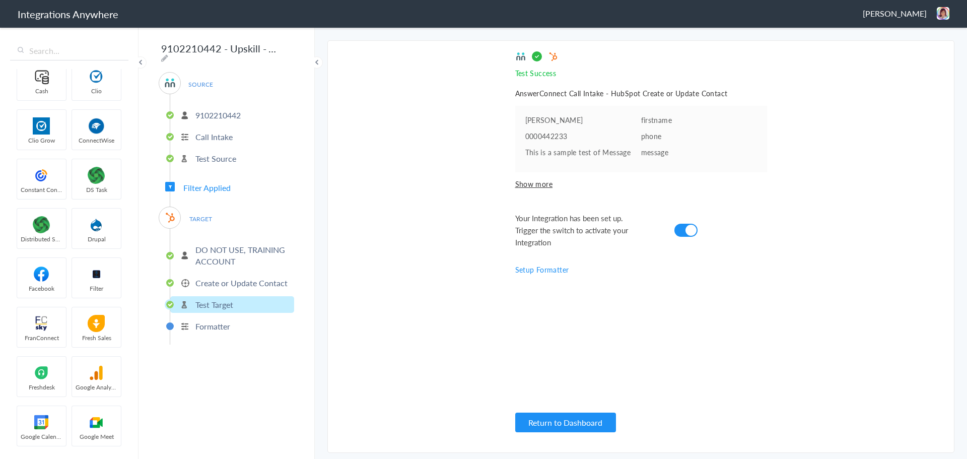
click at [488, 298] on section "Select Account 9102210442 Rename Delete (24 minutes ago) + connect Continue Set…" at bounding box center [640, 246] width 627 height 412
click at [566, 383] on div "Test Success Invalid data for email AnswerConnect Call Intake - HubSpot Create …" at bounding box center [641, 246] width 252 height 391
click at [938, 14] on img at bounding box center [943, 13] width 13 height 13
click at [912, 53] on li "Dashboard" at bounding box center [921, 51] width 69 height 15
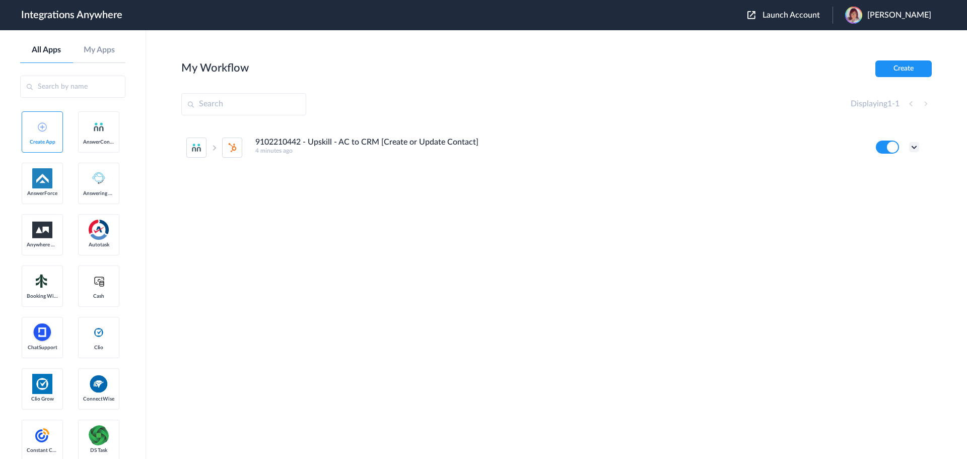
click at [913, 147] on icon at bounding box center [914, 147] width 10 height 10
click at [877, 193] on li "Task history" at bounding box center [886, 189] width 65 height 19
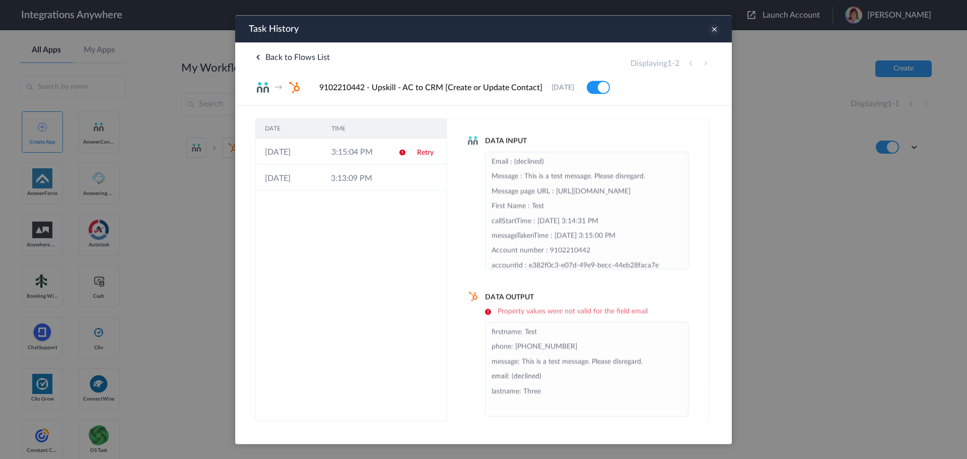
click at [710, 32] on icon at bounding box center [713, 29] width 11 height 11
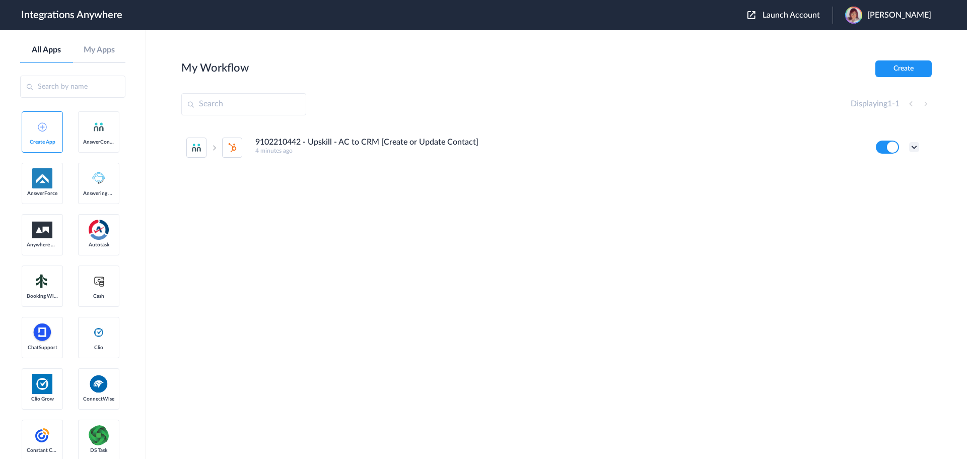
click at [913, 149] on icon at bounding box center [914, 147] width 10 height 10
click at [886, 167] on li "Edit" at bounding box center [886, 170] width 65 height 19
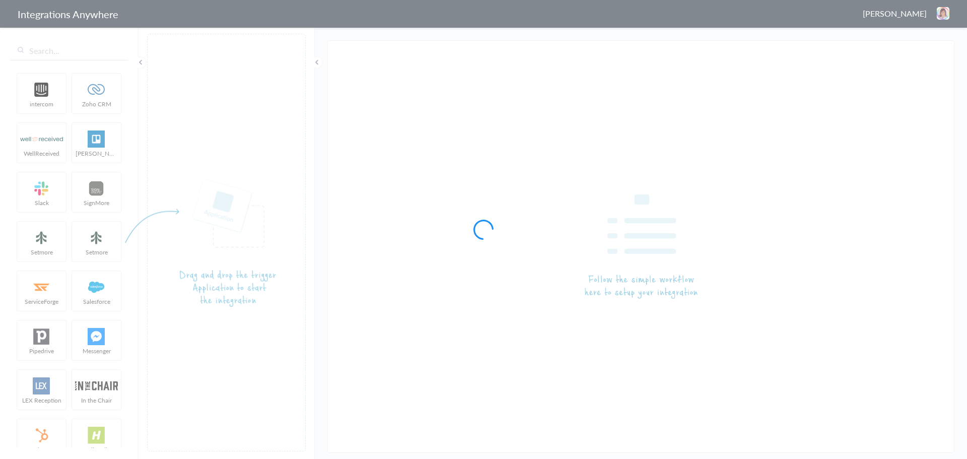
type input "9102210442 - Upskill - AC to CRM [Create or Update Contact]"
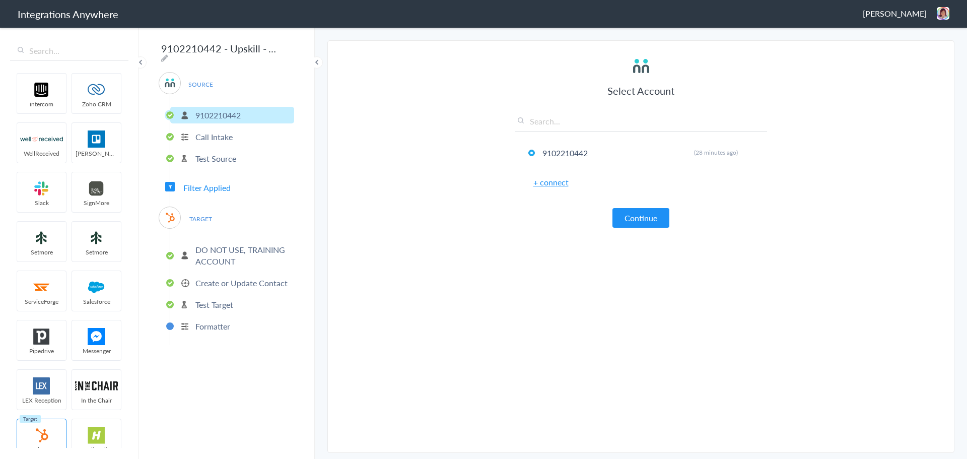
click at [172, 182] on span "Filter Applied" at bounding box center [170, 187] width 10 height 10
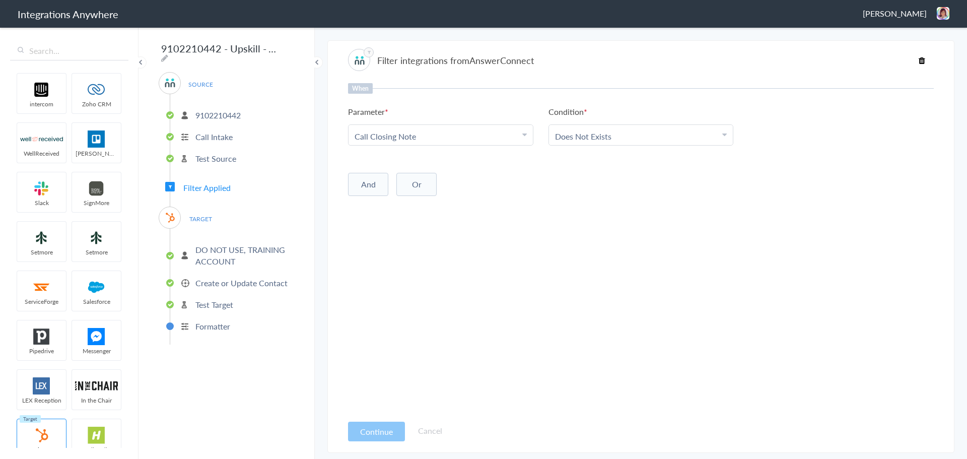
click at [418, 136] on li "Call Closing Note" at bounding box center [438, 136] width 168 height 12
click at [406, 101] on div "When Parameter Choose Parameter Call Closing Note First Name Last Name Email Ph…" at bounding box center [641, 114] width 586 height 62
click at [163, 184] on div "SOURCE 9102210442 Call Intake Test Source Filter Applied TARGET DO NOT USE, TRA…" at bounding box center [226, 208] width 135 height 272
click at [168, 182] on span "Filter Applied" at bounding box center [170, 187] width 10 height 10
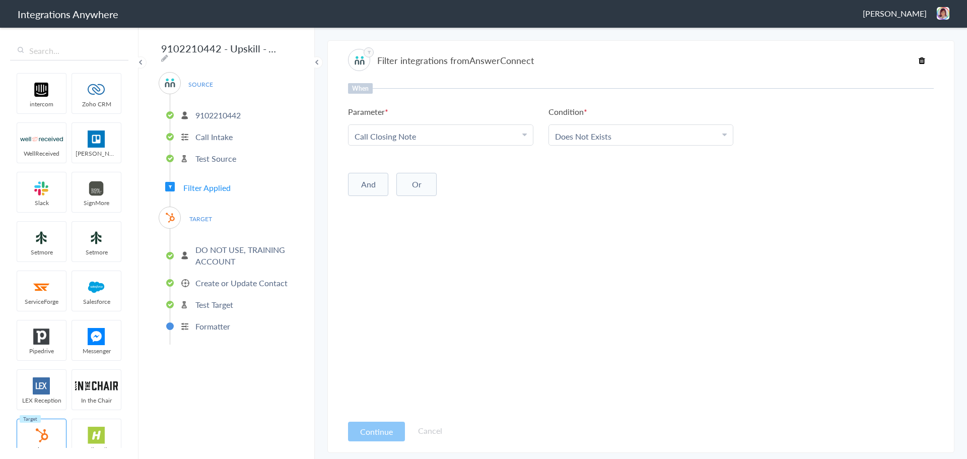
drag, startPoint x: 440, startPoint y: 377, endPoint x: 434, endPoint y: 376, distance: 5.7
click at [438, 378] on div "When Parameter Choose Parameter Call Closing Note First Name Last Name Email Ph…" at bounding box center [641, 248] width 586 height 331
click at [208, 324] on p "Formatter" at bounding box center [212, 326] width 35 height 12
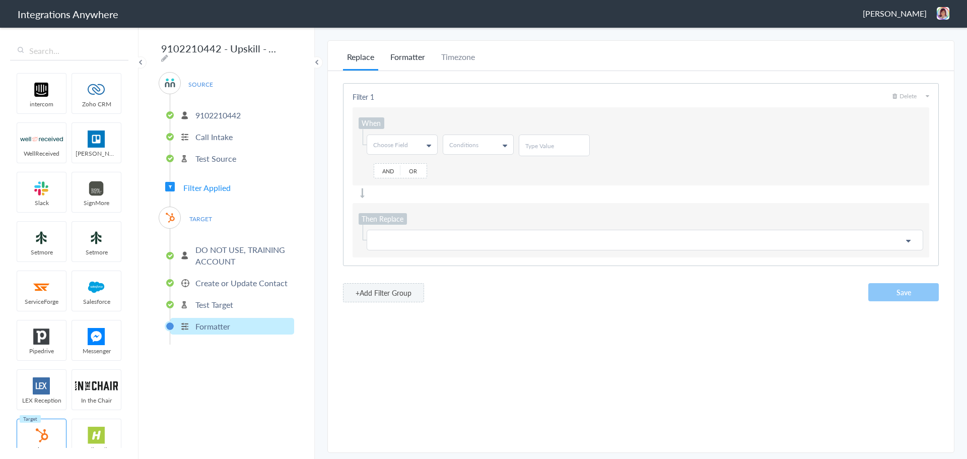
click at [409, 54] on li "Formatter" at bounding box center [407, 61] width 43 height 20
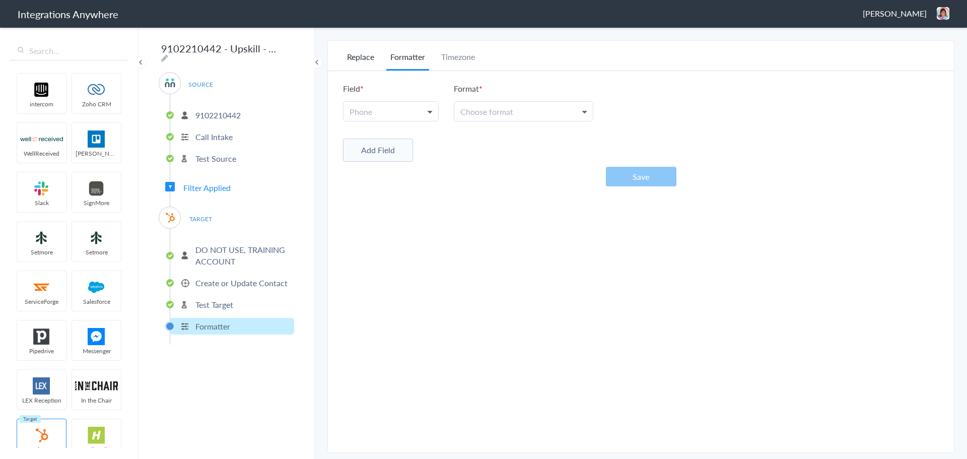
click at [362, 63] on li "Replace" at bounding box center [360, 61] width 35 height 20
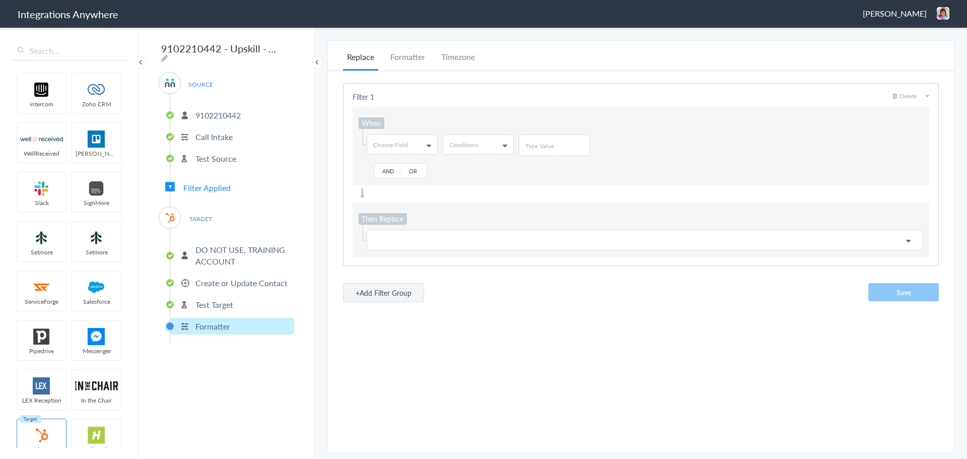
click at [387, 144] on span "Choose Field" at bounding box center [390, 144] width 35 height 9
click at [397, 164] on input "text" at bounding box center [401, 166] width 69 height 20
type input "email"
click at [383, 184] on link "Email" at bounding box center [401, 185] width 69 height 19
click at [478, 139] on link "Conditions" at bounding box center [478, 144] width 70 height 19
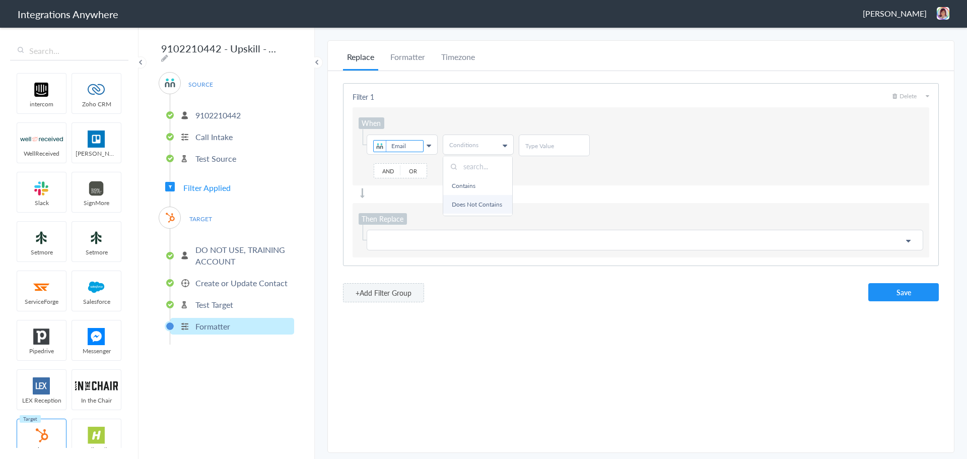
click at [471, 197] on link "Does Not Contains" at bounding box center [477, 204] width 69 height 19
click at [542, 145] on input "text" at bounding box center [554, 145] width 58 height 9
type input "@"
click at [424, 236] on p at bounding box center [644, 240] width 543 height 13
click at [404, 259] on input "text" at bounding box center [644, 262] width 554 height 22
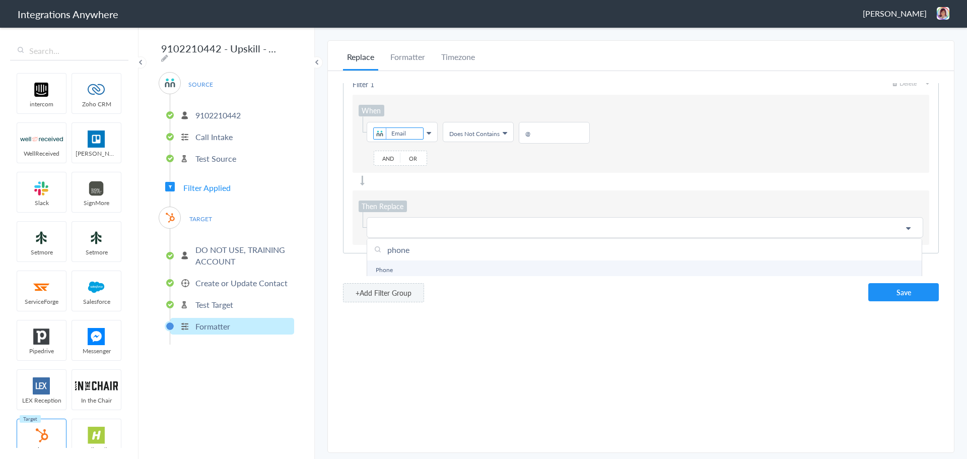
scroll to position [24, 0]
type input "phone"
click at [418, 260] on link "Phone" at bounding box center [644, 266] width 554 height 19
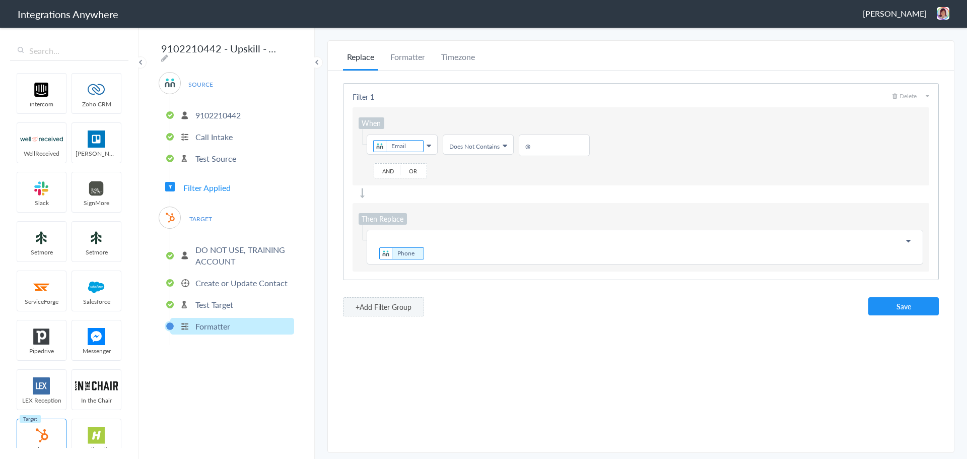
click at [447, 246] on p "Phone" at bounding box center [644, 247] width 543 height 27
click at [914, 309] on button "Save" at bounding box center [903, 306] width 70 height 18
click at [947, 13] on img at bounding box center [943, 13] width 13 height 13
click at [916, 48] on li "Dashboard" at bounding box center [921, 51] width 69 height 15
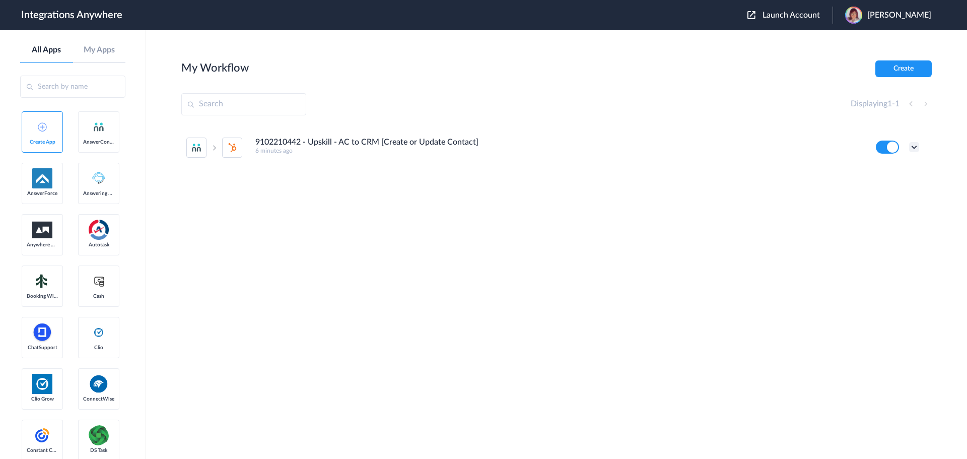
click at [912, 146] on icon at bounding box center [914, 147] width 10 height 10
click at [887, 186] on link "Task history" at bounding box center [885, 188] width 48 height 7
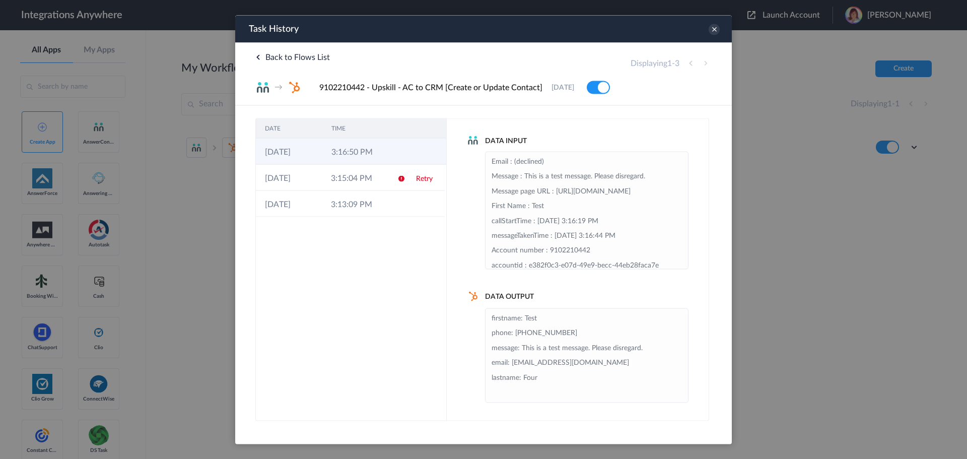
click at [399, 152] on icon at bounding box center [402, 152] width 8 height 8
click at [718, 29] on icon at bounding box center [713, 29] width 11 height 11
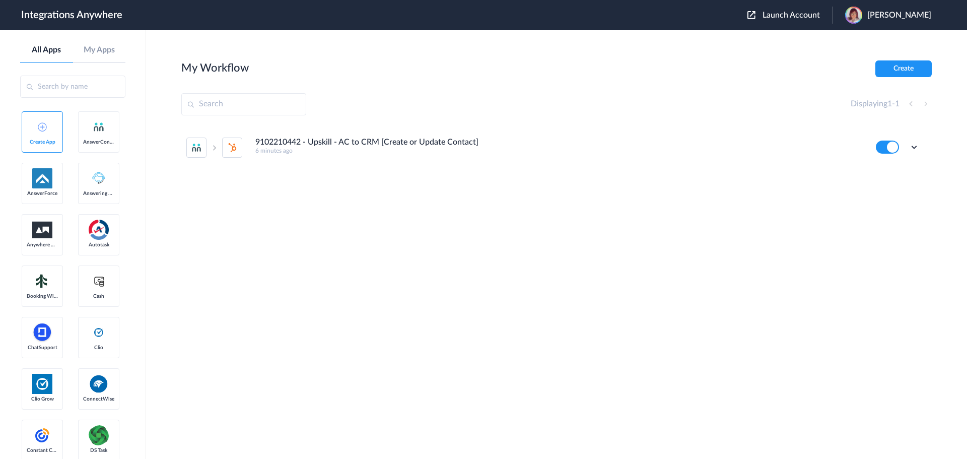
click at [584, 312] on section "My Workflow Create Displaying 1 - 1 9102210442 - Upskill - AC to CRM [Create or…" at bounding box center [556, 274] width 750 height 429
click at [545, 301] on section "My Workflow Create Displaying 1 - 1 9102210442 - Upskill - AC to CRM [Create or…" at bounding box center [556, 274] width 750 height 429
click at [916, 147] on icon at bounding box center [914, 147] width 10 height 10
click at [895, 175] on li "Edit" at bounding box center [886, 170] width 65 height 19
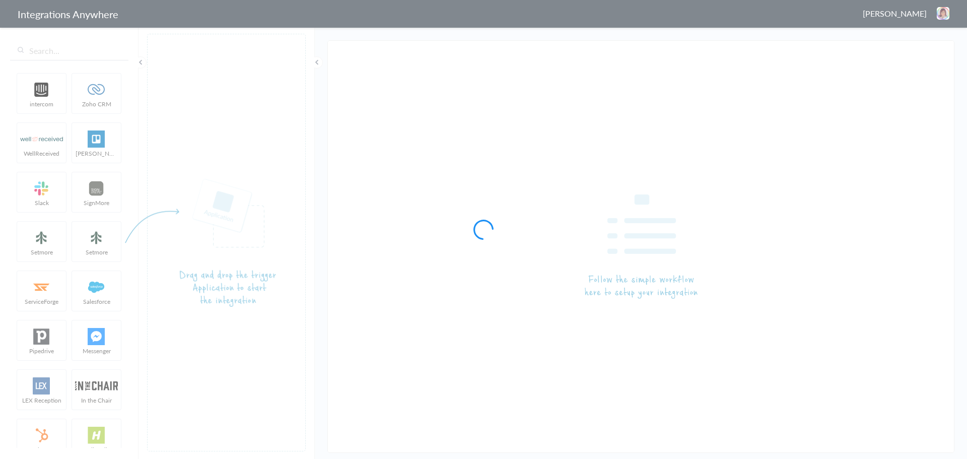
type input "9102210442 - Upskill - AC to CRM [Create or Update Contact]"
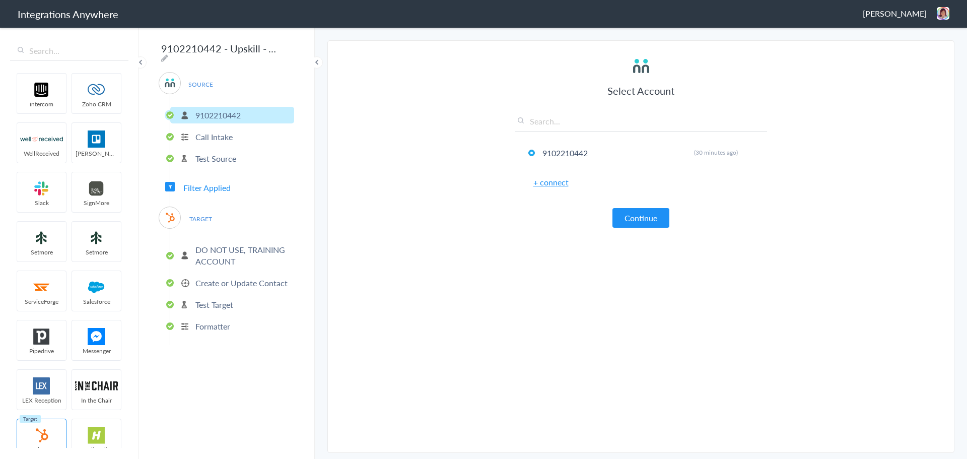
type input "@"
click at [222, 322] on p "Formatter" at bounding box center [212, 326] width 35 height 12
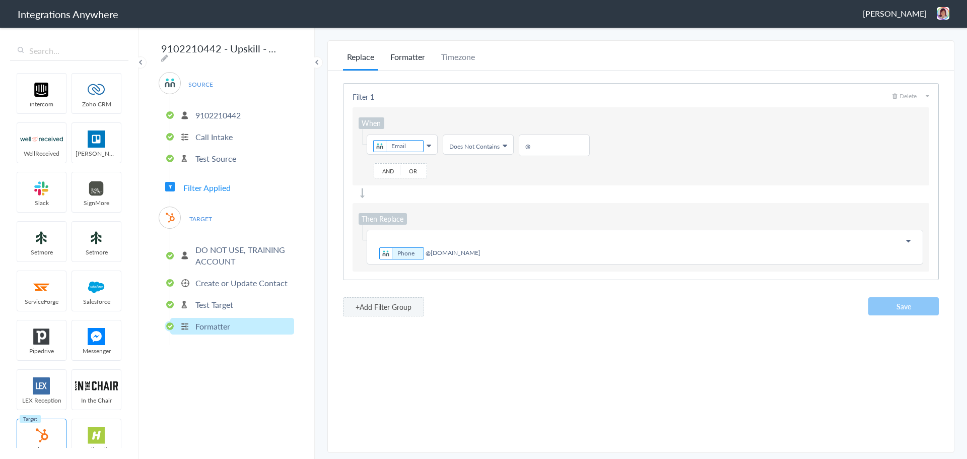
click at [423, 56] on li "Formatter" at bounding box center [407, 61] width 43 height 20
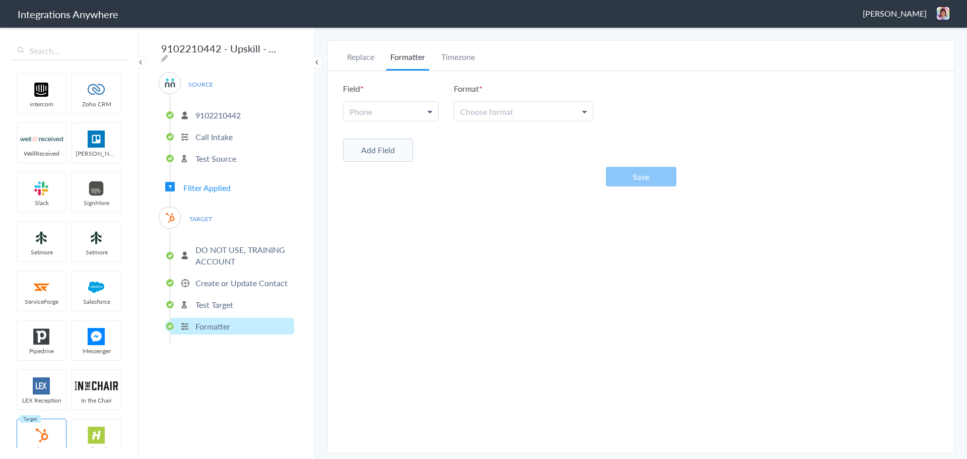
click at [407, 109] on link "Phone" at bounding box center [390, 111] width 95 height 19
click at [381, 158] on link "Phone" at bounding box center [390, 158] width 94 height 22
click at [489, 107] on span "Choose format" at bounding box center [486, 112] width 53 height 12
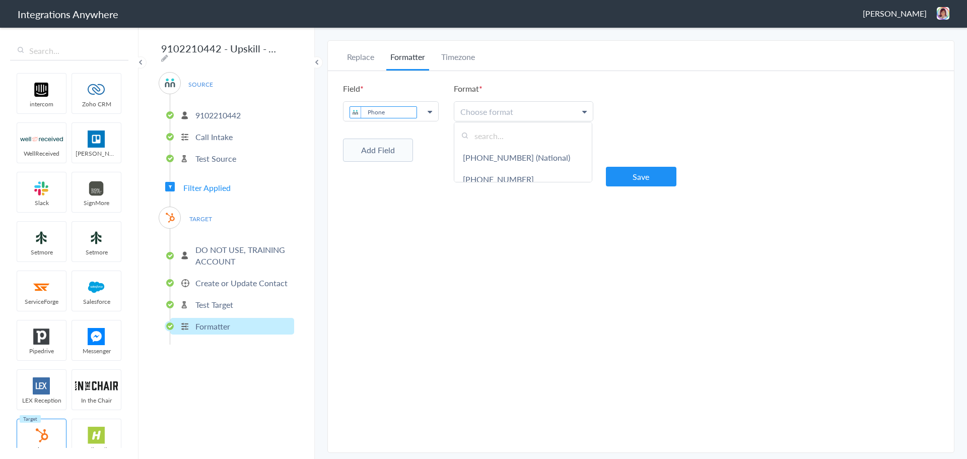
click at [433, 139] on div "Add Field" at bounding box center [641, 148] width 596 height 25
click at [466, 148] on div "Add Field" at bounding box center [641, 148] width 596 height 25
click at [488, 111] on span "Choose format" at bounding box center [486, 112] width 53 height 12
click at [494, 138] on input "text" at bounding box center [522, 136] width 137 height 22
click at [438, 124] on div "Field Phone Phone Phone Format Choose format [PHONE_NUMBER] (National) [PHONE_N…" at bounding box center [641, 134] width 626 height 127
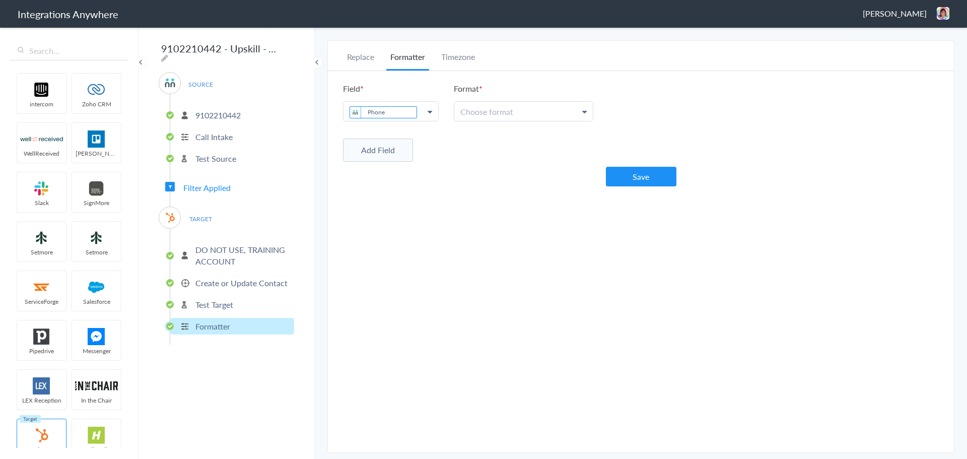
click at [467, 114] on span "Choose format" at bounding box center [486, 112] width 53 height 12
click at [427, 148] on div "Add Field" at bounding box center [641, 148] width 596 height 25
click at [496, 122] on div "Field Phone Phone Phone Format Choose format [PHONE_NUMBER] (National) [PHONE_N…" at bounding box center [641, 134] width 626 height 127
click at [492, 111] on span "Choose format" at bounding box center [486, 112] width 53 height 12
click at [642, 140] on div "Add Field" at bounding box center [641, 148] width 596 height 25
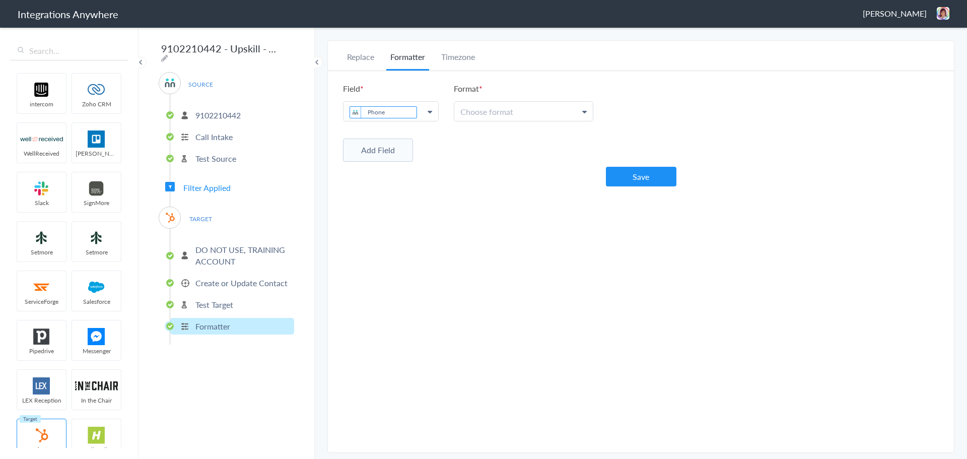
click at [519, 111] on link "Choose format" at bounding box center [523, 111] width 138 height 19
click at [517, 172] on link "5032134639" at bounding box center [522, 183] width 137 height 22
click at [495, 166] on div "Field Phone Phone Phone Format Choose format 5032134639 [PHONE_NUMBER] (Nationa…" at bounding box center [641, 134] width 626 height 127
click at [418, 229] on div "Replace Formatter Timezone Timezone America/Los_Angeles (Source) UTC America/Lo…" at bounding box center [641, 246] width 626 height 391
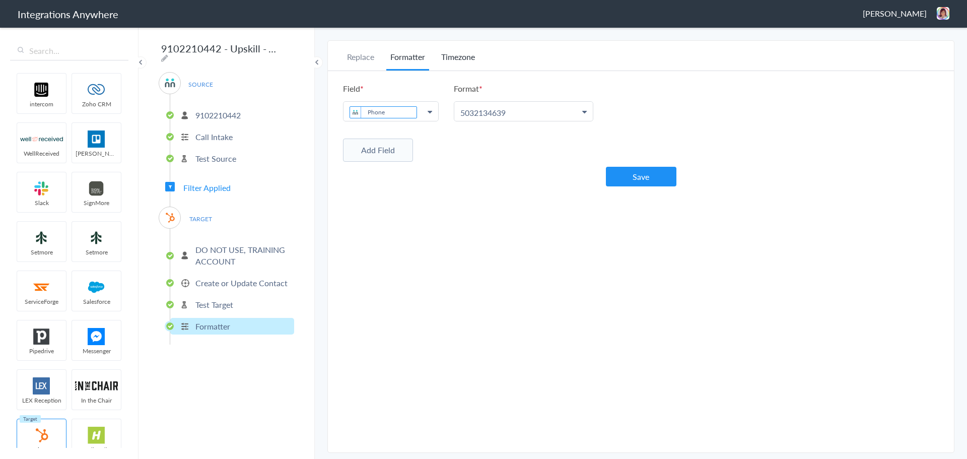
click at [465, 63] on li "Timezone" at bounding box center [458, 61] width 42 height 20
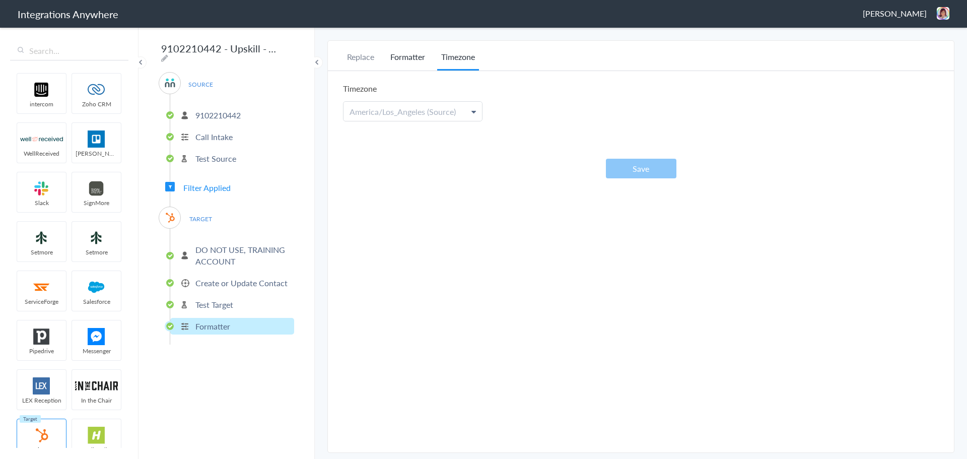
click at [422, 58] on li "Formatter" at bounding box center [407, 61] width 43 height 20
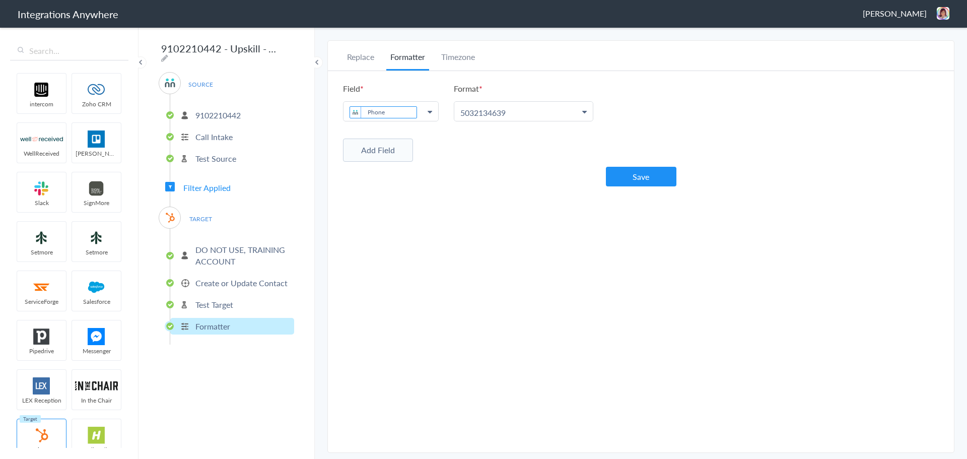
click at [464, 157] on div "Add Field" at bounding box center [641, 148] width 596 height 25
click at [167, 186] on span "Filter Applied" at bounding box center [170, 187] width 10 height 10
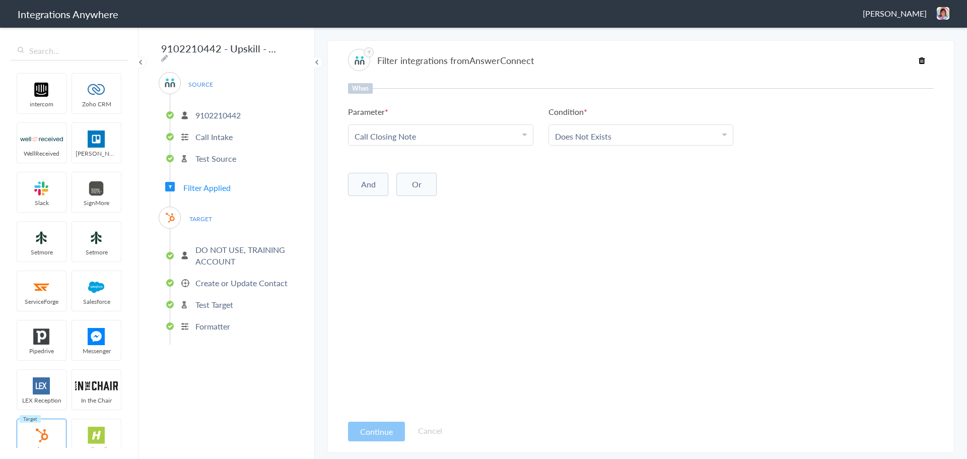
click at [347, 176] on section "Filter integrations from AnswerConnect When Parameter Choose Parameter Call Clo…" at bounding box center [640, 246] width 627 height 412
click at [352, 183] on button "And" at bounding box center [368, 184] width 40 height 23
click at [391, 204] on span "Choose Parameter" at bounding box center [386, 205] width 65 height 12
click at [618, 290] on div "When Parameter Choose Parameter Call Closing Note First Name Last Name Email Ph…" at bounding box center [641, 248] width 586 height 331
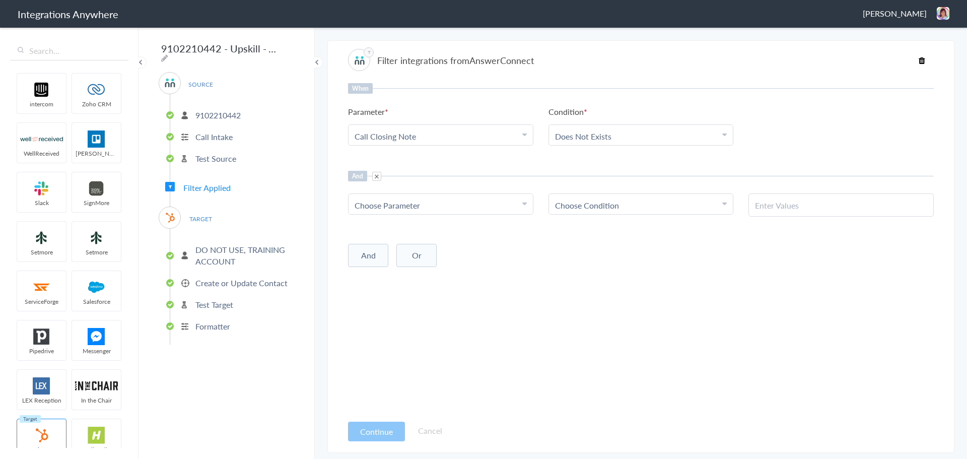
click at [758, 205] on input "text" at bounding box center [841, 205] width 172 height 12
click at [376, 179] on span at bounding box center [376, 176] width 9 height 9
click at [536, 226] on div "When Parameter Choose Parameter Call Closing Note First Name Last Name Email Ph…" at bounding box center [641, 248] width 586 height 331
click at [376, 428] on button "Continue" at bounding box center [376, 431] width 57 height 20
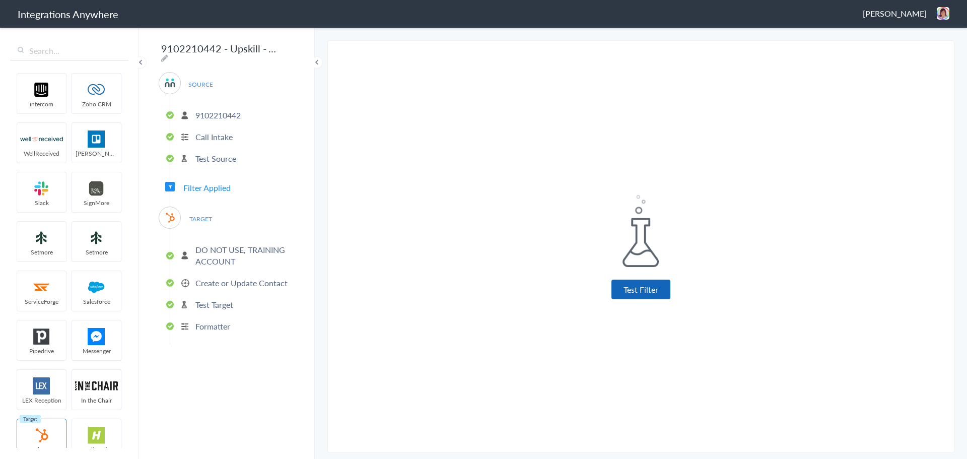
click at [641, 291] on button "Test Filter" at bounding box center [640, 289] width 59 height 20
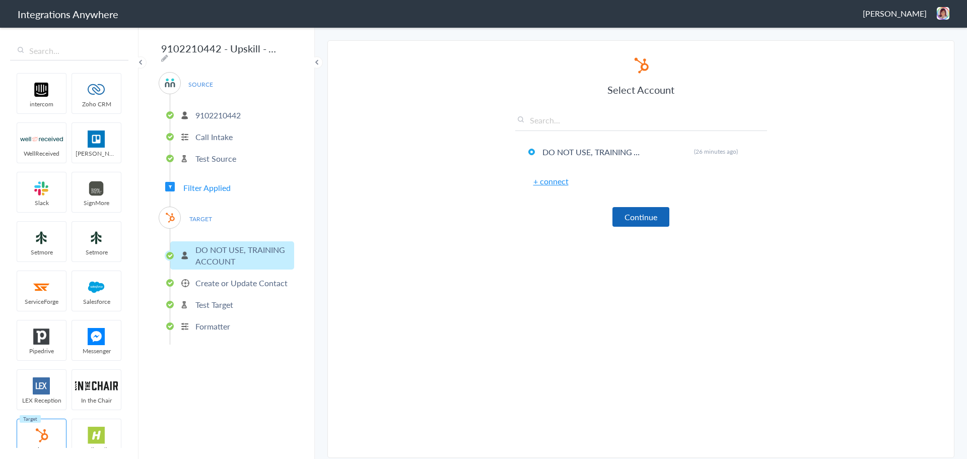
click at [638, 207] on button "Continue" at bounding box center [640, 217] width 57 height 20
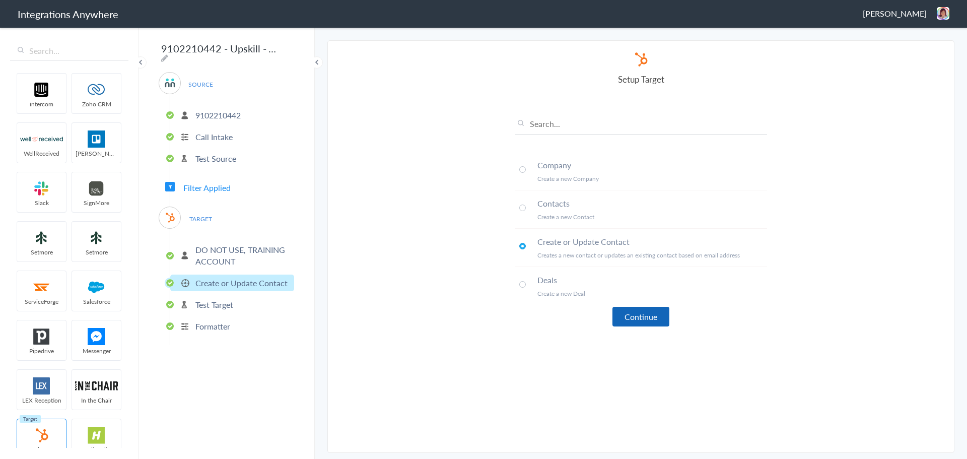
click at [642, 310] on button "Continue" at bounding box center [640, 317] width 57 height 20
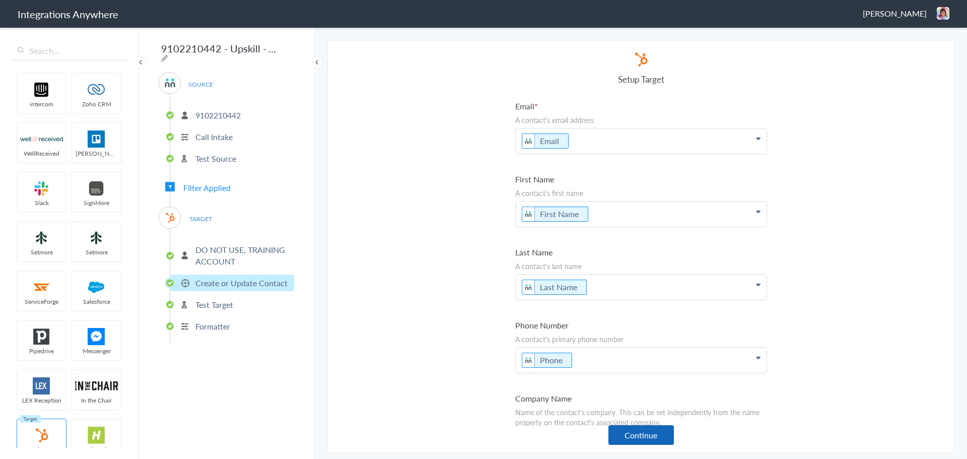
click at [636, 434] on button "Continue" at bounding box center [640, 435] width 65 height 20
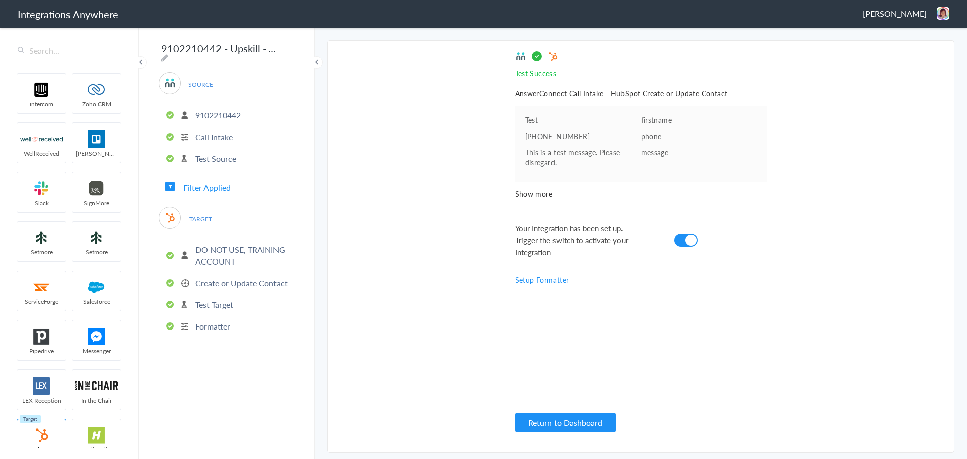
click at [729, 343] on div "Test Success Invalid data for email AnswerConnect Call Intake - HubSpot Create …" at bounding box center [641, 246] width 252 height 391
click at [753, 334] on div "Test Success Invalid data for email AnswerConnect Call Intake - HubSpot Create …" at bounding box center [641, 246] width 252 height 391
click at [575, 430] on button "Return to Dashboard" at bounding box center [565, 422] width 101 height 20
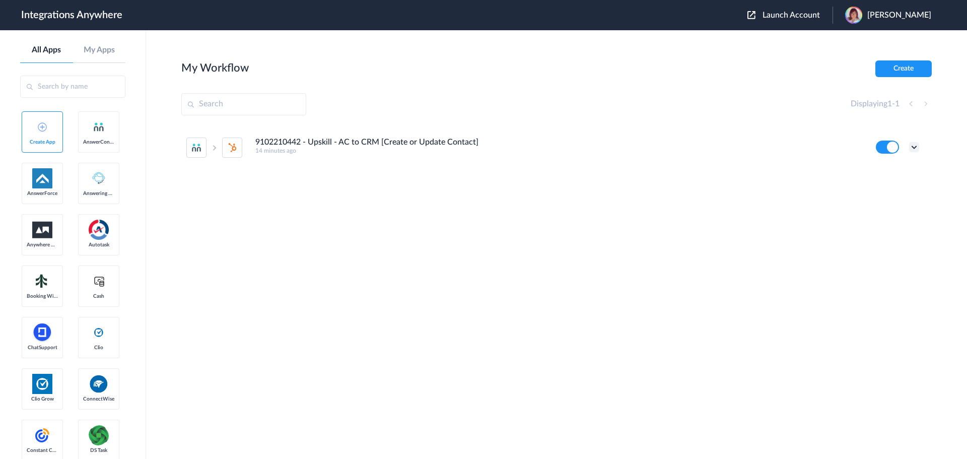
click at [916, 147] on icon at bounding box center [914, 147] width 10 height 10
click at [882, 202] on li "Delete" at bounding box center [886, 207] width 65 height 19
click at [862, 215] on span "Are you sure?" at bounding box center [879, 212] width 36 height 16
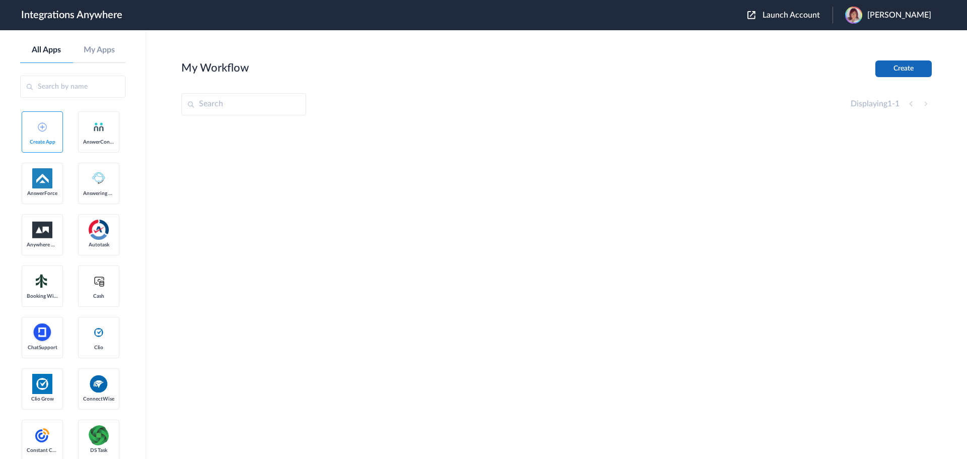
click at [910, 73] on button "Create" at bounding box center [903, 68] width 56 height 17
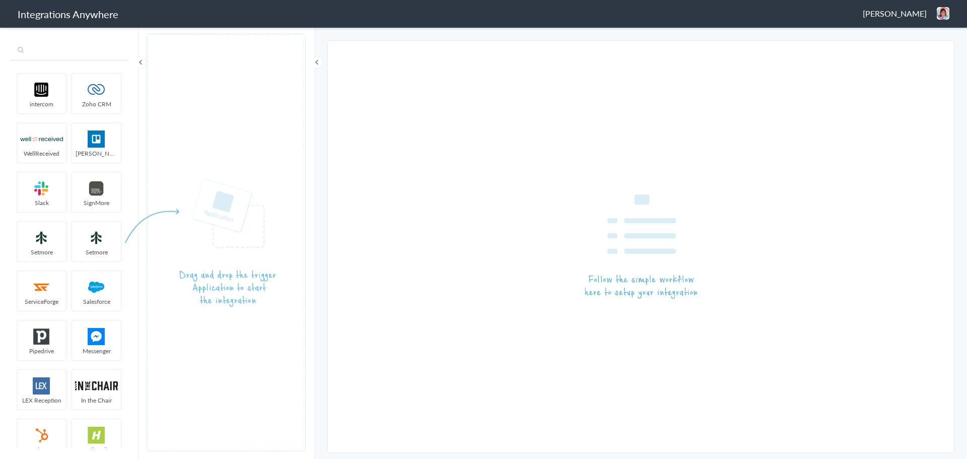
click at [61, 56] on input "text" at bounding box center [69, 50] width 118 height 19
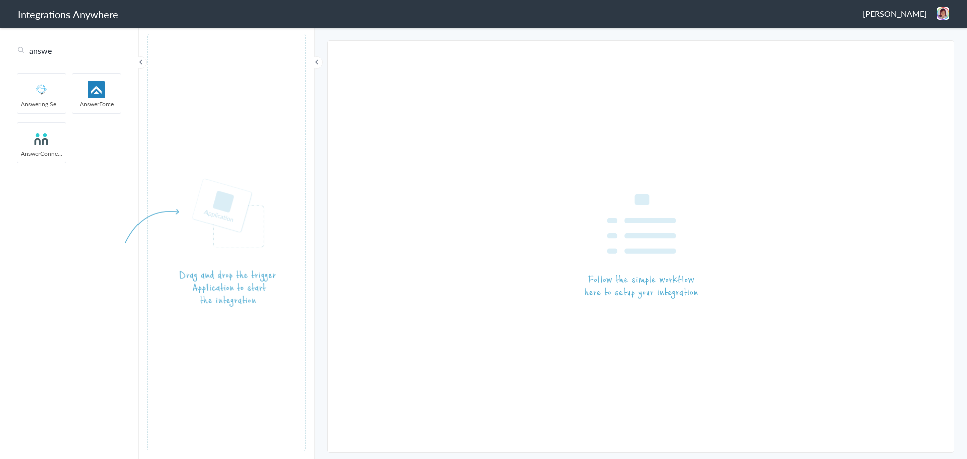
type input "answe"
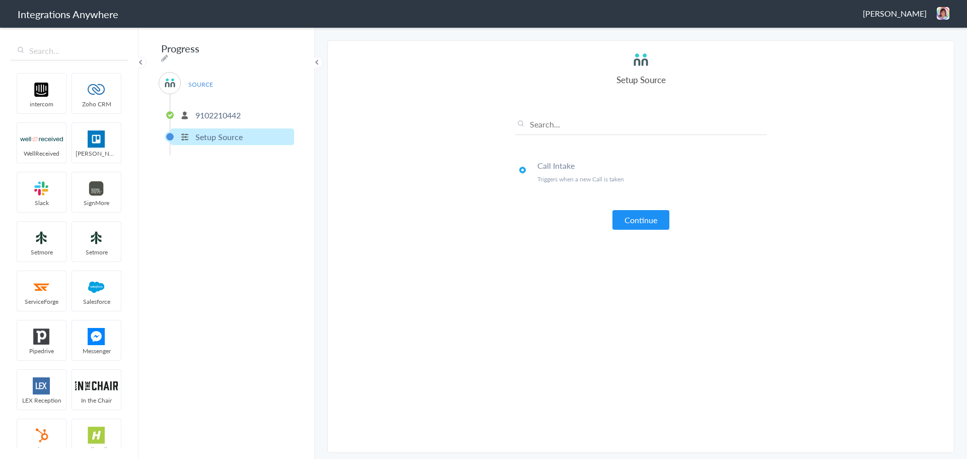
click at [639, 223] on button "Continue" at bounding box center [640, 220] width 57 height 20
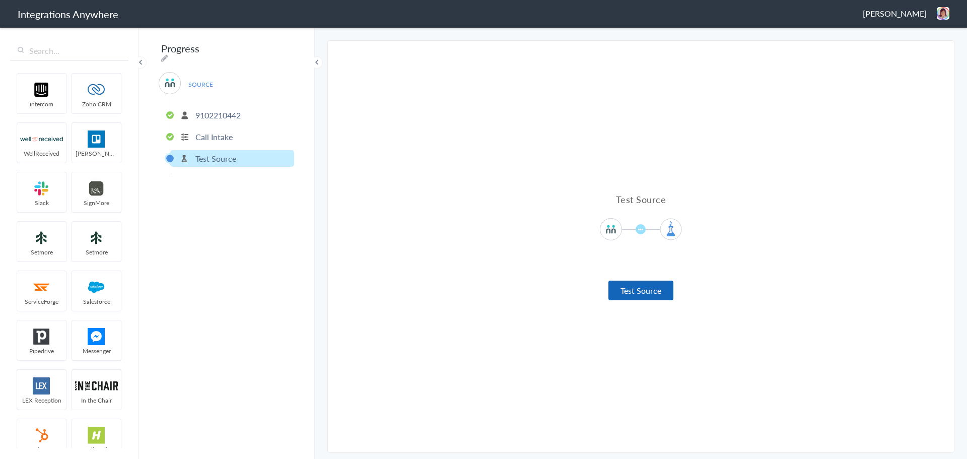
click at [637, 288] on button "Test Source" at bounding box center [640, 290] width 65 height 20
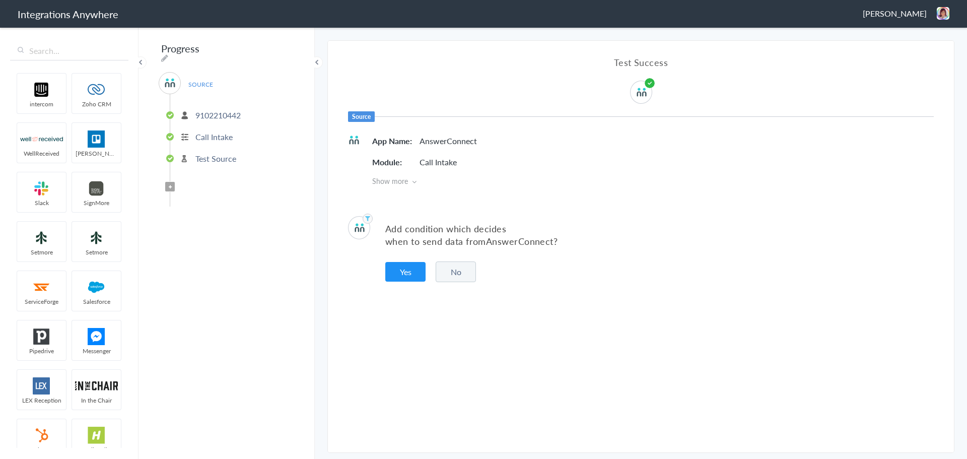
click at [440, 268] on button "No" at bounding box center [456, 271] width 40 height 21
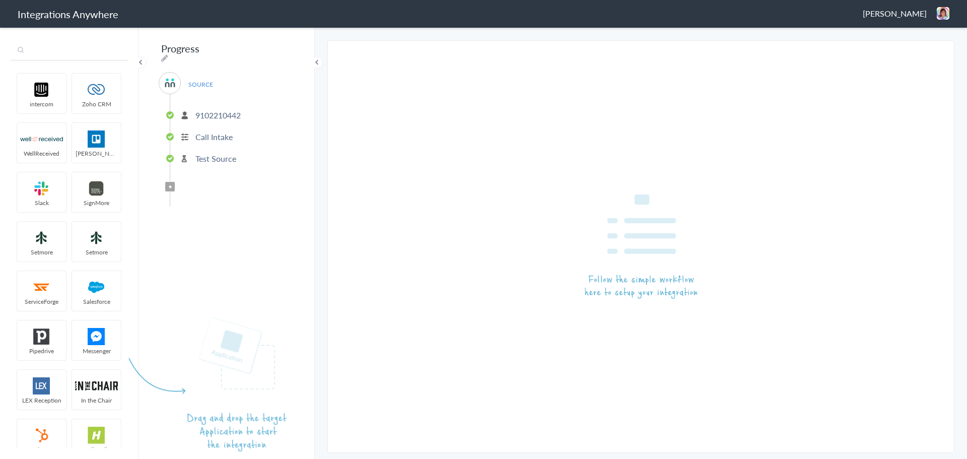
click at [39, 54] on input "text" at bounding box center [69, 50] width 118 height 19
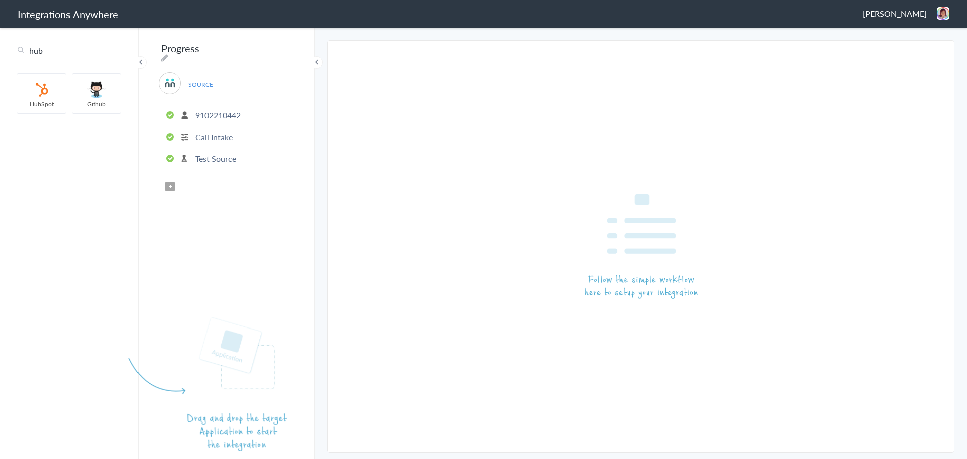
type input "hub"
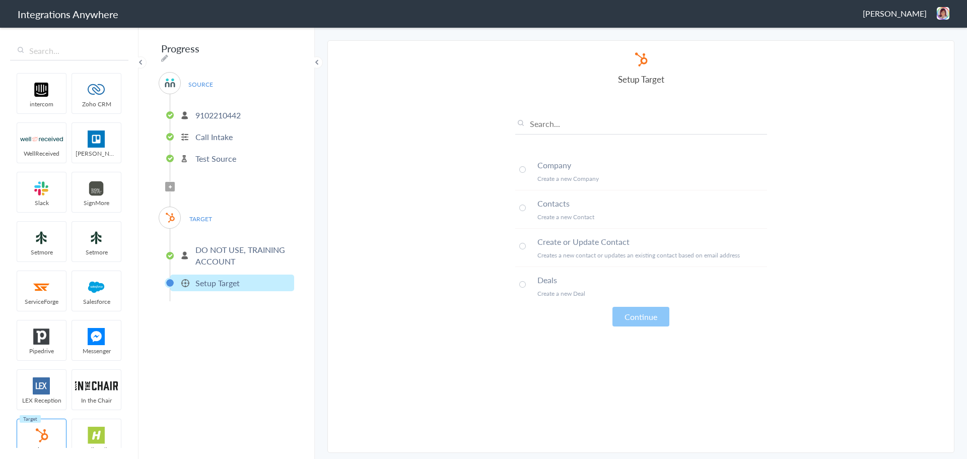
click at [524, 249] on span at bounding box center [522, 246] width 7 height 7
click at [205, 40] on input "Progress" at bounding box center [221, 48] width 124 height 19
click at [206, 43] on input "Progress" at bounding box center [221, 48] width 124 height 19
click at [281, 49] on div "Progress SOURCE 9102210442 Call Intake Test Source Filter Applied TARGET DO NOT…" at bounding box center [226, 242] width 176 height 433
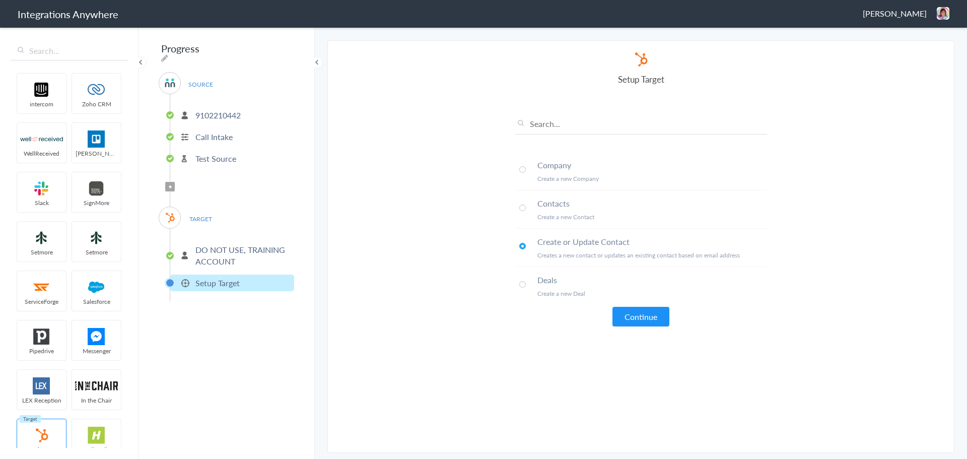
click at [281, 49] on div "Progress SOURCE 9102210442 Call Intake Test Source Filter Applied TARGET DO NOT…" at bounding box center [226, 242] width 176 height 433
click at [282, 49] on div "Progress SOURCE 9102210442 Call Intake Test Source Filter Applied TARGET DO NOT…" at bounding box center [226, 242] width 176 height 433
click at [168, 54] on icon at bounding box center [164, 58] width 7 height 8
click at [242, 45] on input "Progress" at bounding box center [221, 48] width 124 height 19
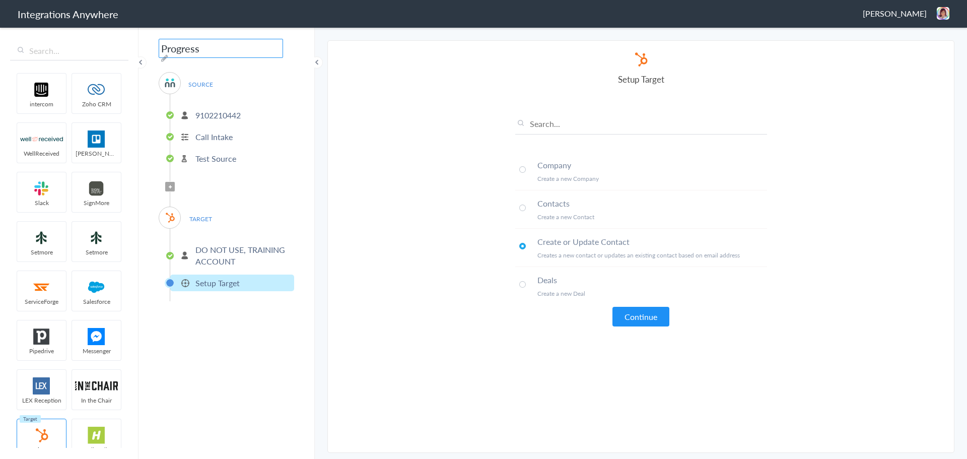
paste input "Account Number - Business Name - Brand Abbreviation to CRM [Action]"
drag, startPoint x: 203, startPoint y: 54, endPoint x: 83, endPoint y: 50, distance: 120.9
click at [83, 0] on body "Integrations Anywhere Victoria Matherne Logout Dashboard intercom Zoho CRM Well…" at bounding box center [483, 0] width 967 height 0
click at [249, 50] on input "Account Number - Business Name - Brand Abbreviation to CRM [Action]" at bounding box center [221, 48] width 124 height 19
click at [168, 54] on icon at bounding box center [164, 58] width 7 height 8
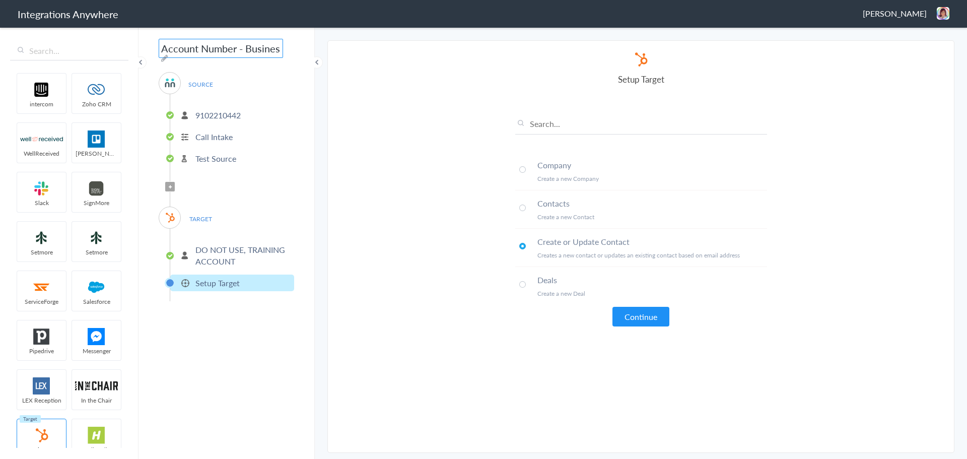
drag, startPoint x: 237, startPoint y: 49, endPoint x: 0, endPoint y: 48, distance: 236.7
click at [0, 0] on body "Integrations Anywhere Victoria Matherne Logout Dashboard intercom Zoho CRM Well…" at bounding box center [483, 0] width 967 height 0
paste input "9102210442"
click at [233, 47] on input "9102210442 - Business Name - Brand Abbreviation to CRM [Action]" at bounding box center [221, 48] width 124 height 19
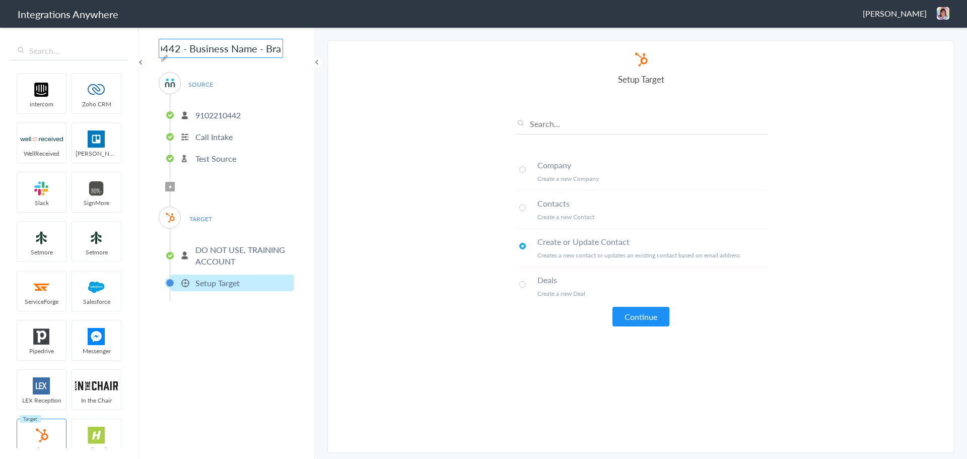
drag, startPoint x: 230, startPoint y: 47, endPoint x: 252, endPoint y: 49, distance: 22.7
click at [252, 49] on input "9102210442 - Business Name - Brand Abbreviation to CRM [Action]" at bounding box center [221, 48] width 124 height 19
drag, startPoint x: 226, startPoint y: 47, endPoint x: 203, endPoint y: 47, distance: 22.7
click at [203, 47] on input "9102210442 - Upskill - Brand Abbreviation to CRM [Action]" at bounding box center [221, 48] width 124 height 19
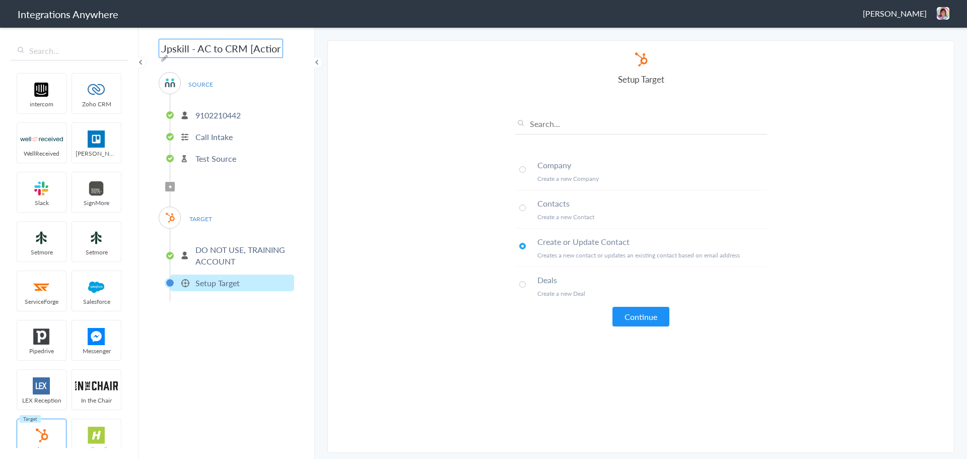
scroll to position [0, 0]
drag, startPoint x: 631, startPoint y: 241, endPoint x: 535, endPoint y: 242, distance: 96.7
click at [535, 242] on li "Create or Update Contact Creates a new contact or updates an existing contact b…" at bounding box center [641, 248] width 252 height 38
copy h4 "Create or Update Contact"
click at [255, 55] on input "9102210442 - Upskill - AC to CRM [Action]" at bounding box center [221, 48] width 124 height 19
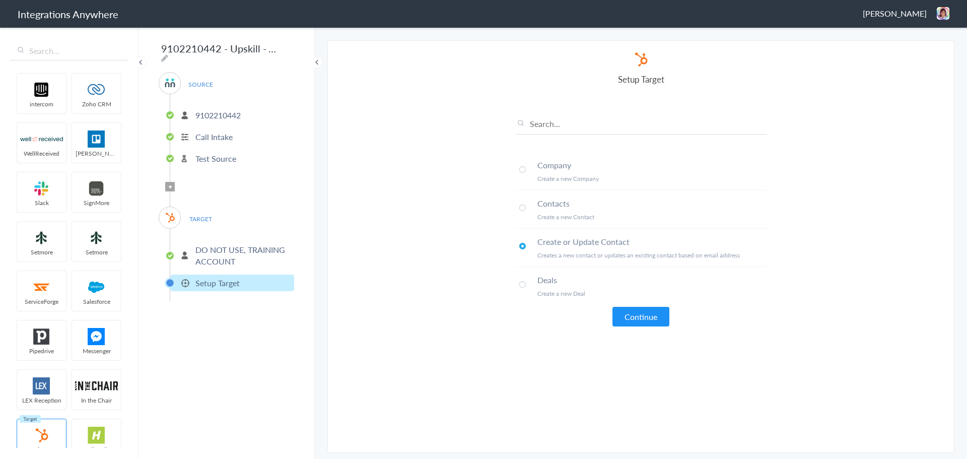
scroll to position [0, 78]
drag, startPoint x: 265, startPoint y: 51, endPoint x: 390, endPoint y: 59, distance: 125.1
click at [390, 0] on body "Integrations Anywhere Victoria Matherne Logout Dashboard intercom Zoho CRM Well…" at bounding box center [483, 0] width 967 height 0
click at [262, 52] on input "9102210442 - Upskill - AC to CRM [Action]" at bounding box center [221, 48] width 124 height 19
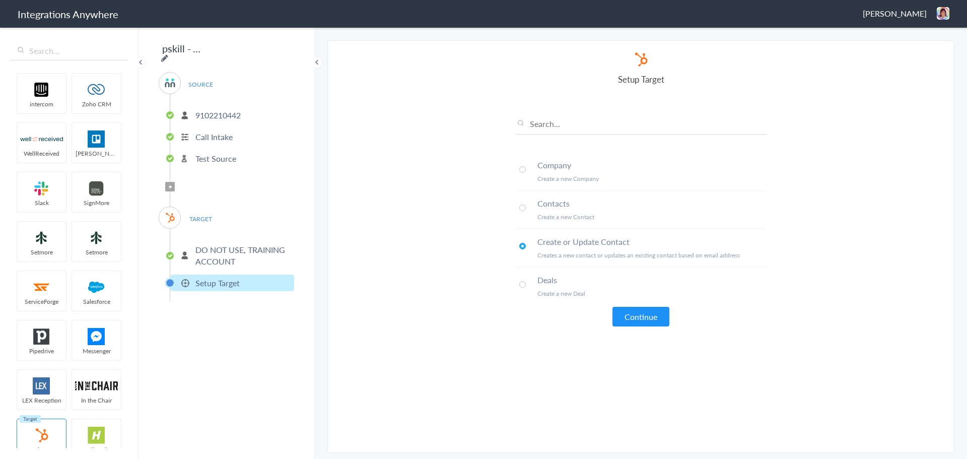
click at [168, 54] on icon at bounding box center [164, 58] width 7 height 8
drag, startPoint x: 257, startPoint y: 45, endPoint x: 374, endPoint y: 52, distance: 117.5
click at [374, 0] on body "Integrations Anywhere Victoria Matherne Logout Dashboard intercom Zoho CRM Well…" at bounding box center [483, 0] width 967 height 0
click at [251, 51] on input "9102210442 - Upskill - AC to CRM [Action]" at bounding box center [221, 48] width 124 height 19
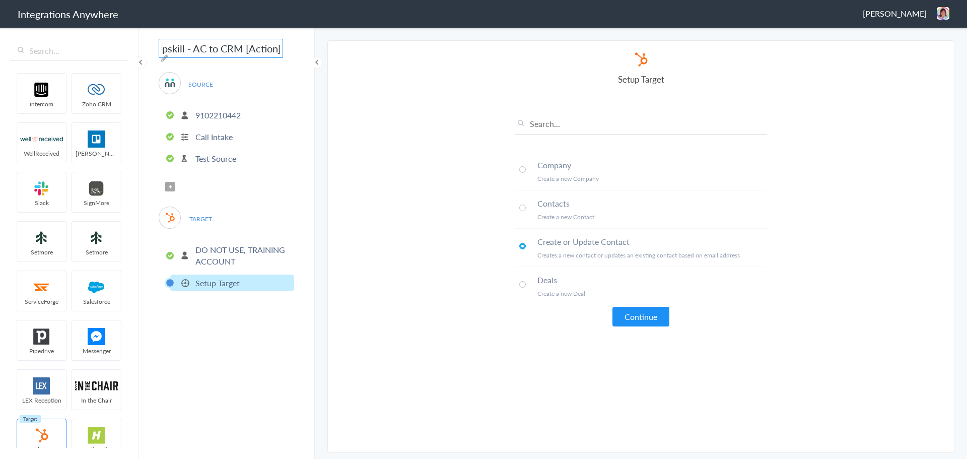
paste input "Create or Update Contact"
type input "9102210442 - Upskill - AC to CRM [Create or Update Contact]"
click at [300, 59] on div "9102210442 - Upskill - AC to CRM [Create or Update Contact] SOURCE 9102210442 C…" at bounding box center [226, 242] width 176 height 433
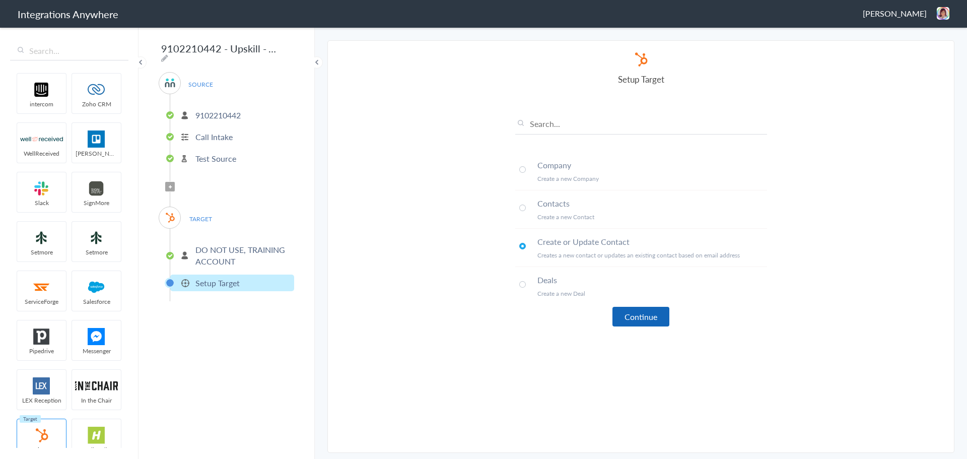
click at [653, 309] on button "Continue" at bounding box center [640, 317] width 57 height 20
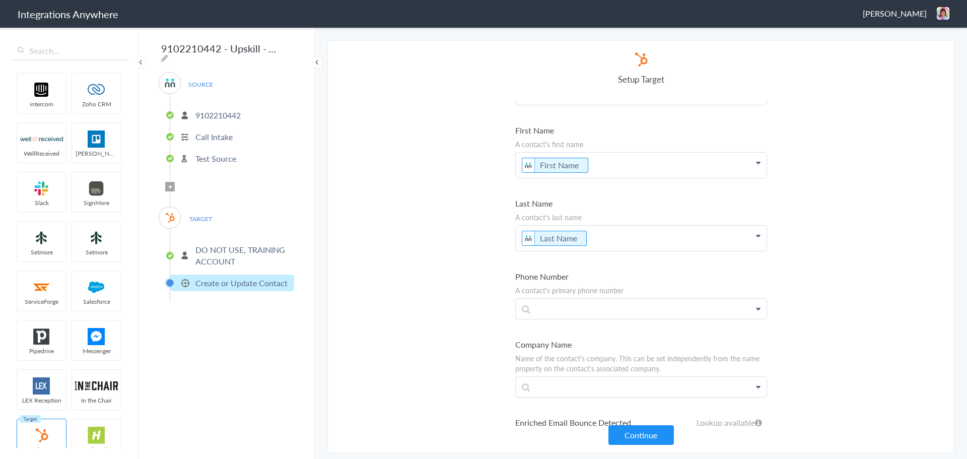
scroll to position [151, 0]
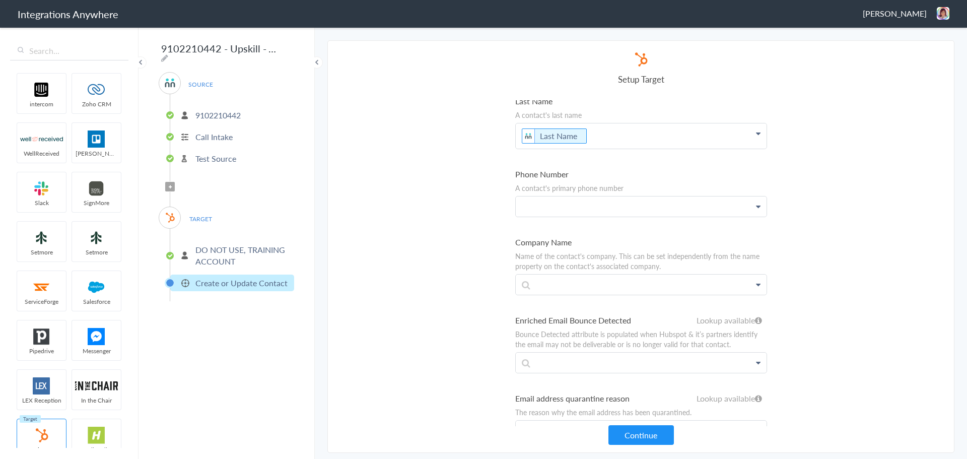
click at [587, 209] on p at bounding box center [641, 206] width 251 height 20
click at [561, 241] on link "Phone" at bounding box center [641, 236] width 251 height 22
click at [622, 180] on li "Phone Number A contact's primary phone number Phone First Name Last Name Email …" at bounding box center [641, 195] width 252 height 54
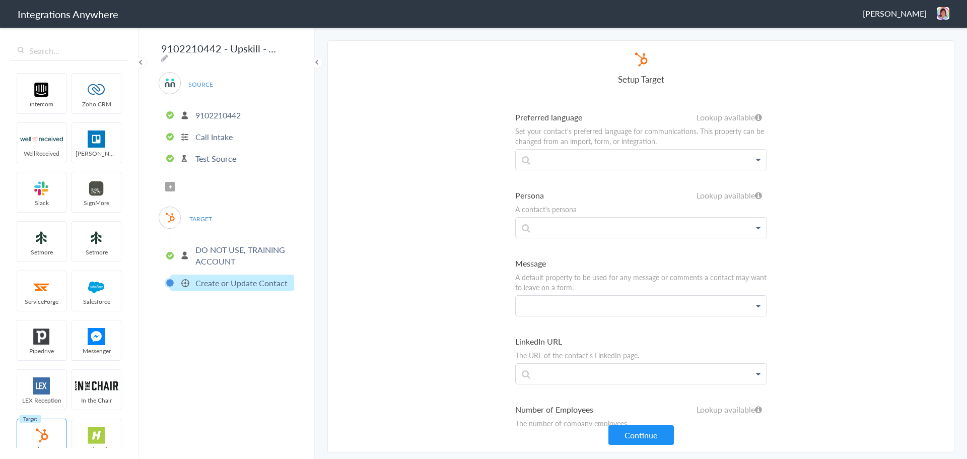
click at [595, 304] on p at bounding box center [641, 306] width 251 height 20
click at [556, 344] on link "Message" at bounding box center [641, 335] width 251 height 22
click at [658, 438] on button "Continue" at bounding box center [640, 435] width 65 height 20
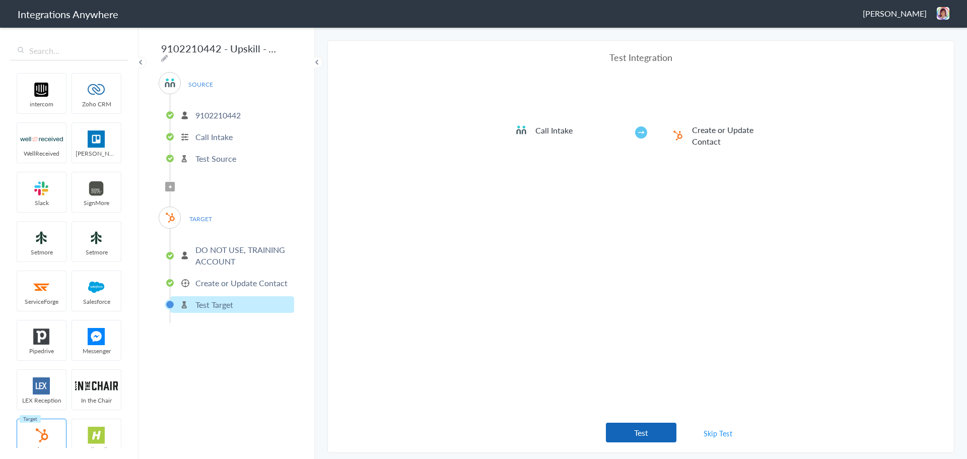
click at [637, 432] on button "Test" at bounding box center [641, 432] width 70 height 20
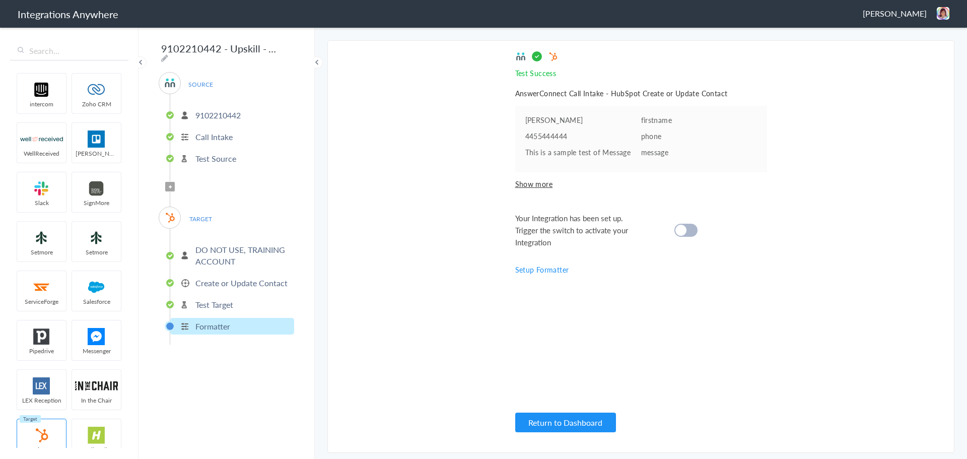
click at [568, 334] on div "Test Success Invalid data for email AnswerConnect Call Intake - HubSpot Create …" at bounding box center [641, 246] width 252 height 391
click at [684, 231] on cite at bounding box center [680, 230] width 11 height 11
click at [170, 185] on span "Filter Applied" at bounding box center [170, 187] width 10 height 10
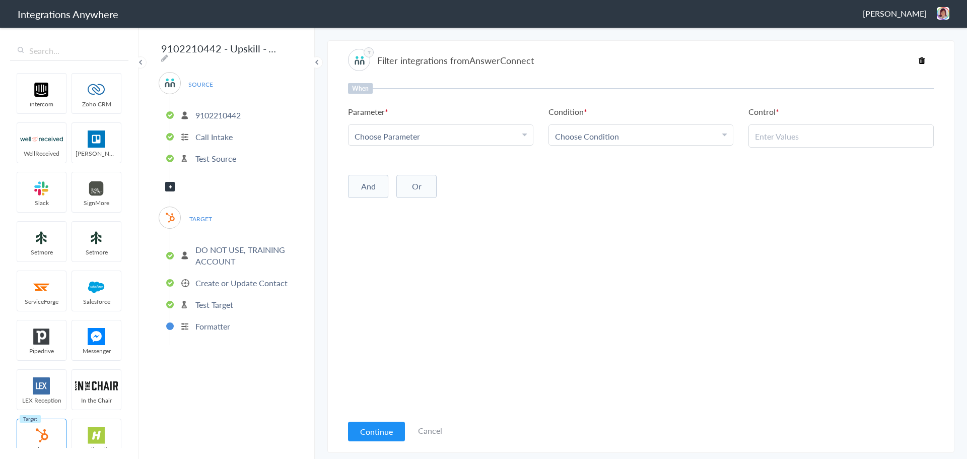
click at [479, 132] on div "Choose Parameter" at bounding box center [440, 136] width 172 height 12
click at [436, 167] on input "text" at bounding box center [440, 164] width 184 height 22
type input "call clo"
click at [454, 176] on link "Call Closing Note" at bounding box center [440, 186] width 184 height 22
click at [610, 128] on link "Choose Condition" at bounding box center [641, 135] width 184 height 20
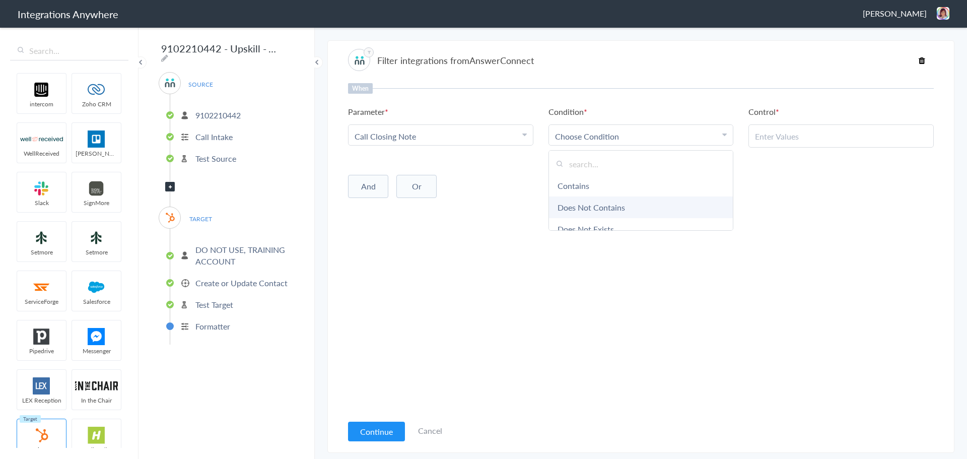
click at [586, 205] on link "Does Not Contains" at bounding box center [641, 207] width 184 height 22
click at [684, 129] on link "Choose Condition Does Not Contains" at bounding box center [641, 135] width 184 height 20
click at [621, 219] on link "Does Not Exists" at bounding box center [641, 229] width 184 height 22
click at [485, 204] on div "When Parameter Choose Parameter Call Closing Note First Name Last Name Email Ph…" at bounding box center [641, 248] width 586 height 331
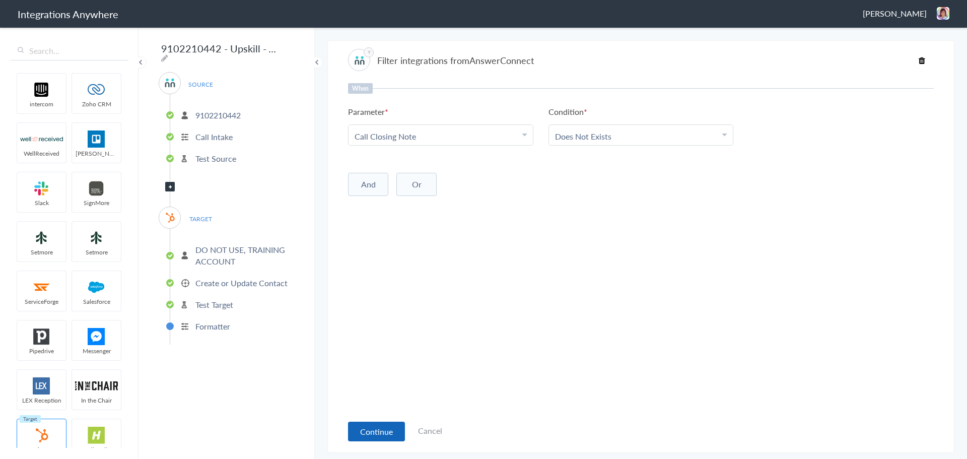
click at [373, 432] on button "Continue" at bounding box center [376, 431] width 57 height 20
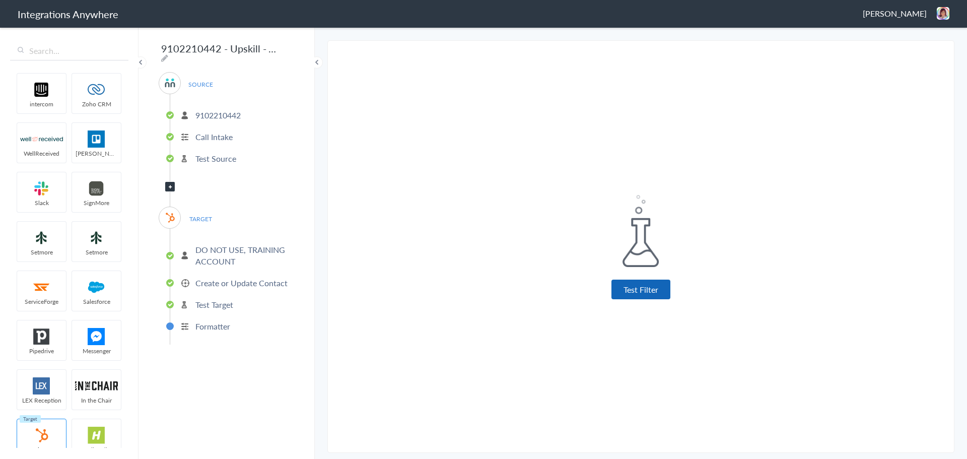
click at [627, 293] on button "Test Filter" at bounding box center [640, 289] width 59 height 20
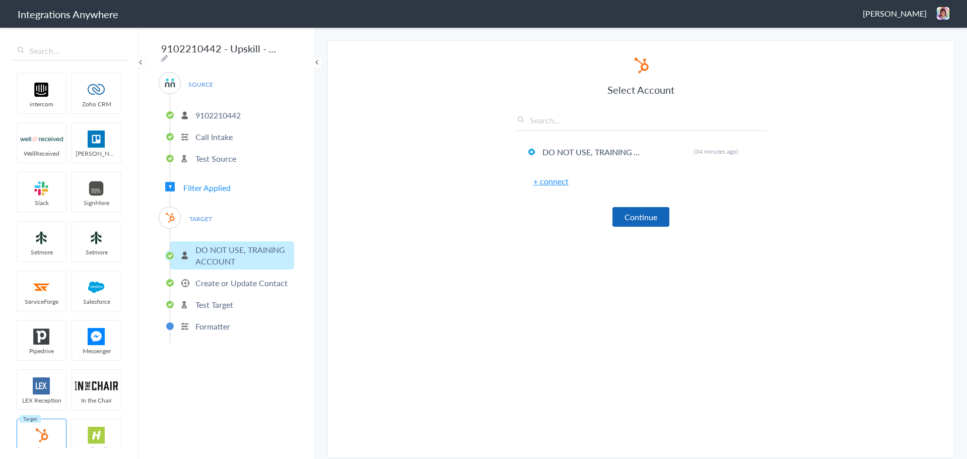
click at [647, 215] on button "Continue" at bounding box center [640, 217] width 57 height 20
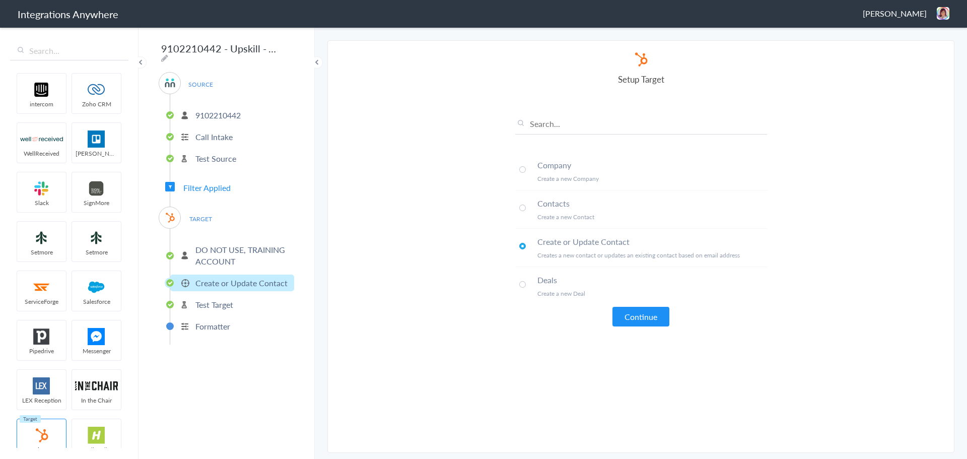
click at [209, 320] on p "Formatter" at bounding box center [212, 326] width 35 height 12
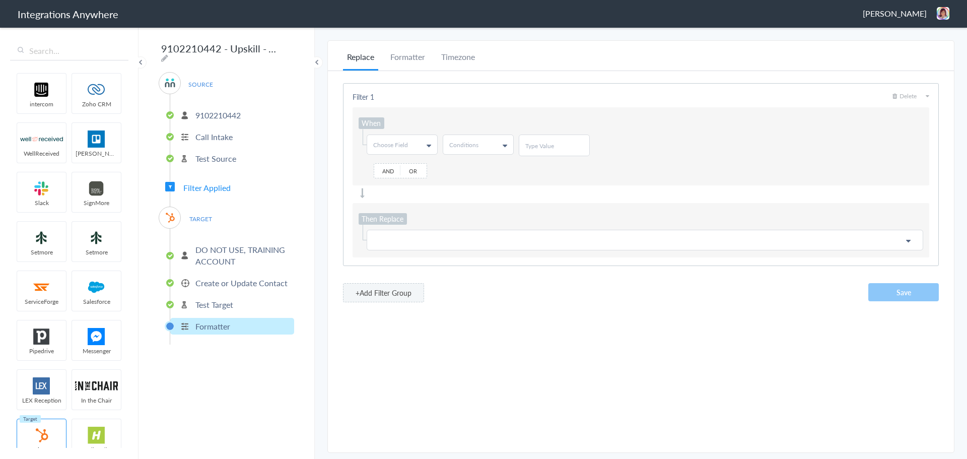
click at [943, 13] on img at bounding box center [943, 13] width 13 height 13
click at [914, 48] on li "Dashboard" at bounding box center [921, 51] width 69 height 15
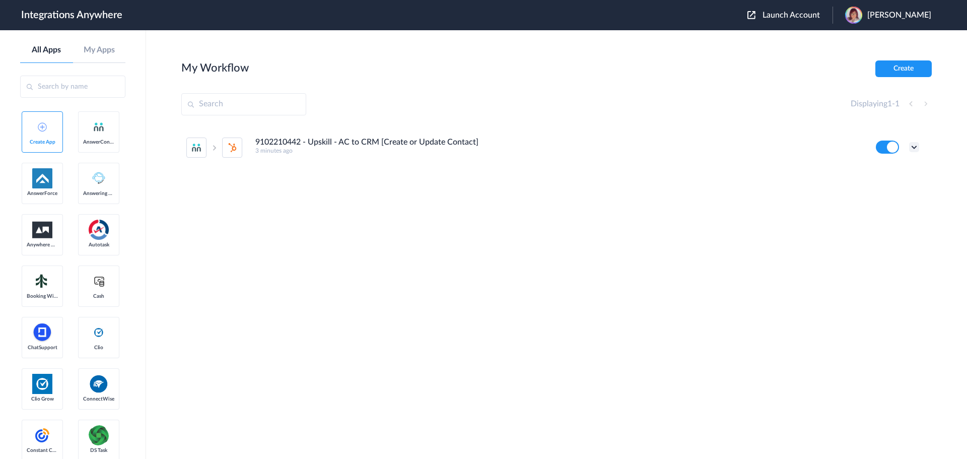
click at [914, 148] on icon at bounding box center [914, 147] width 10 height 10
click at [882, 184] on li "Task history" at bounding box center [886, 189] width 65 height 19
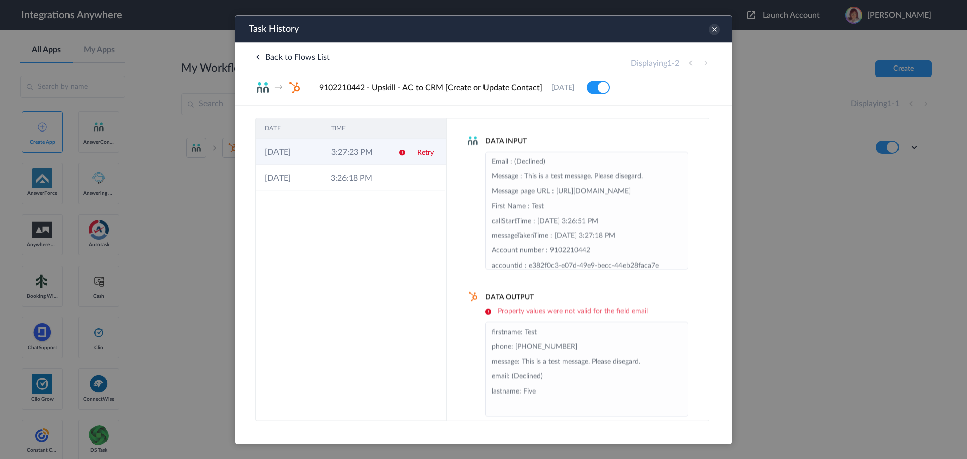
click at [346, 159] on td "3:27:23 PM" at bounding box center [355, 151] width 66 height 26
click at [715, 33] on icon at bounding box center [713, 29] width 11 height 11
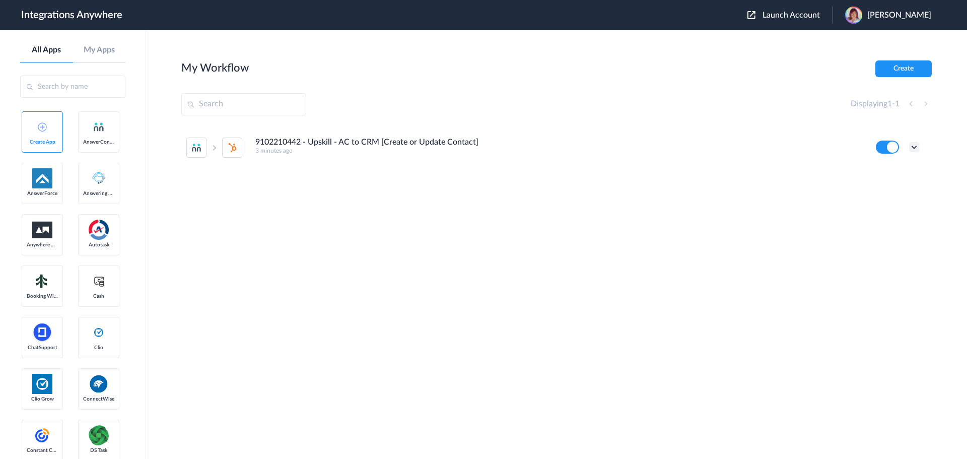
click at [915, 148] on icon at bounding box center [914, 147] width 10 height 10
click at [889, 173] on li "Edit" at bounding box center [886, 170] width 65 height 19
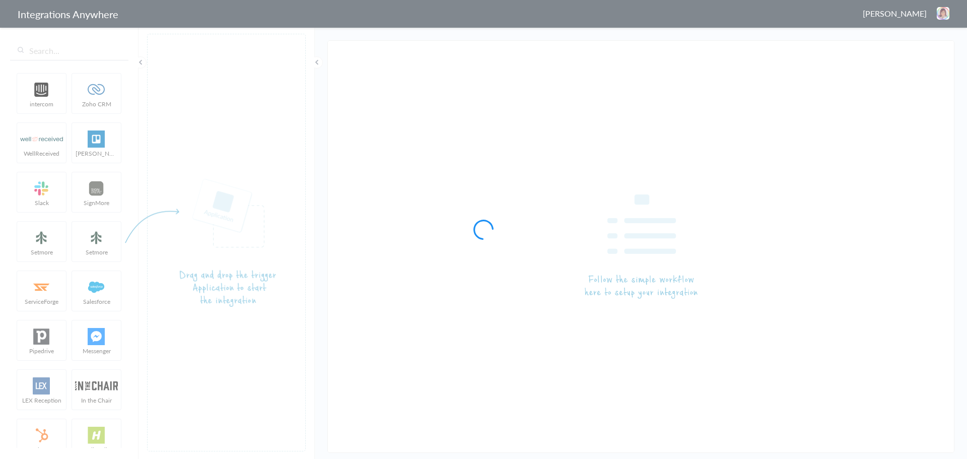
type input "9102210442 - Upskill - AC to CRM [Create or Update Contact]"
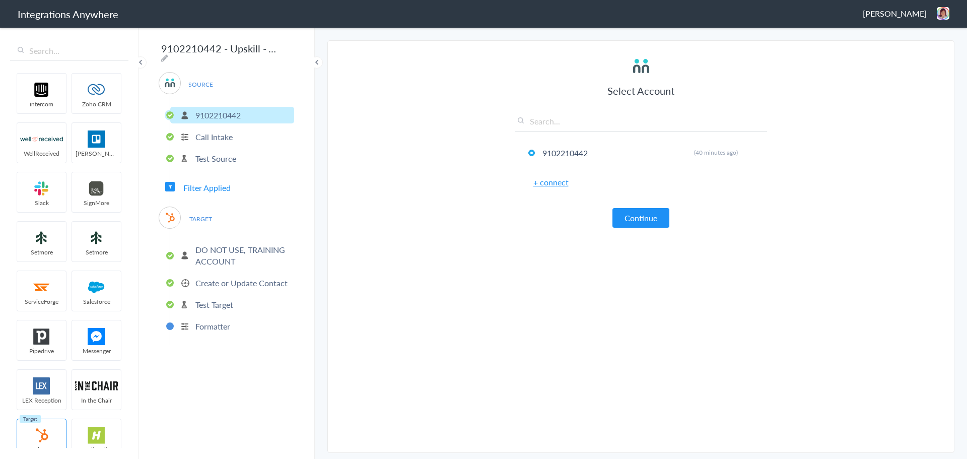
click at [221, 320] on p "Formatter" at bounding box center [212, 326] width 35 height 12
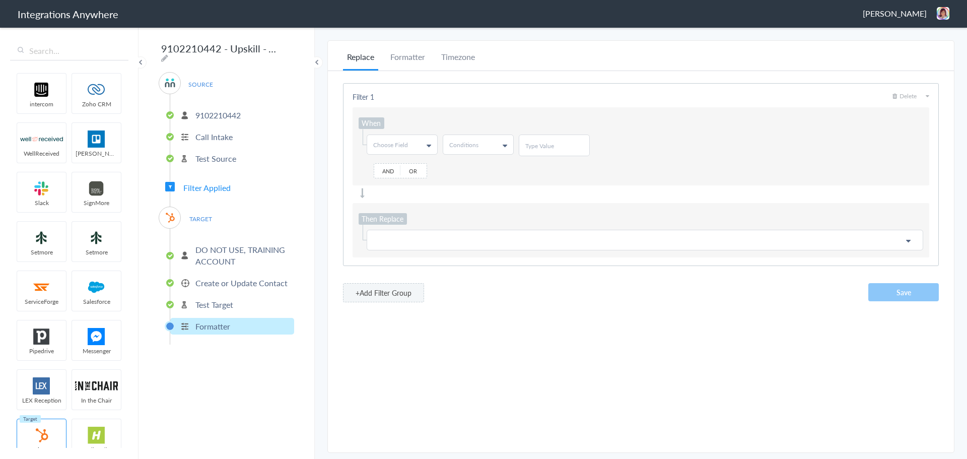
click at [399, 143] on span "Choose Field" at bounding box center [390, 144] width 35 height 9
click at [400, 160] on input "text" at bounding box center [401, 166] width 69 height 20
type input "email"
click at [380, 186] on link "Email" at bounding box center [401, 185] width 69 height 19
click at [479, 135] on link "Conditions" at bounding box center [478, 144] width 70 height 19
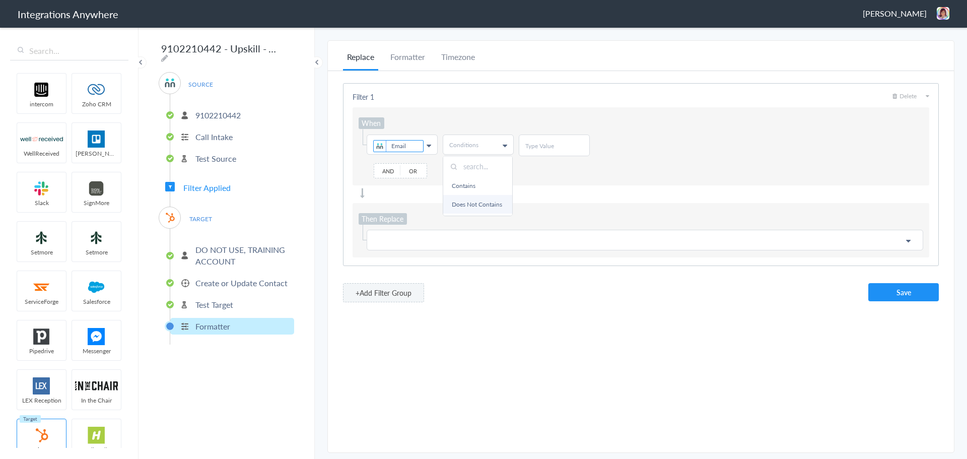
click at [461, 202] on link "Does Not Contains" at bounding box center [477, 204] width 69 height 19
click at [548, 137] on div at bounding box center [554, 145] width 71 height 22
click at [548, 143] on input "text" at bounding box center [554, 145] width 58 height 9
type input "@"
click at [415, 234] on p at bounding box center [644, 240] width 543 height 13
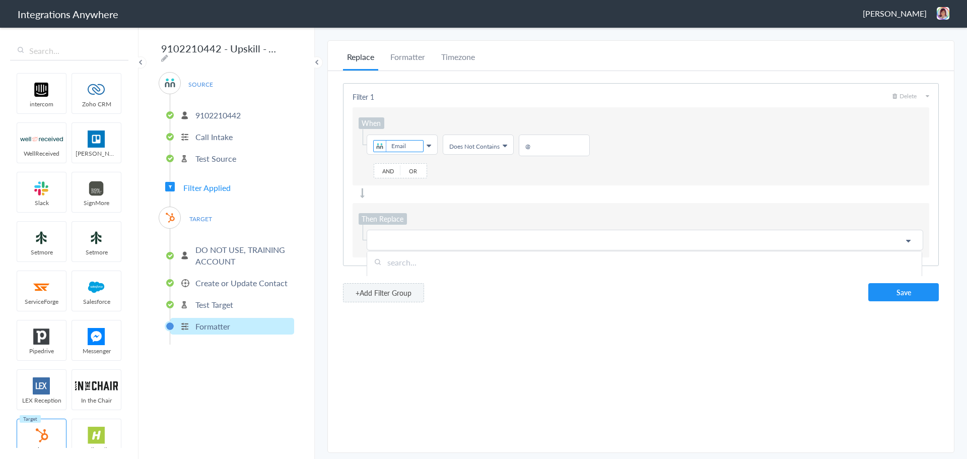
click at [407, 263] on input "text" at bounding box center [644, 262] width 554 height 22
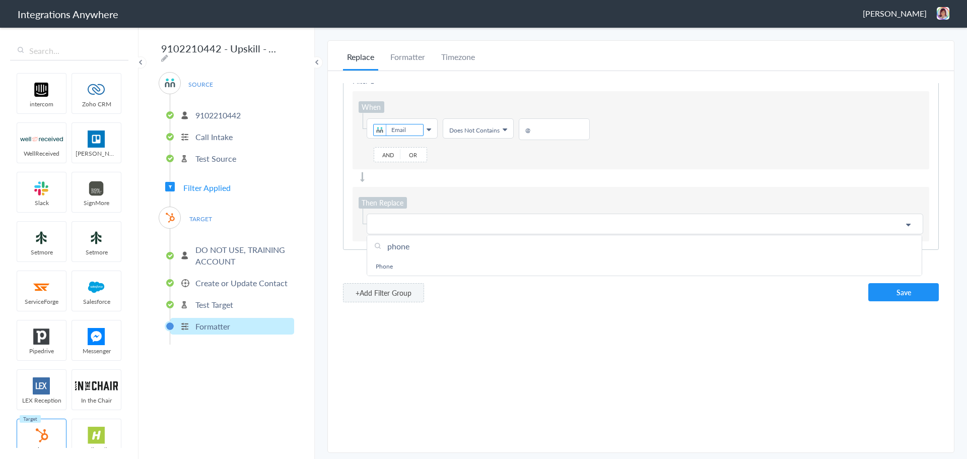
scroll to position [24, 0]
type input "phone"
click at [407, 263] on link "Phone" at bounding box center [644, 266] width 554 height 19
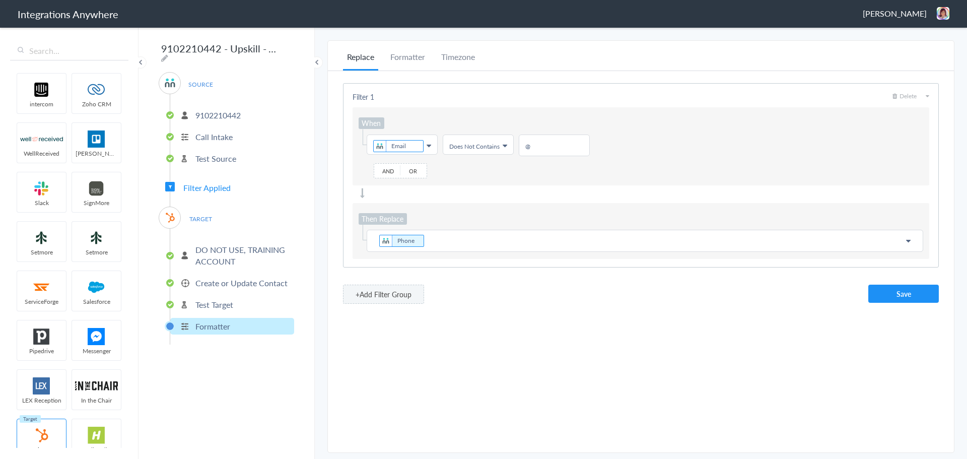
click at [440, 240] on p "Phone" at bounding box center [644, 241] width 543 height 14
click at [897, 294] on button "Save" at bounding box center [903, 294] width 70 height 18
click at [944, 13] on img at bounding box center [943, 13] width 13 height 13
click at [917, 49] on li "Dashboard" at bounding box center [921, 51] width 69 height 15
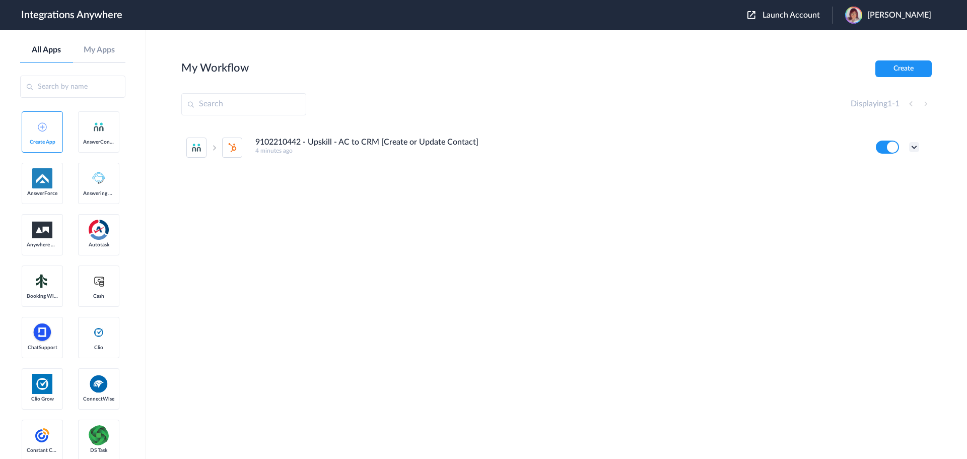
click at [913, 148] on icon at bounding box center [914, 147] width 10 height 10
click at [889, 184] on li "Task history" at bounding box center [886, 189] width 65 height 19
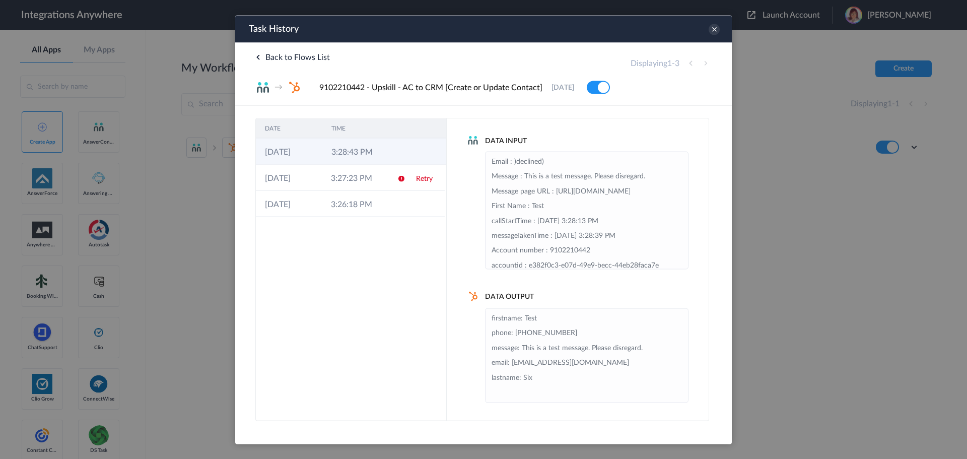
click at [389, 157] on td at bounding box center [398, 151] width 19 height 26
click at [540, 119] on div "Data Input Email : )declined) Message : This is a test message. Please disregar…" at bounding box center [578, 269] width 262 height 303
click at [790, 256] on div at bounding box center [483, 229] width 967 height 459
click at [716, 31] on icon at bounding box center [713, 29] width 11 height 11
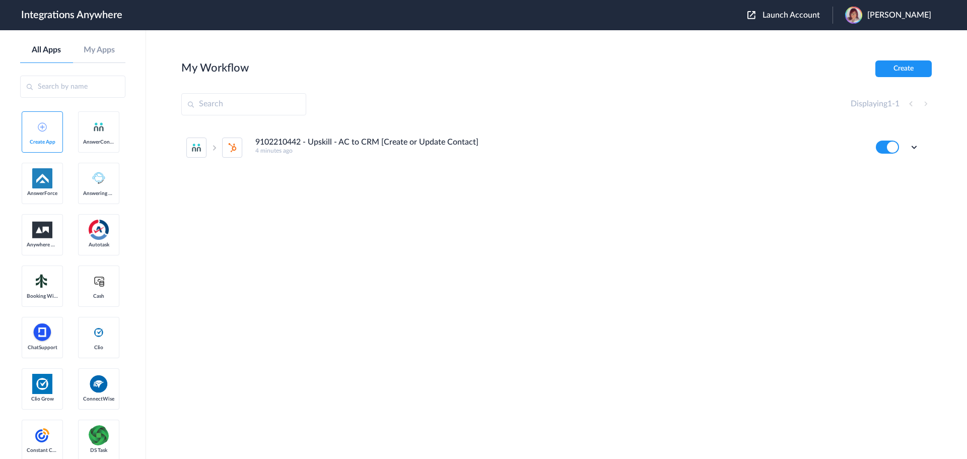
click at [908, 147] on div "Edit Task history Delete" at bounding box center [897, 146] width 43 height 13
click at [910, 147] on icon at bounding box center [914, 147] width 10 height 10
click at [896, 166] on li "Edit" at bounding box center [886, 170] width 65 height 19
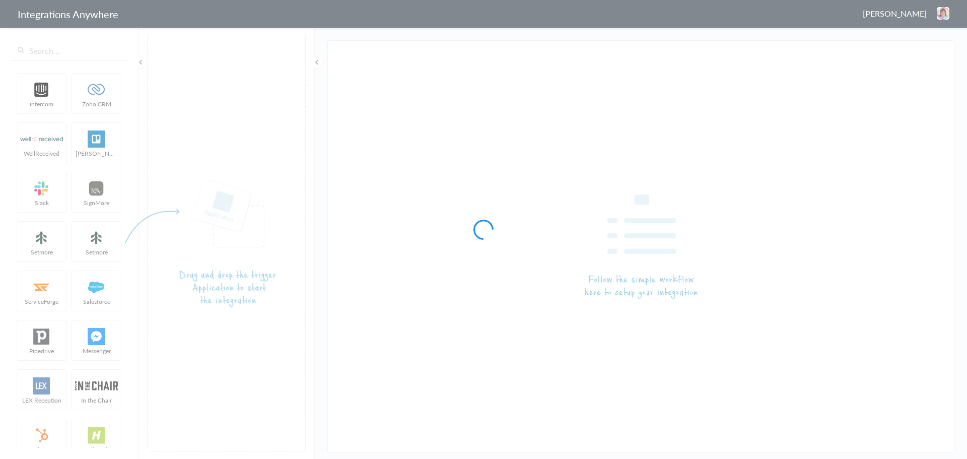
type input "9102210442 - Upskill - AC to CRM [Create or Update Contact]"
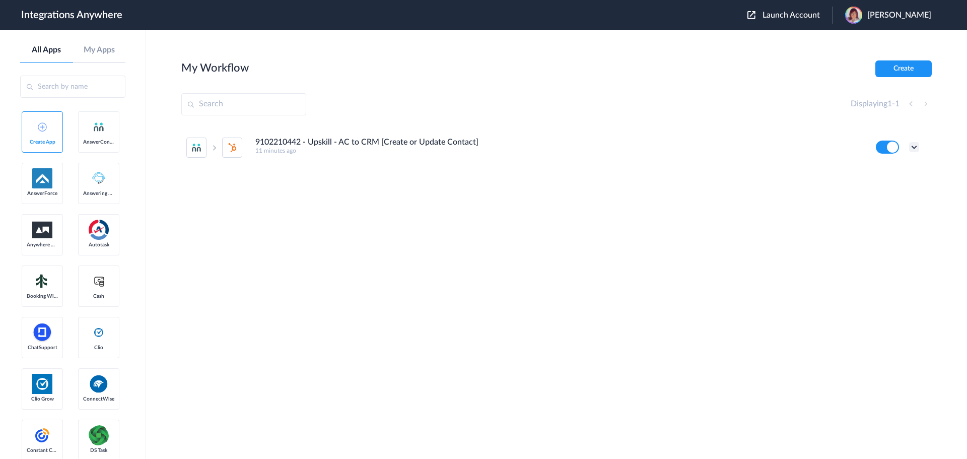
click at [912, 150] on icon at bounding box center [914, 147] width 10 height 10
click at [789, 156] on li "9102210442 - Upskill - AC to CRM [Create or Update Contact] 11 minutes ago Edit…" at bounding box center [552, 147] width 733 height 44
click at [909, 151] on icon at bounding box center [914, 147] width 10 height 10
click at [895, 171] on li "Edit" at bounding box center [886, 170] width 65 height 19
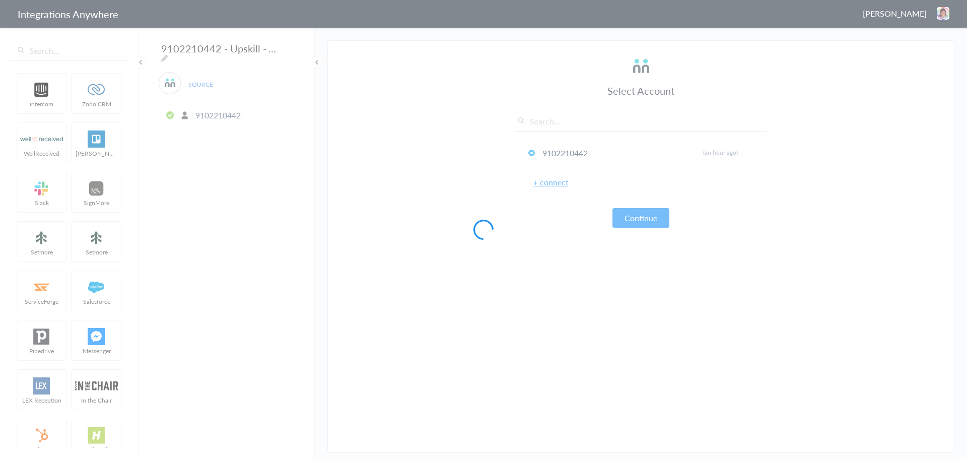
click at [235, 54] on div at bounding box center [483, 229] width 967 height 459
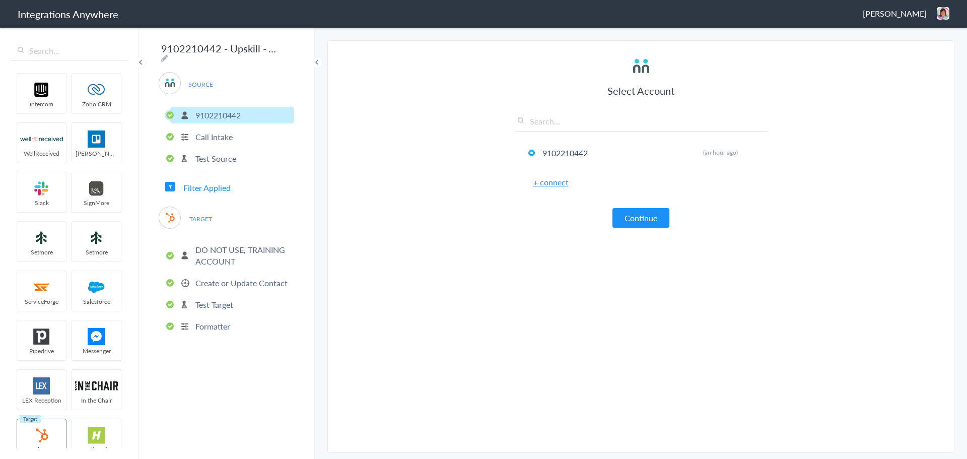
click at [244, 51] on input "9102210442 - Upskill - AC to CRM [Create or Update Contact]" at bounding box center [221, 48] width 124 height 19
drag, startPoint x: 251, startPoint y: 48, endPoint x: 272, endPoint y: 47, distance: 21.2
click at [272, 47] on input "9102210442 - Upskill - AC to CRM [Create or Update Contact]" at bounding box center [221, 48] width 124 height 19
click at [197, 50] on input "9102210442 - Upskill - AC to CRM [Create or Update Contact]" at bounding box center [221, 48] width 124 height 19
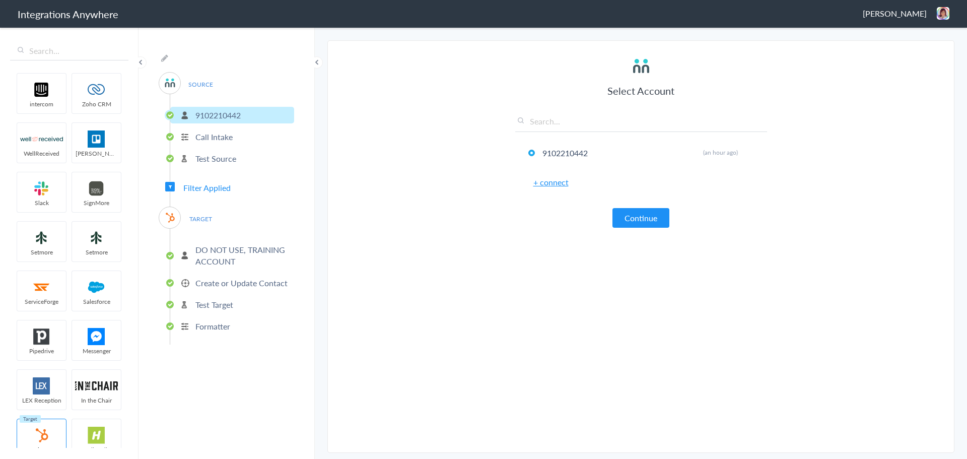
click at [197, 50] on input "9102210442 - Upskill - AC to CRM [Create or Update Contact]" at bounding box center [221, 48] width 124 height 19
click at [281, 50] on div "9102210442 - Upskill - AC to CRM [Create or Update Contact] SOURCE [PHONE_NUMBE…" at bounding box center [226, 242] width 176 height 433
click at [168, 54] on icon at bounding box center [164, 58] width 7 height 8
drag, startPoint x: 265, startPoint y: 48, endPoint x: 275, endPoint y: 46, distance: 10.2
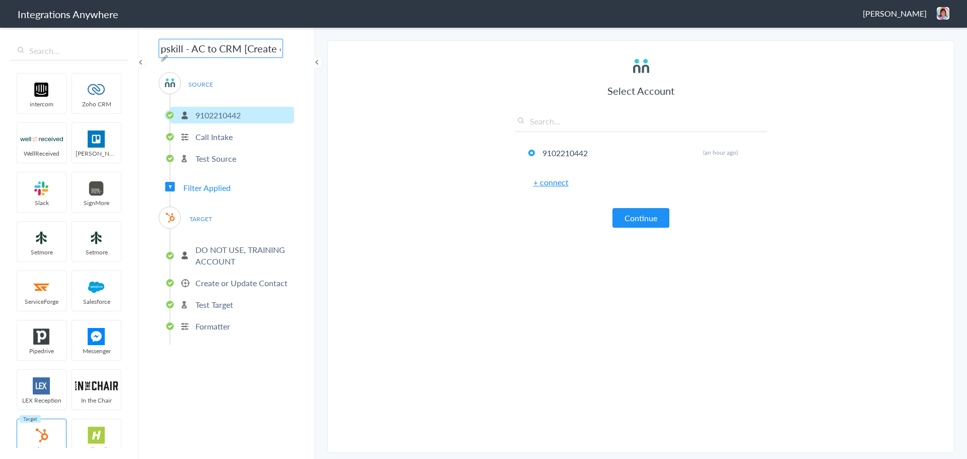
click at [275, 46] on input "9102210442 - Upskill - AC to CRM [Create or Update Contact]" at bounding box center [221, 48] width 124 height 19
click at [190, 50] on input "9102210442 - Upskill - AC to CRM [Create or Update Contact]" at bounding box center [221, 48] width 124 height 19
type input "9102210442 - Upskill - AC to Hubspot [Create or Update Contact]"
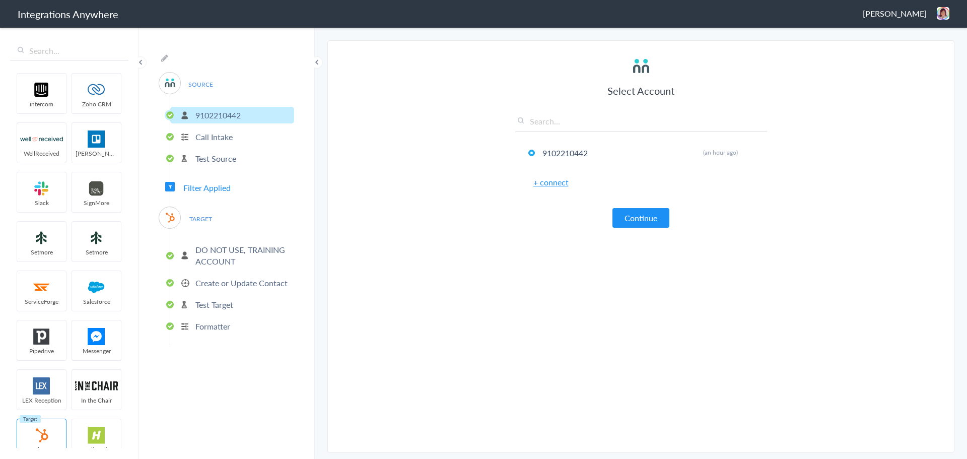
scroll to position [0, 0]
click at [300, 96] on div "9102210442 - Upskill - AC to Hubspot [Create or Update Contact] SOURCE [PHONE_N…" at bounding box center [226, 242] width 176 height 433
click at [439, 195] on section "Select Account 9102210442 Rename Delete (an hour ago) + connect Continue Setup …" at bounding box center [640, 246] width 627 height 412
click at [437, 165] on section "Select Account 9102210442 Rename Delete (an hour ago) + connect Continue Setup …" at bounding box center [640, 246] width 627 height 412
